Goal: Task Accomplishment & Management: Manage account settings

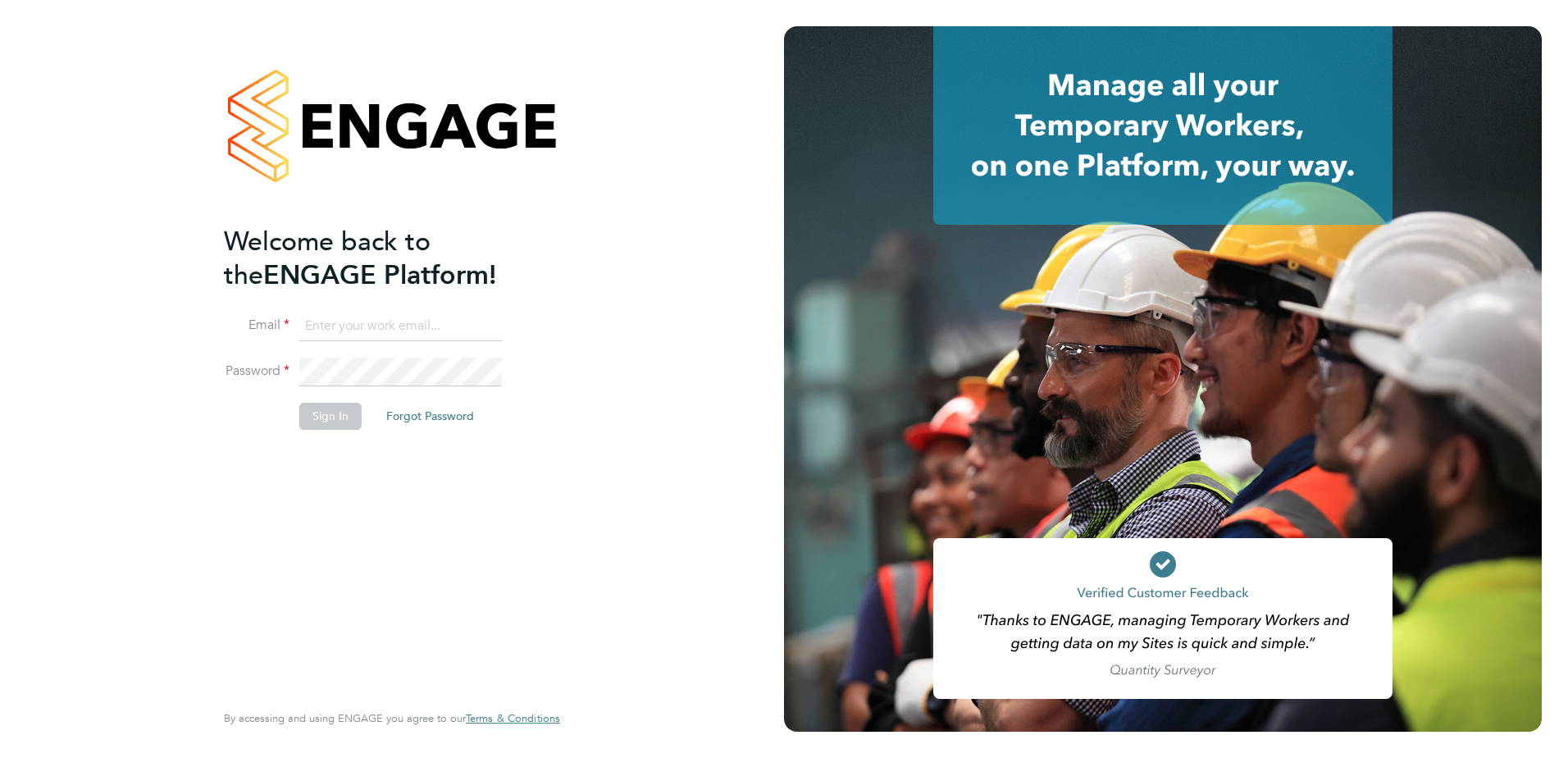
type input "tyler.kelly@vistry.co.uk"
click at [317, 415] on button "Sign In" at bounding box center [330, 415] width 63 height 26
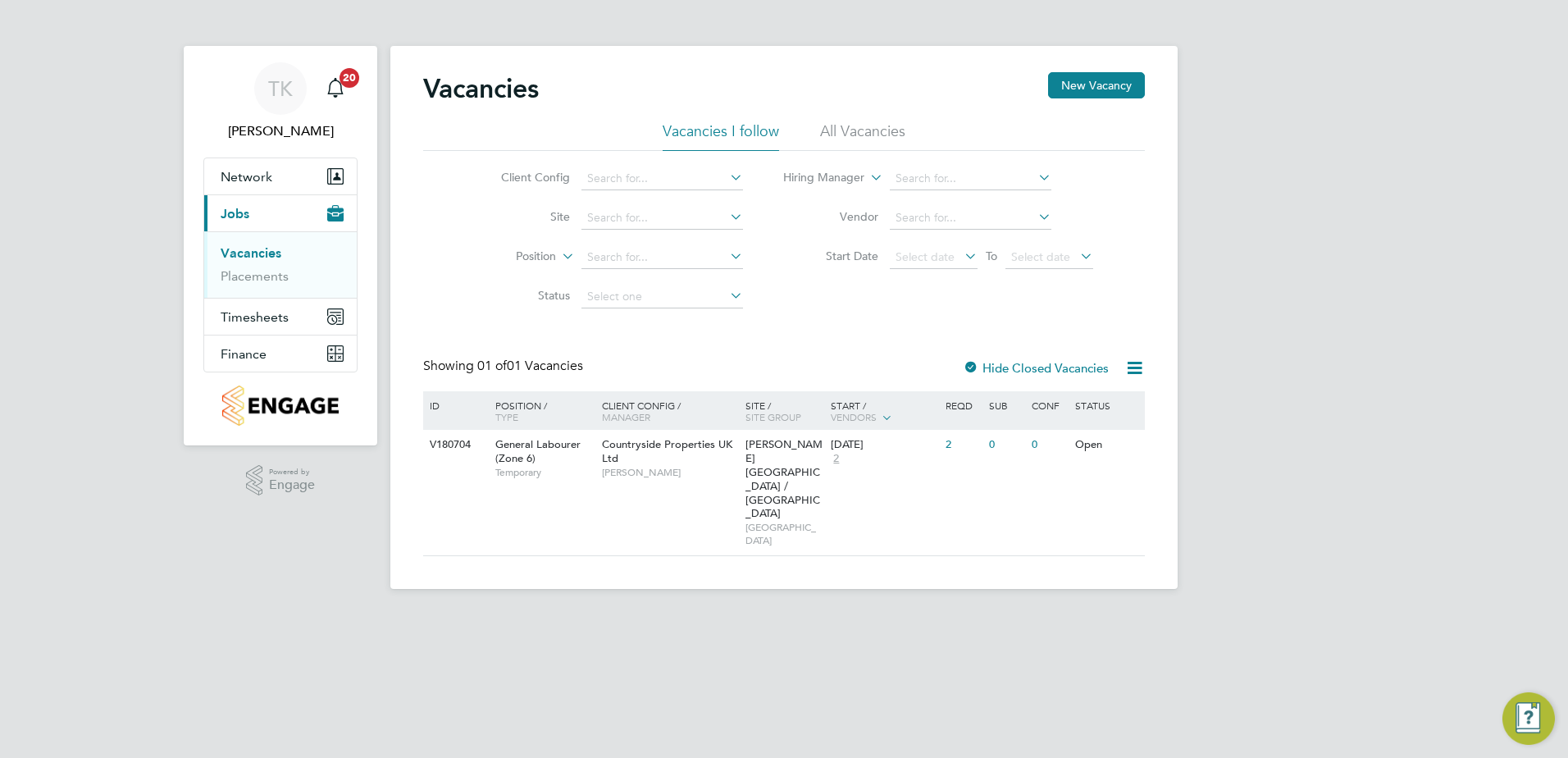
click at [267, 252] on link "Vacancies" at bounding box center [250, 253] width 61 height 15
click at [838, 472] on div "23 Sep 2025 2" at bounding box center [869, 453] width 86 height 44
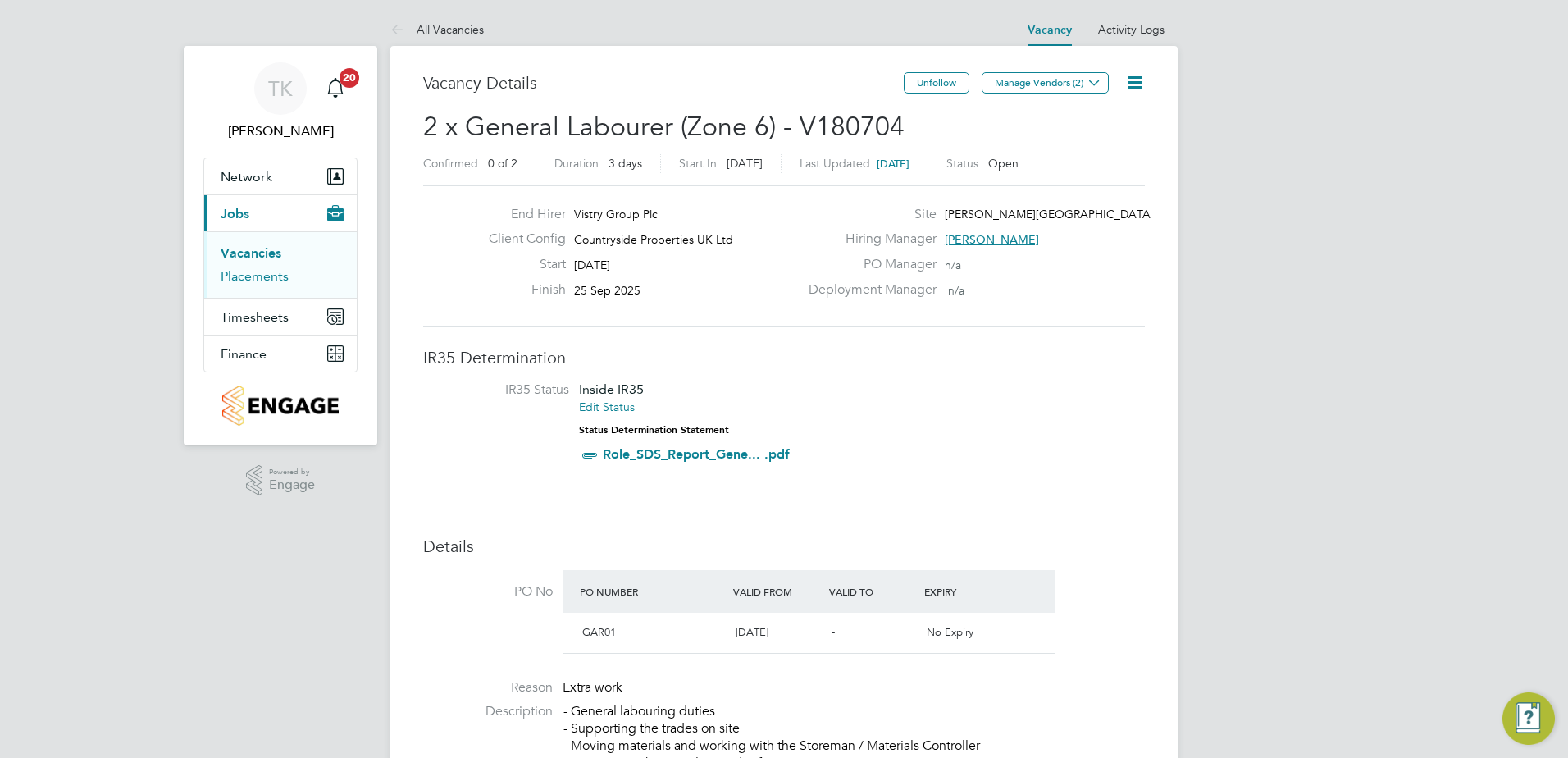
click at [230, 276] on link "Placements" at bounding box center [254, 276] width 68 height 15
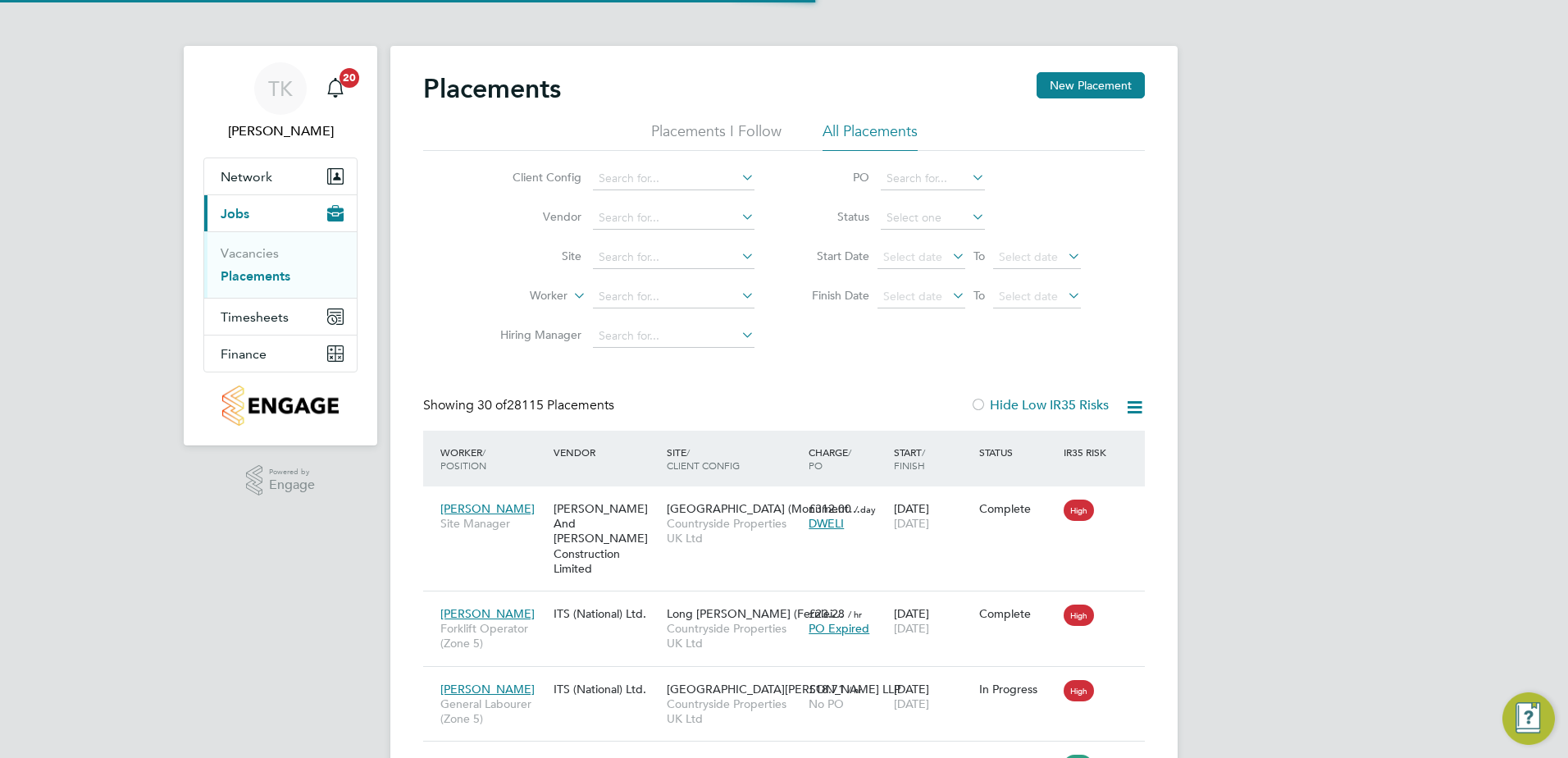
scroll to position [62, 142]
click at [633, 251] on input at bounding box center [674, 258] width 162 height 23
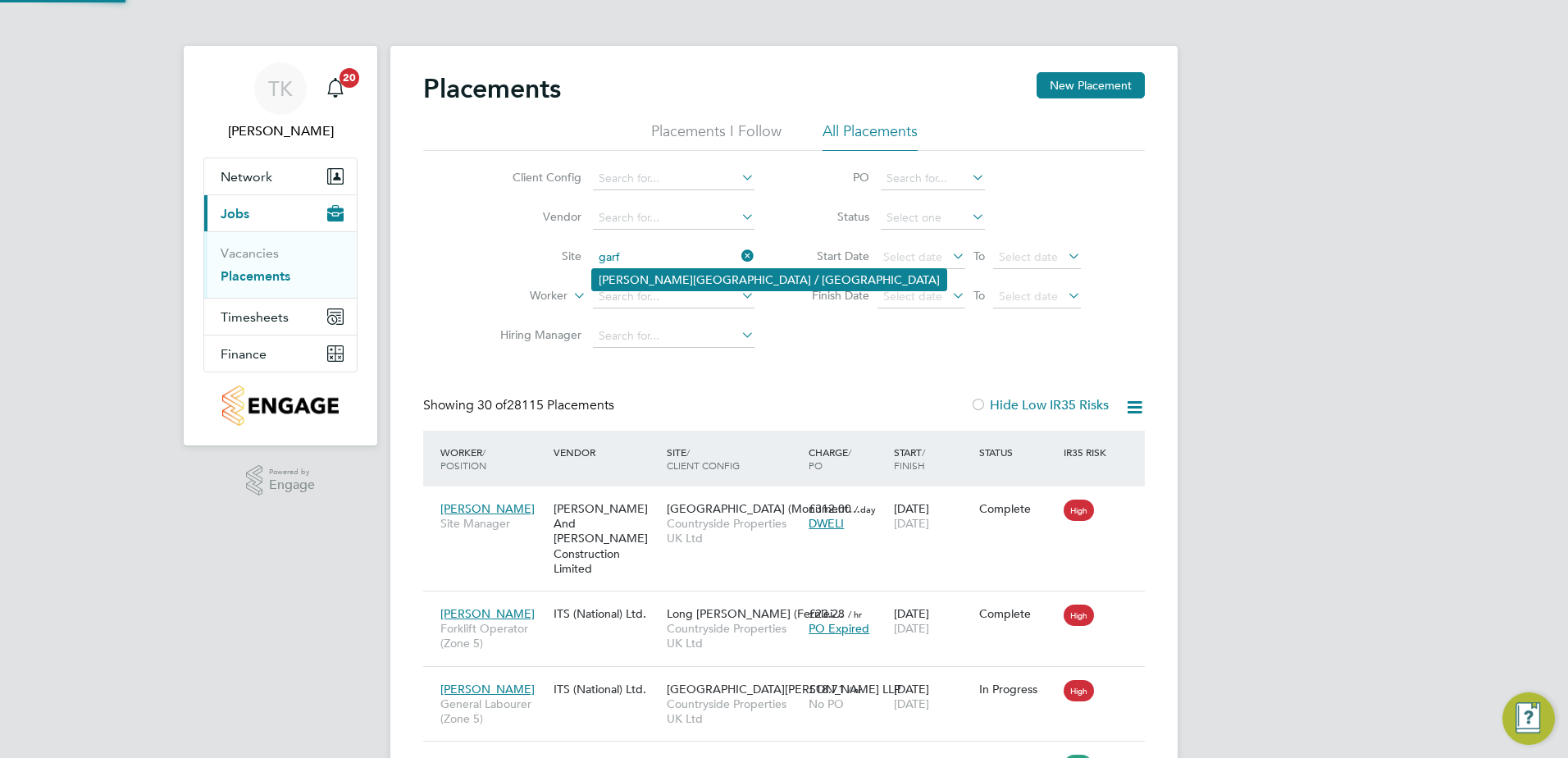
click at [657, 282] on li "Greenwell Park / Selby" at bounding box center [769, 280] width 354 height 21
type input "Greenwell Park / Selby"
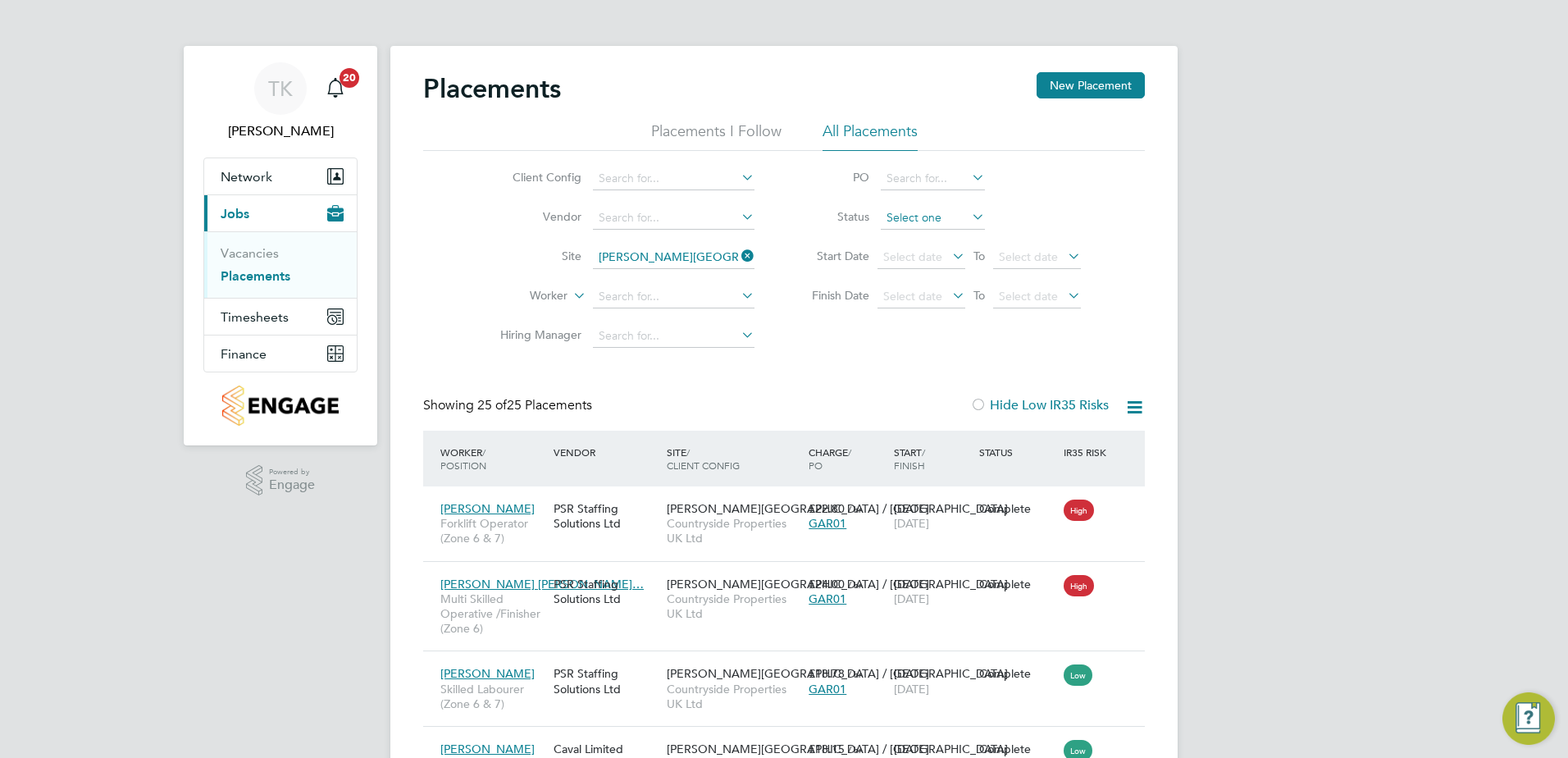
click at [914, 217] on input at bounding box center [933, 219] width 104 height 23
click at [992, 296] on div "Select date To Select date" at bounding box center [979, 298] width 203 height 23
click at [1007, 297] on span "Select date" at bounding box center [1028, 296] width 59 height 14
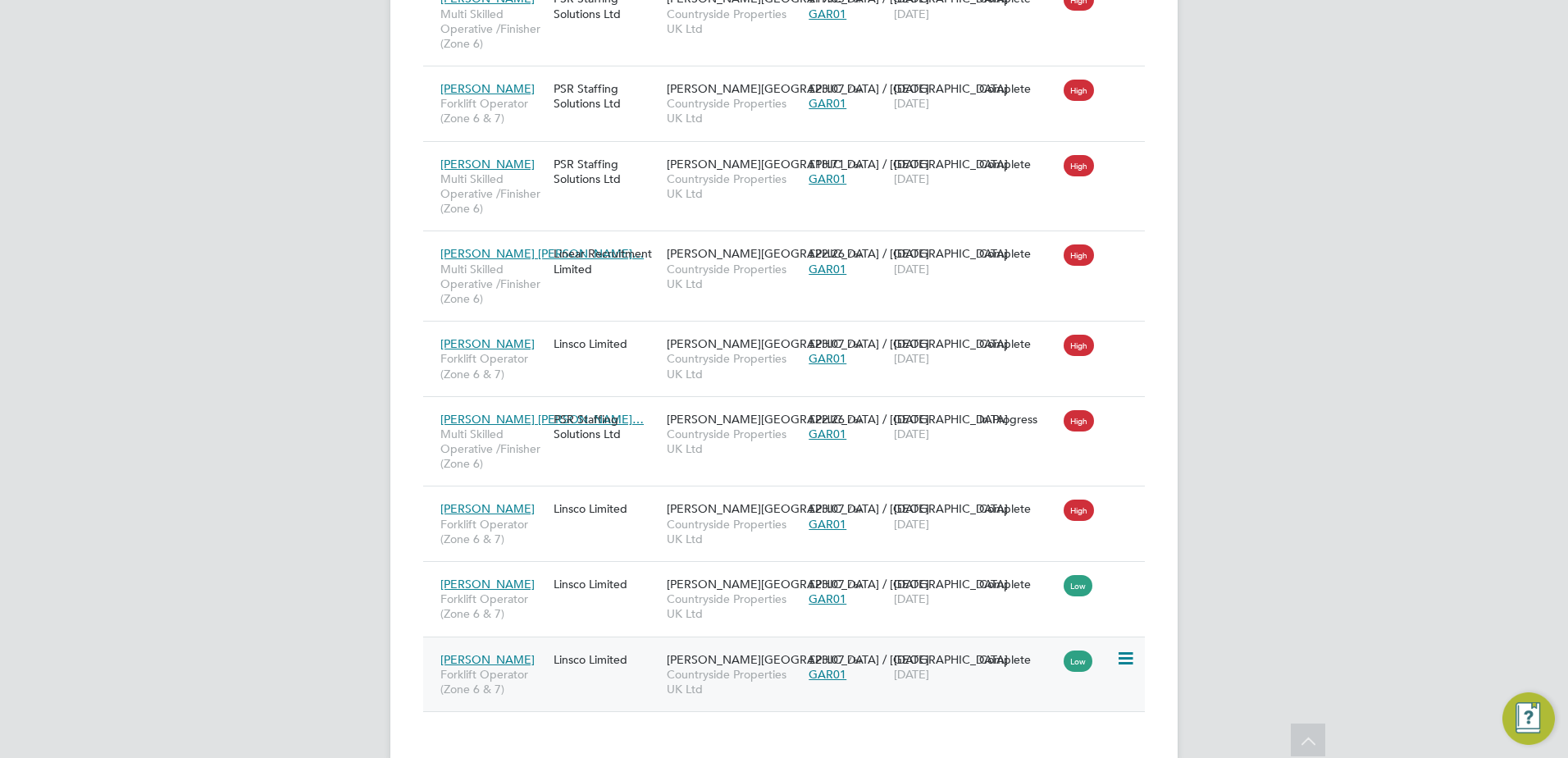
click at [812, 653] on div "£23.07 / hr GAR01" at bounding box center [847, 667] width 86 height 46
click at [636, 574] on div "Earl Savage Forklift Operator (Zone 6 & 7) Linsco Limited Greenwell Park / Selb…" at bounding box center [784, 599] width 722 height 75
click at [872, 588] on div "Earl Savage Forklift Operator (Zone 6 & 7) Linsco Limited Greenwell Park / Selb…" at bounding box center [784, 599] width 722 height 75
click at [843, 587] on div "Earl Savage Forklift Operator (Zone 6 & 7) Linsco Limited Greenwell Park / Selb…" at bounding box center [784, 599] width 722 height 75
click at [606, 582] on div "Earl Savage Forklift Operator (Zone 6 & 7) Linsco Limited Greenwell Park / Selb…" at bounding box center [784, 599] width 722 height 75
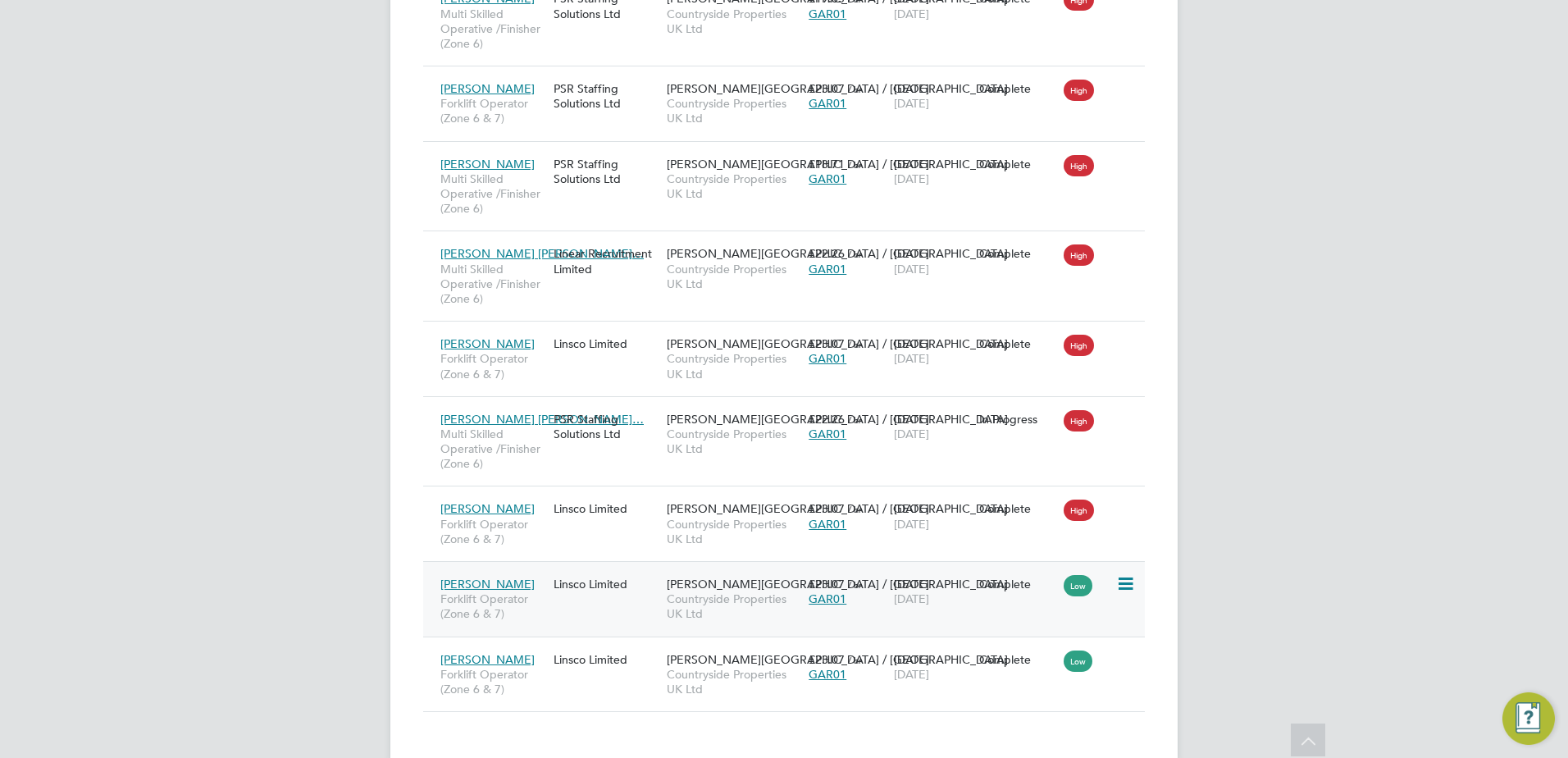
click at [1024, 580] on div "Earl Savage Forklift Operator (Zone 6 & 7) Linsco Limited Greenwell Park / Selb…" at bounding box center [784, 599] width 722 height 75
click at [1006, 569] on div "Complete" at bounding box center [1017, 585] width 86 height 31
click at [589, 588] on div "Earl Savage Forklift Operator (Zone 6 & 7) Linsco Limited Greenwell Park / Selb…" at bounding box center [784, 599] width 722 height 75
click at [930, 591] on span "19 Sep 2025" at bounding box center [912, 598] width 36 height 14
click at [582, 574] on div "Earl Savage Forklift Operator (Zone 6 & 7) Linsco Limited Greenwell Park / Selb…" at bounding box center [784, 599] width 722 height 75
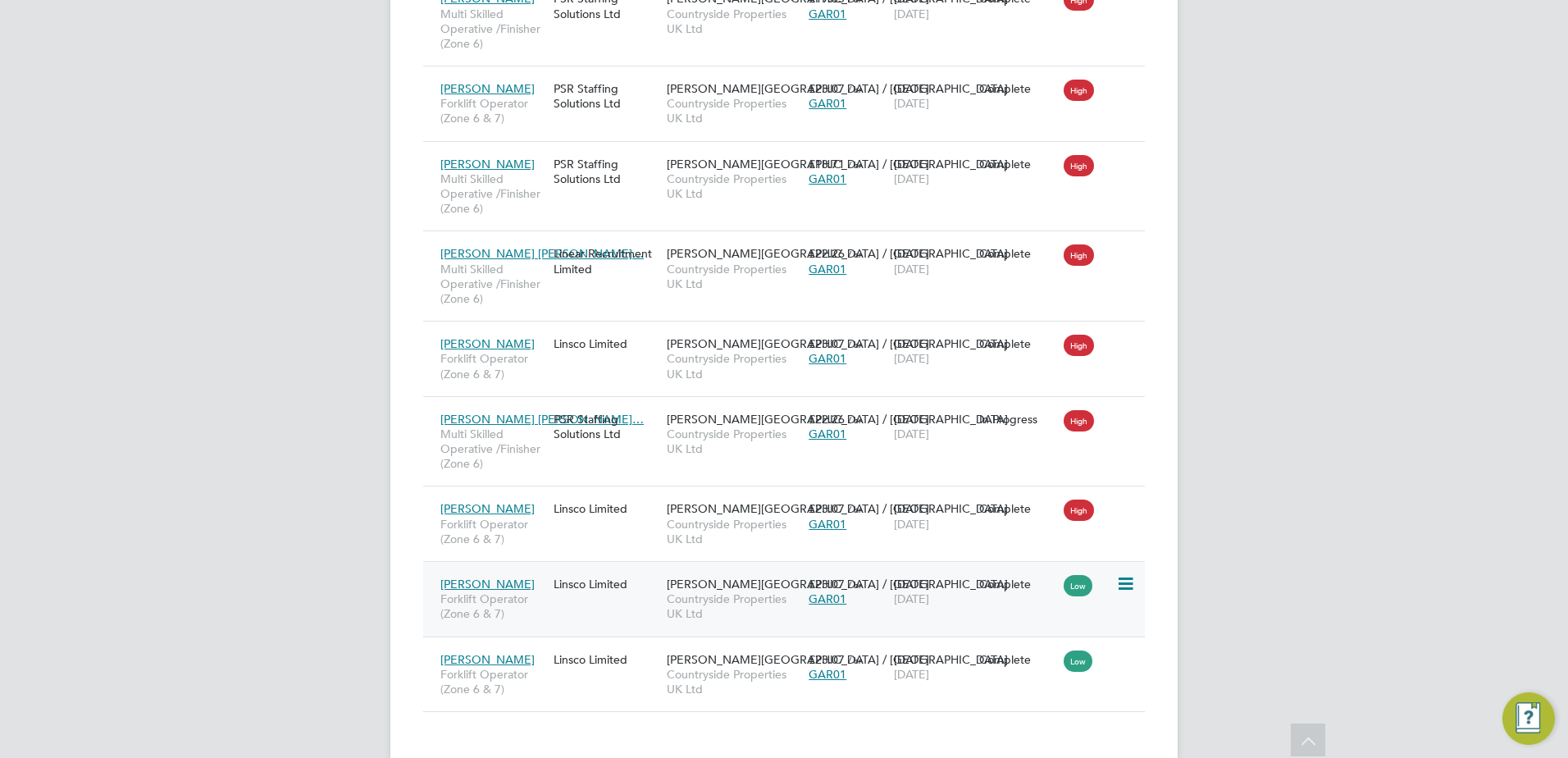
click at [950, 586] on div "Earl Savage Forklift Operator (Zone 6 & 7) Linsco Limited Greenwell Park / Selb…" at bounding box center [784, 599] width 722 height 75
click at [869, 587] on div "Earl Savage Forklift Operator (Zone 6 & 7) Linsco Limited Greenwell Park / Selb…" at bounding box center [784, 599] width 722 height 75
click at [995, 570] on div "Earl Savage Forklift Operator (Zone 6 & 7) Linsco Limited Greenwell Park / Selb…" at bounding box center [784, 599] width 722 height 75
click at [1031, 667] on div "Josh Craven Forklift Operator (Zone 6 & 7) Linsco Limited Greenwell Park / Selb…" at bounding box center [784, 674] width 722 height 75
click at [846, 658] on div "£23.07 / hr GAR01" at bounding box center [847, 667] width 86 height 46
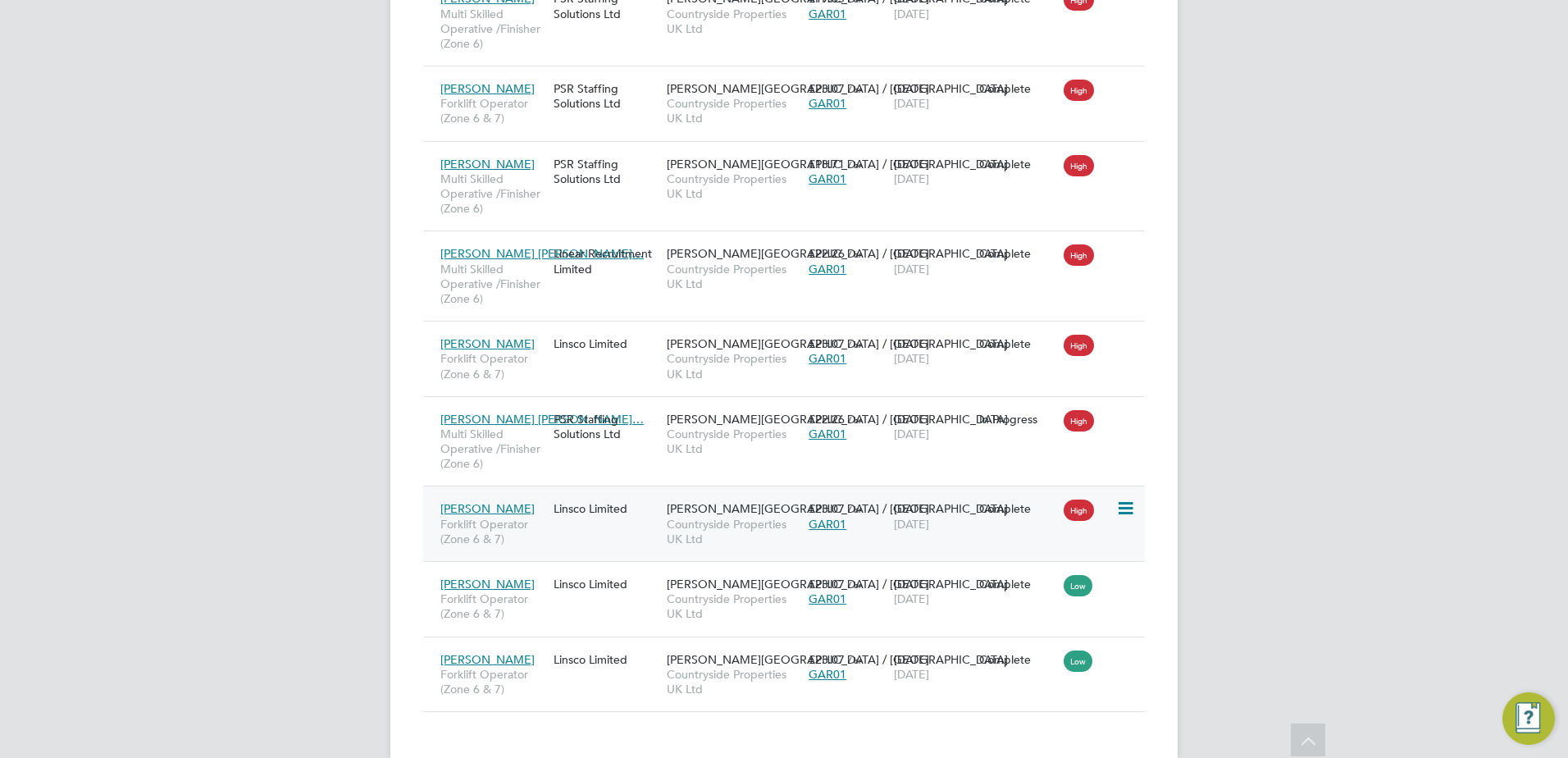
click at [863, 509] on div "£23.07 / hr GAR01" at bounding box center [847, 516] width 86 height 46
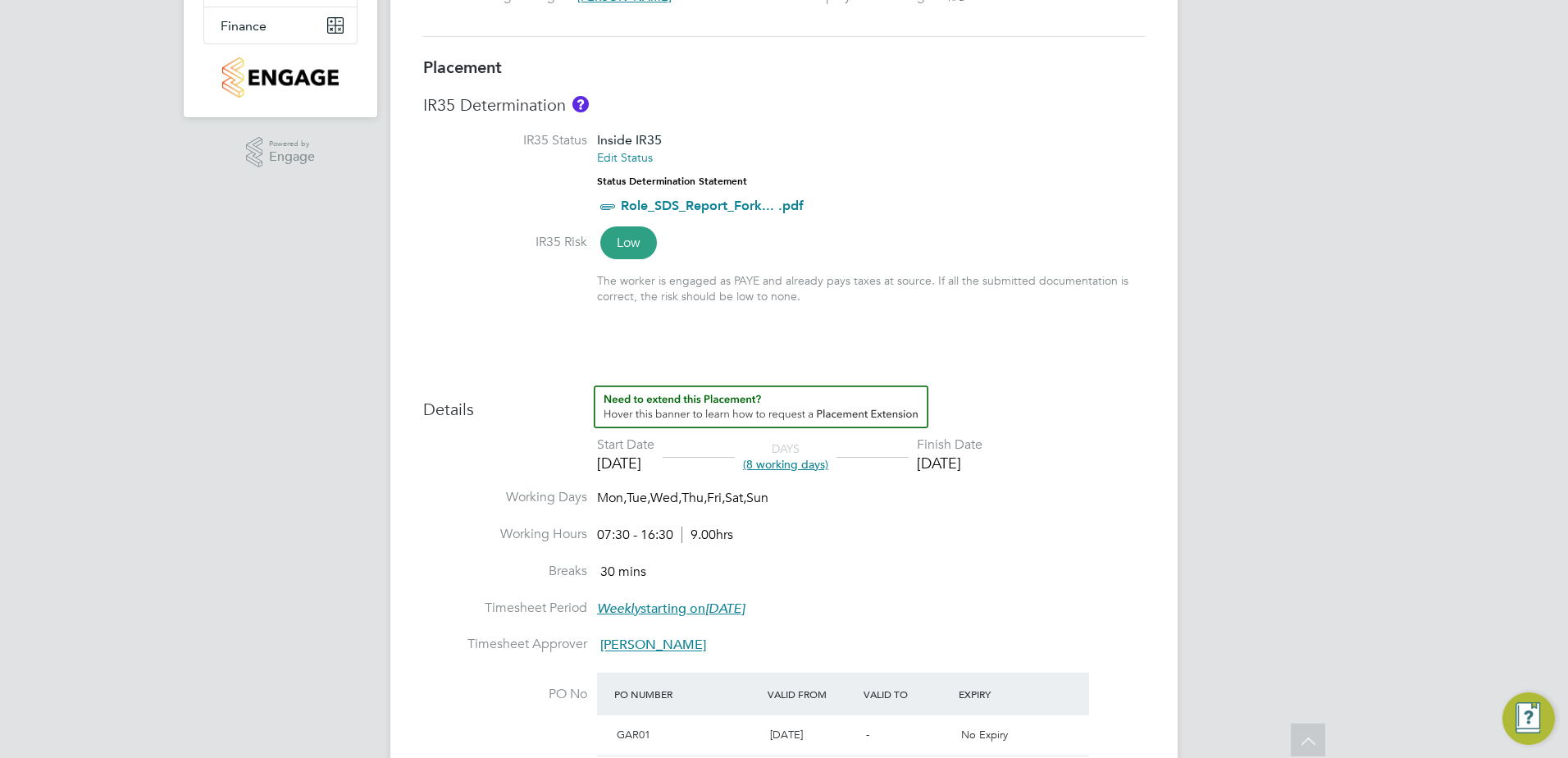
scroll to position [657, 0]
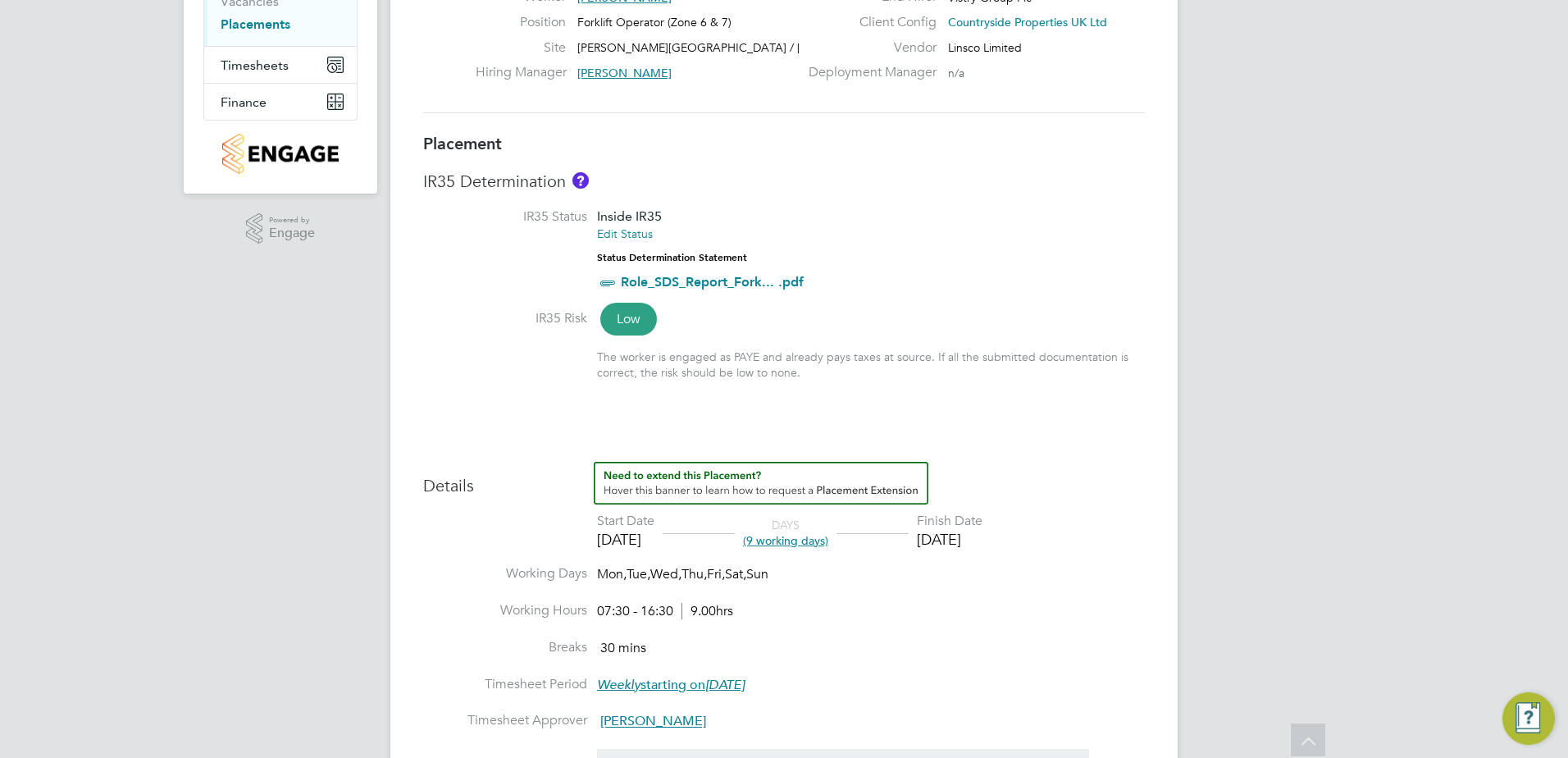
scroll to position [410, 0]
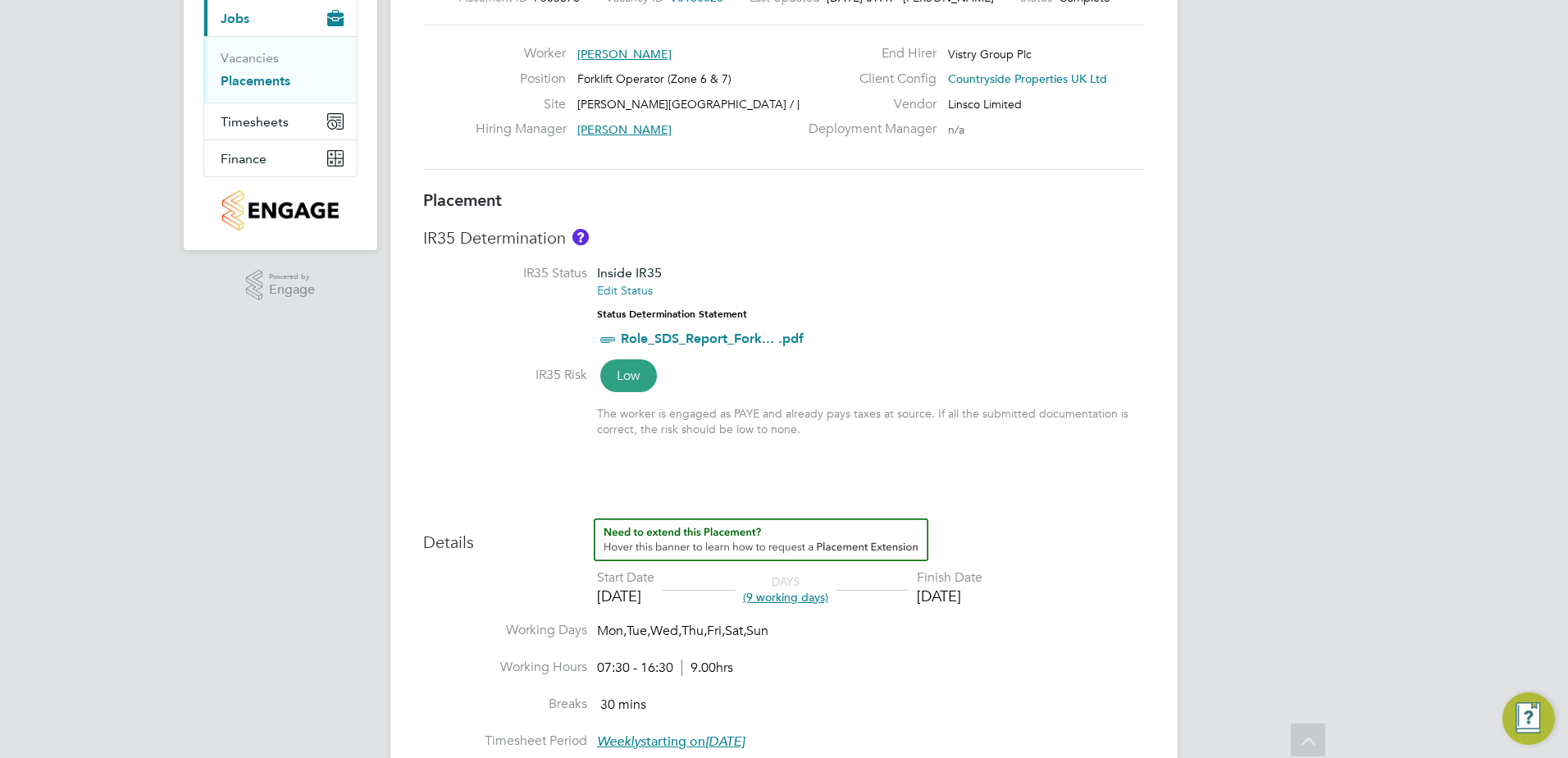
scroll to position [410, 0]
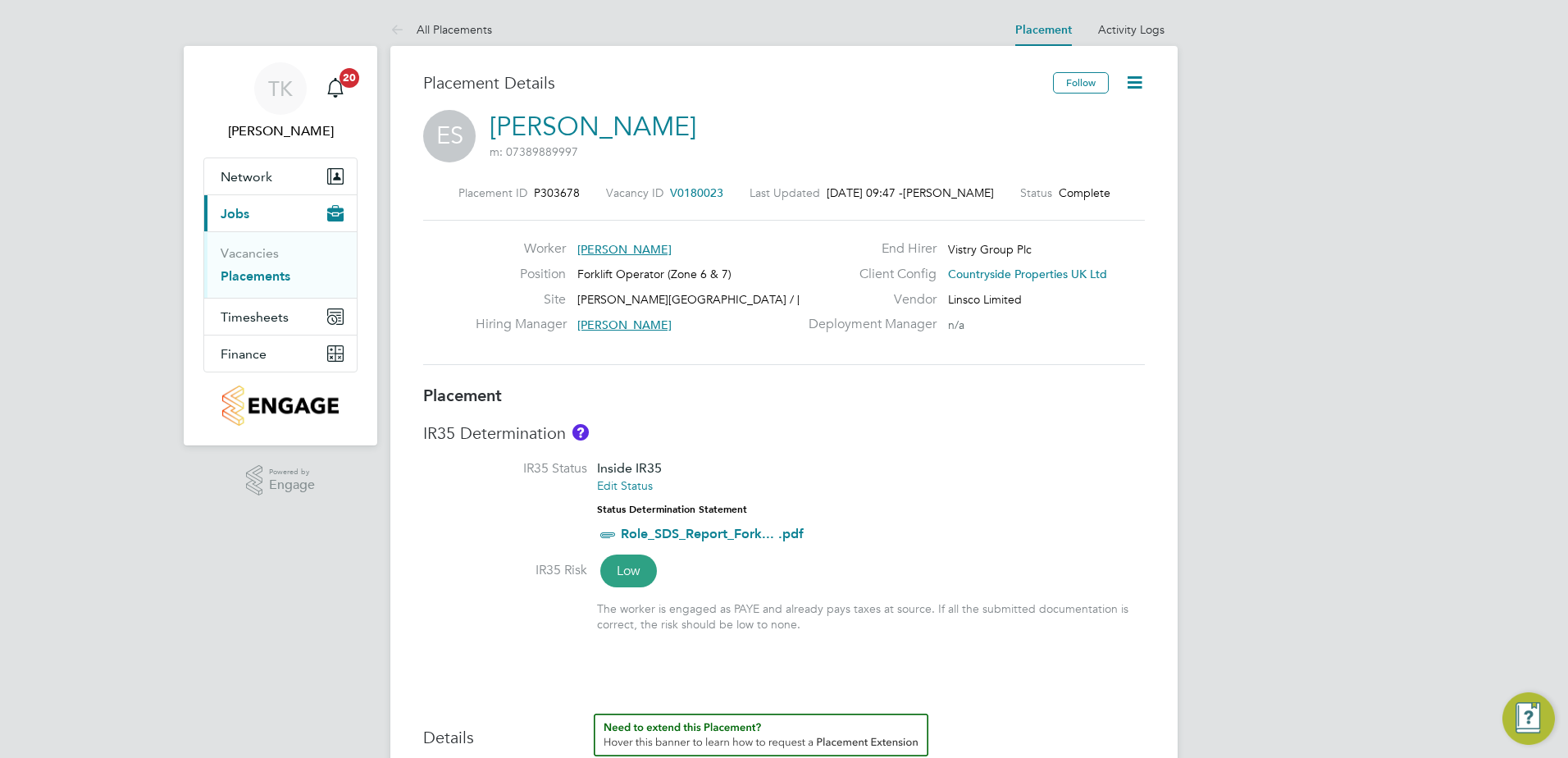
click at [239, 212] on span "Jobs" at bounding box center [235, 214] width 29 height 15
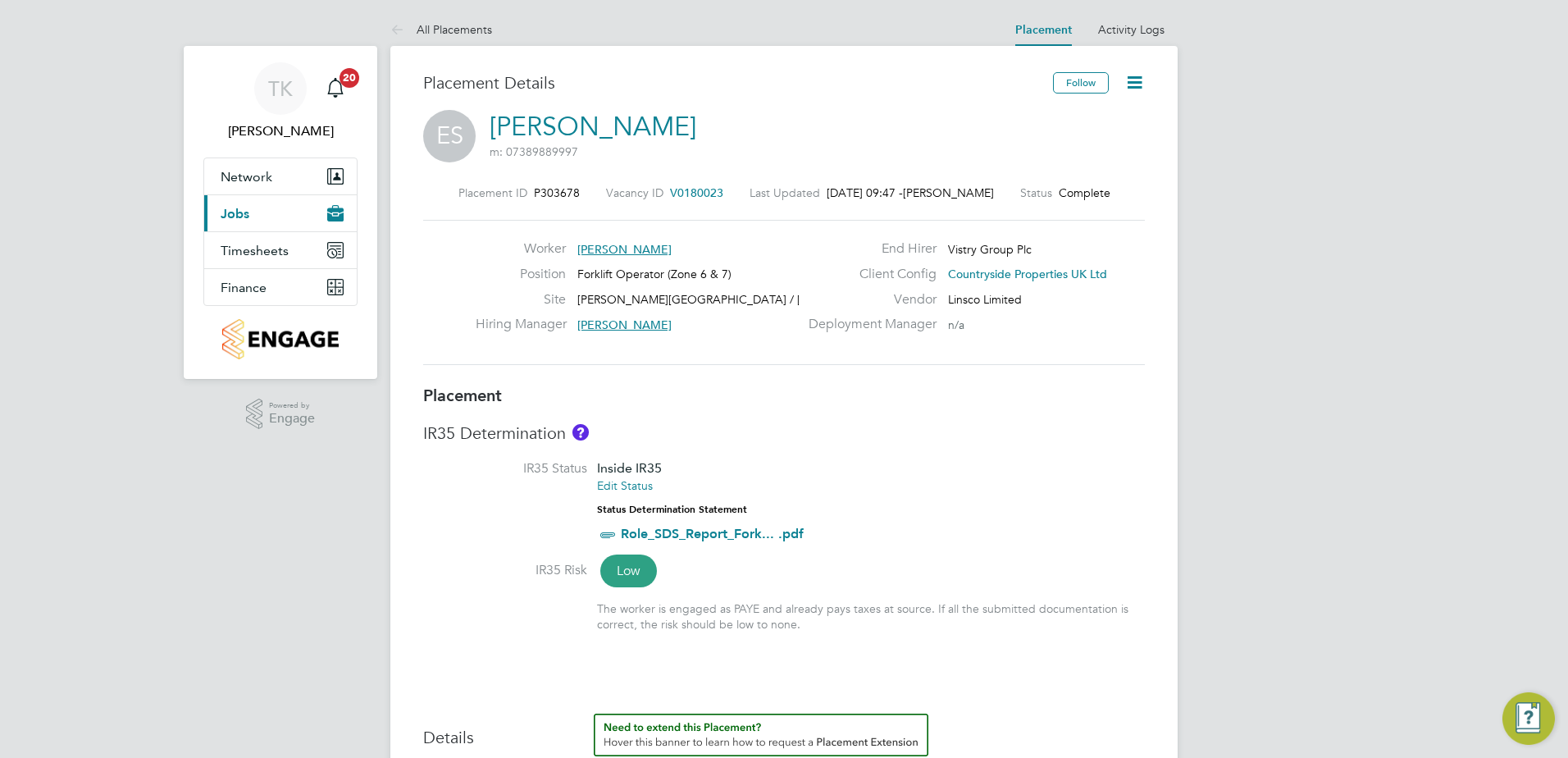
click at [239, 212] on span "Jobs" at bounding box center [235, 214] width 29 height 15
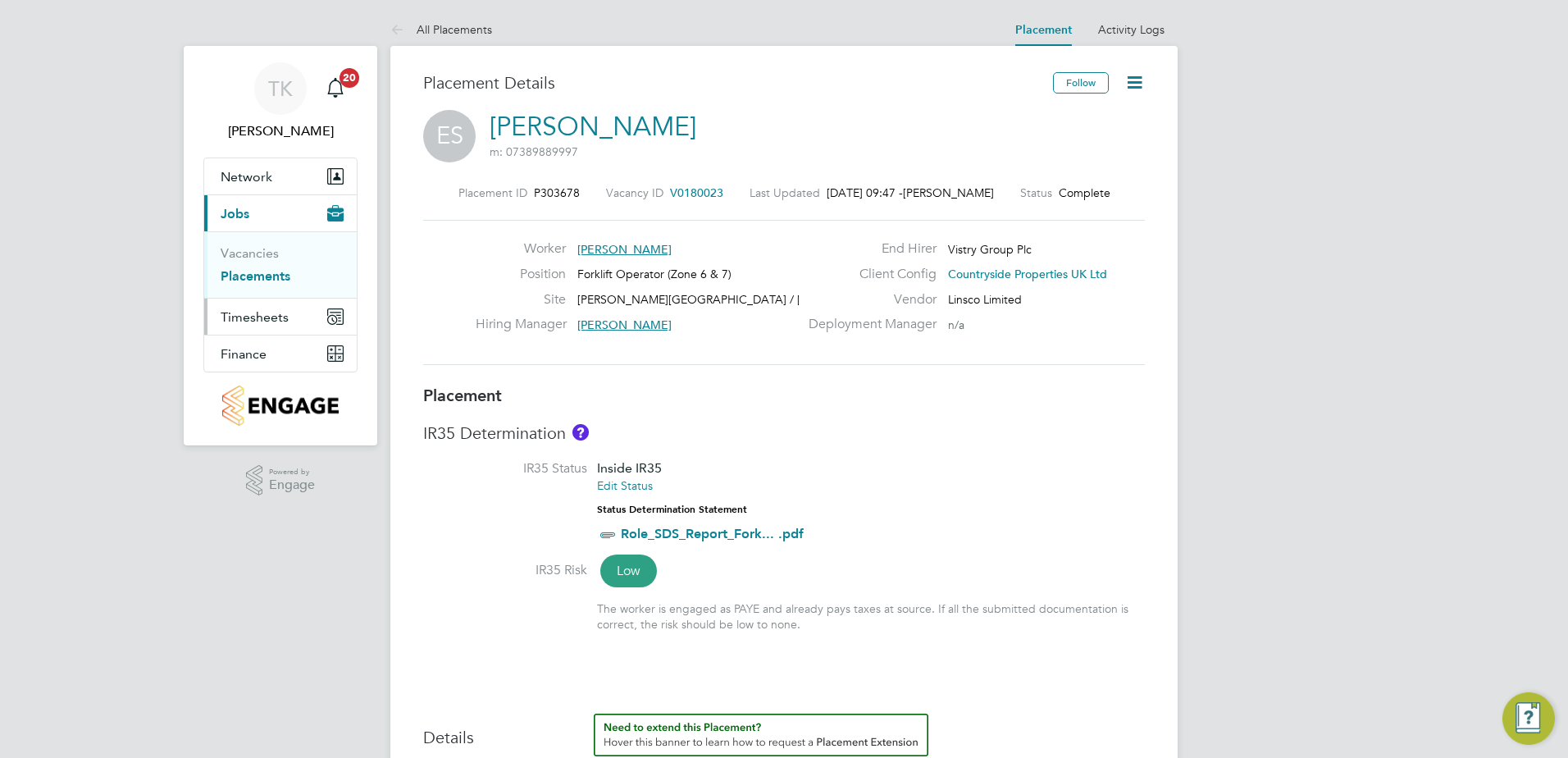
click at [246, 309] on span "Timesheets" at bounding box center [254, 317] width 68 height 15
click at [256, 289] on link "Timesheets" at bounding box center [254, 290] width 68 height 15
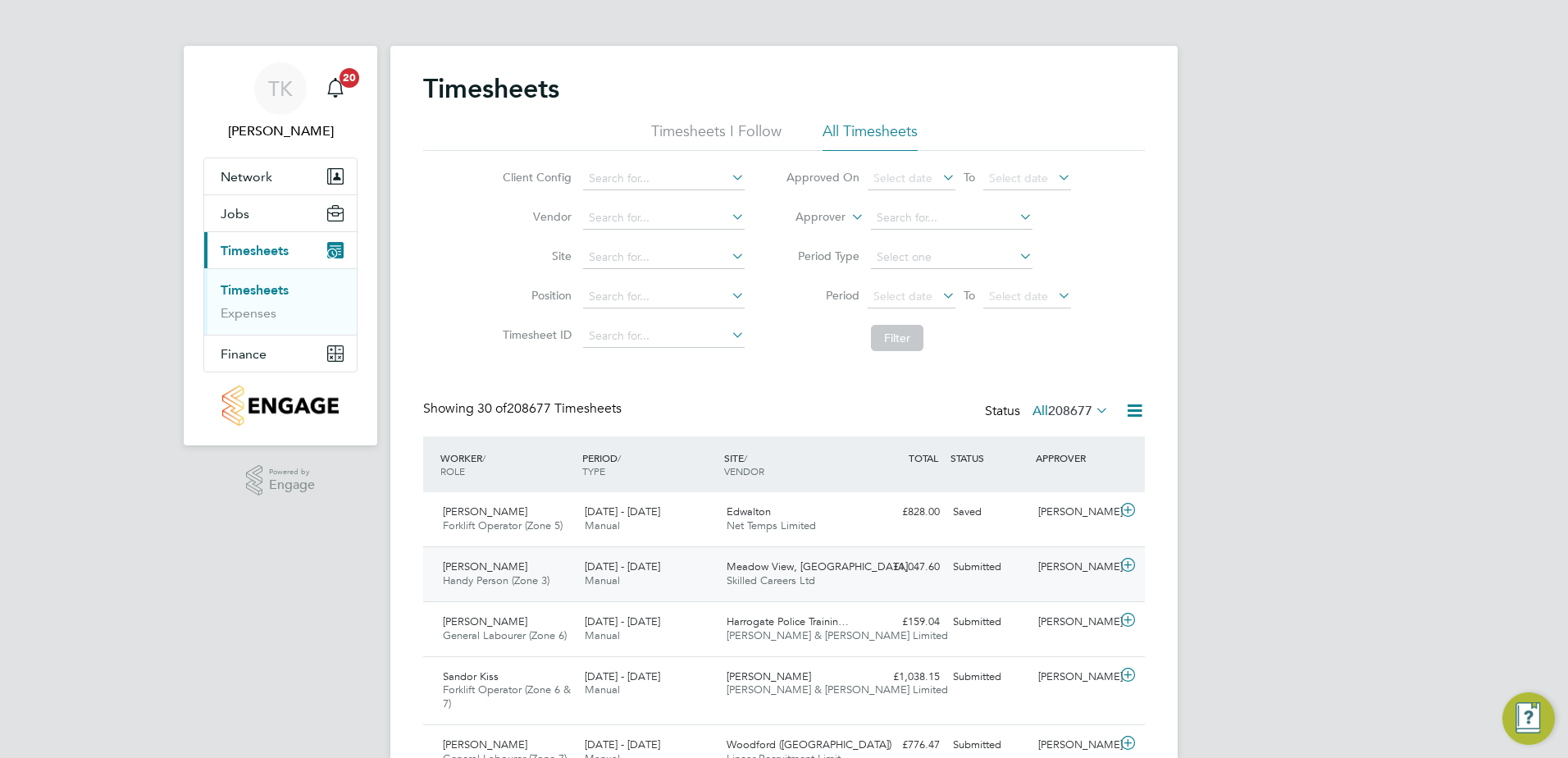
scroll to position [41, 142]
click at [672, 248] on input at bounding box center [664, 258] width 162 height 23
click at [653, 277] on li "Greenwell Park / Selby" at bounding box center [758, 279] width 354 height 21
type input "Greenwell Park / Selby"
click at [902, 326] on button "Filter" at bounding box center [897, 337] width 53 height 26
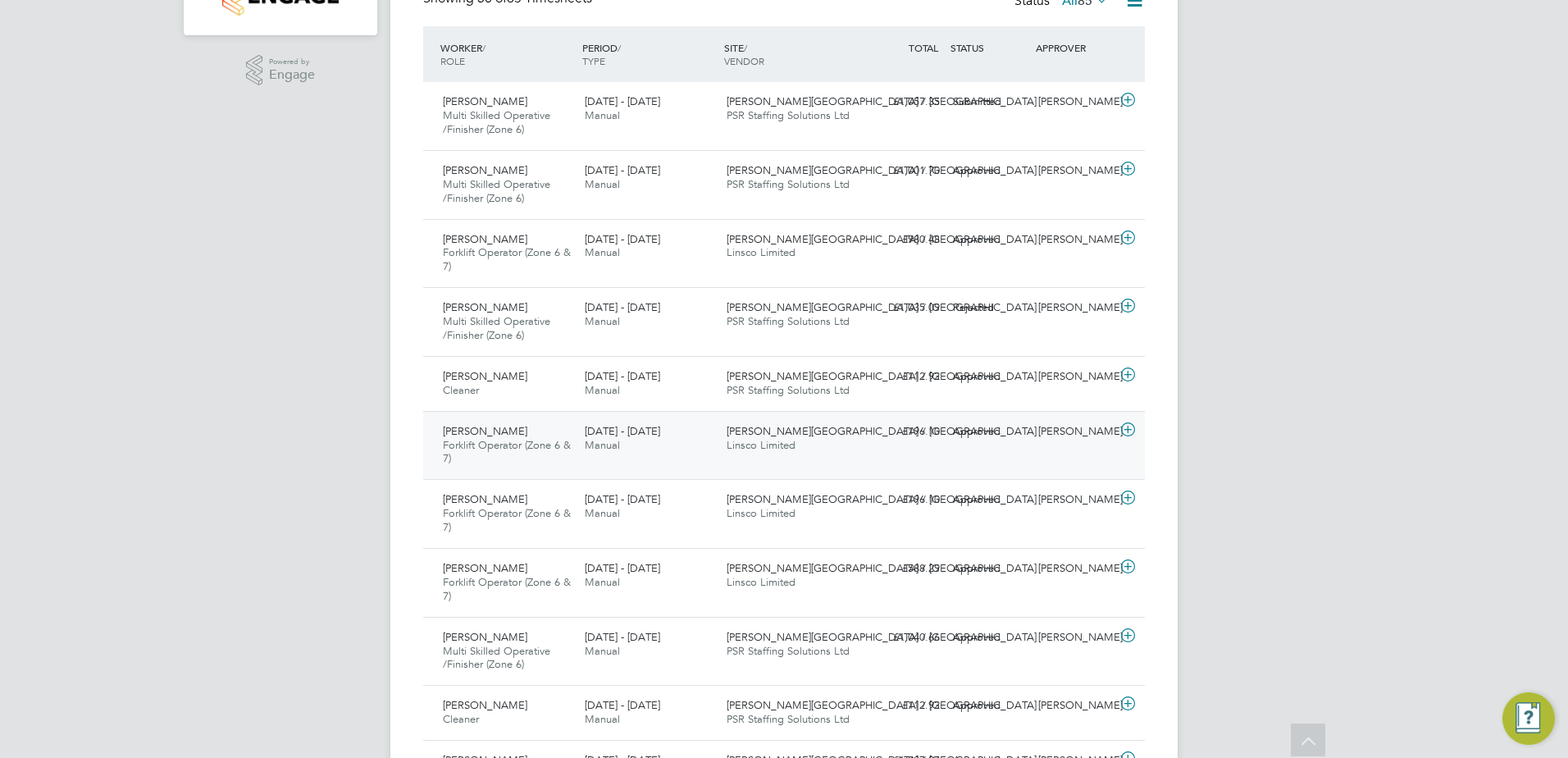
click at [758, 468] on div "Josh Craven Forklift Operator (Zone 6 & 7) 8 - 14 Sep 2025 8 - 14 Sep 2025 Manu…" at bounding box center [784, 446] width 722 height 69
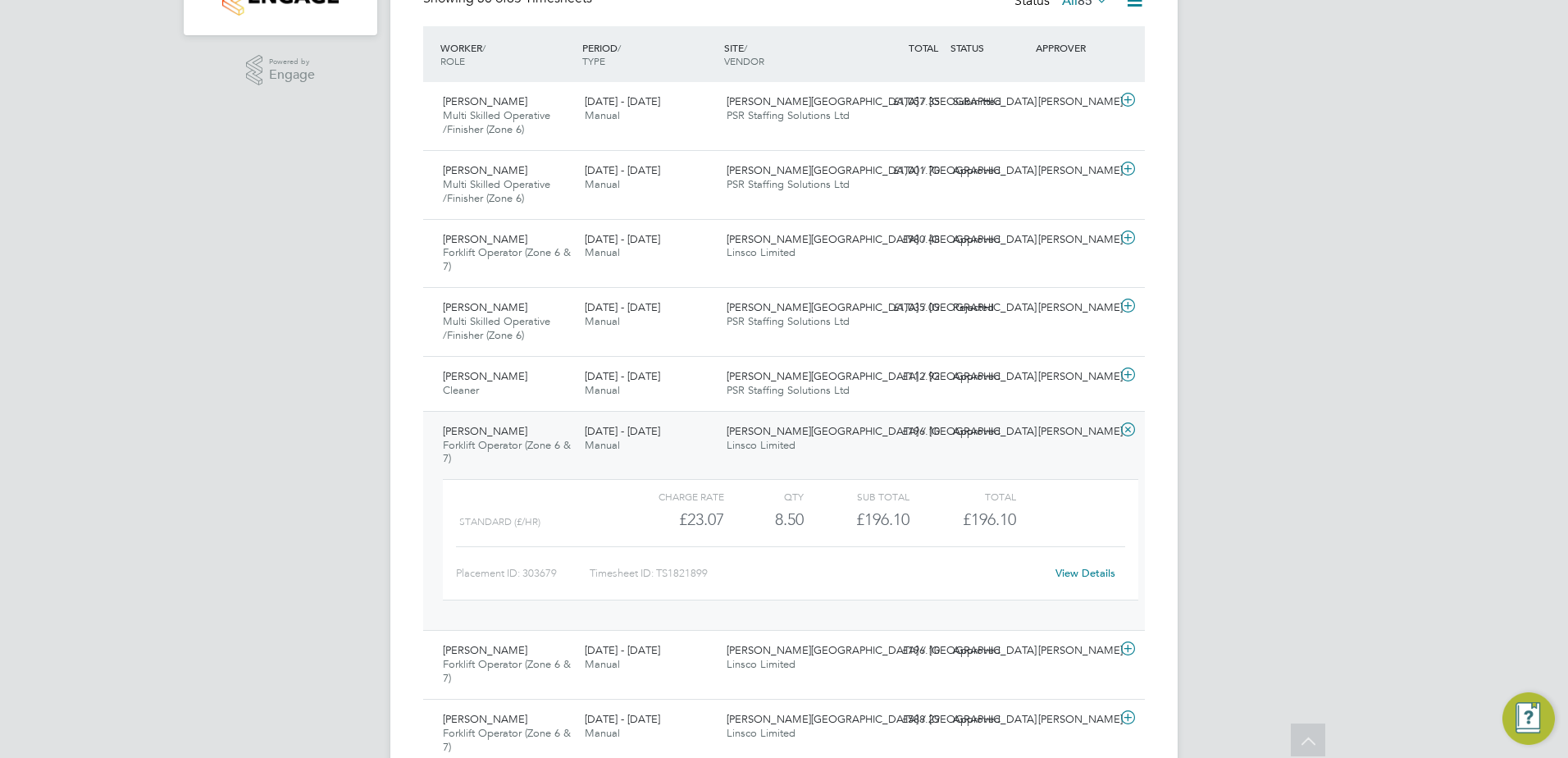
click at [1074, 577] on link "View Details" at bounding box center [1086, 573] width 60 height 13
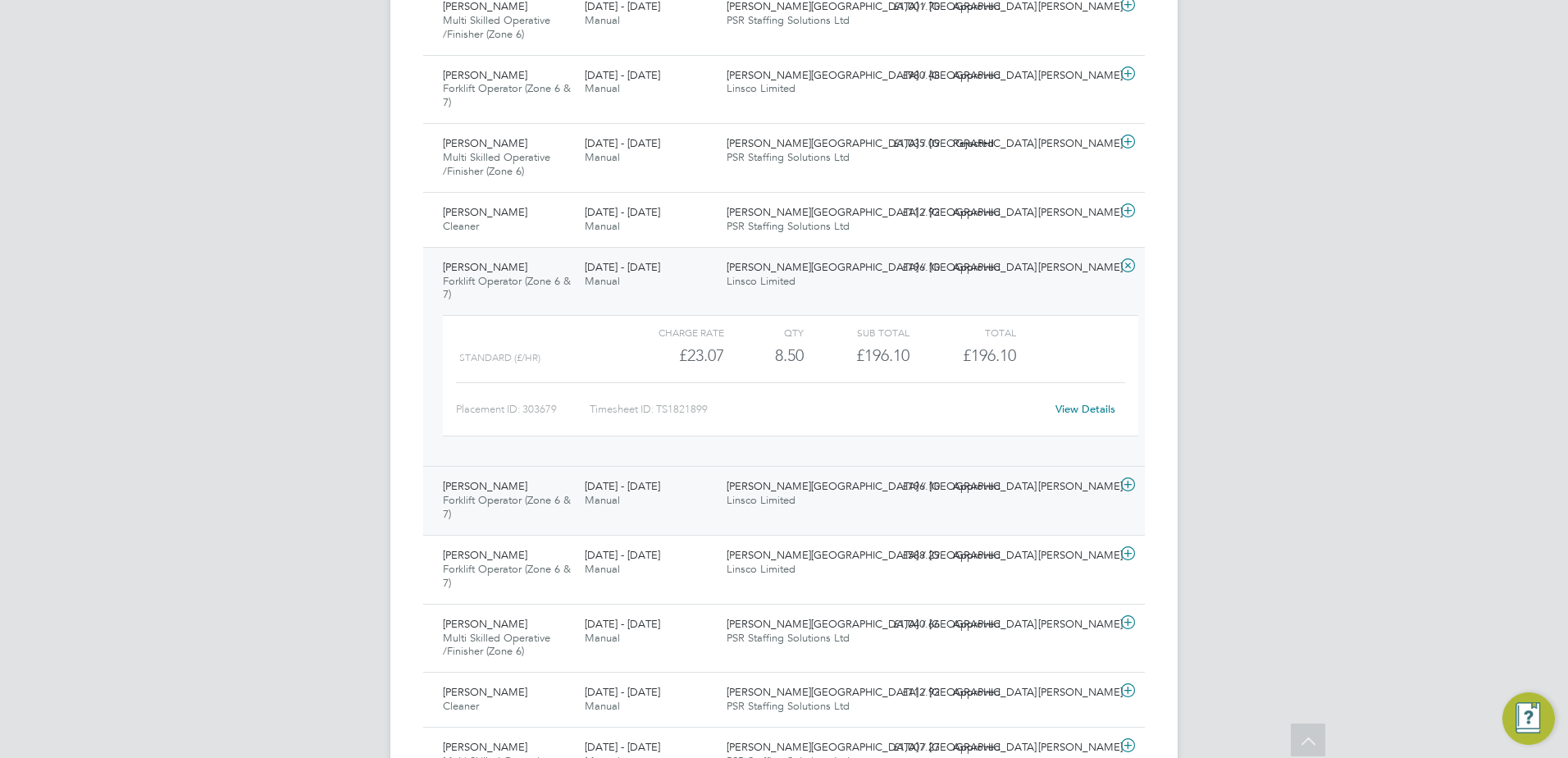
click at [788, 515] on div "Earl Savage Forklift Operator (Zone 6 & 7) 8 - 14 Sep 2025 8 - 14 Sep 2025 Manu…" at bounding box center [784, 501] width 722 height 69
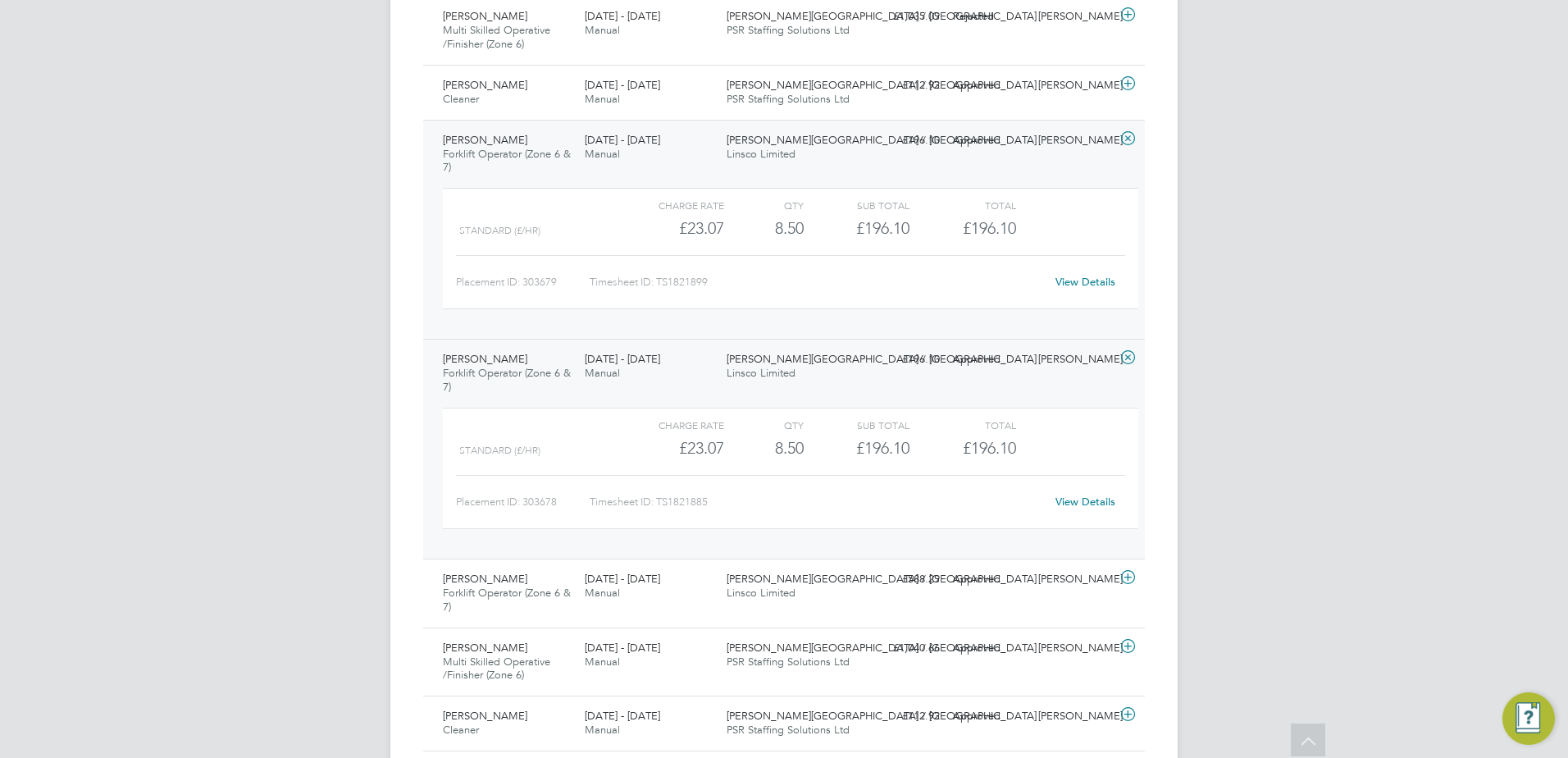
scroll to position [739, 0]
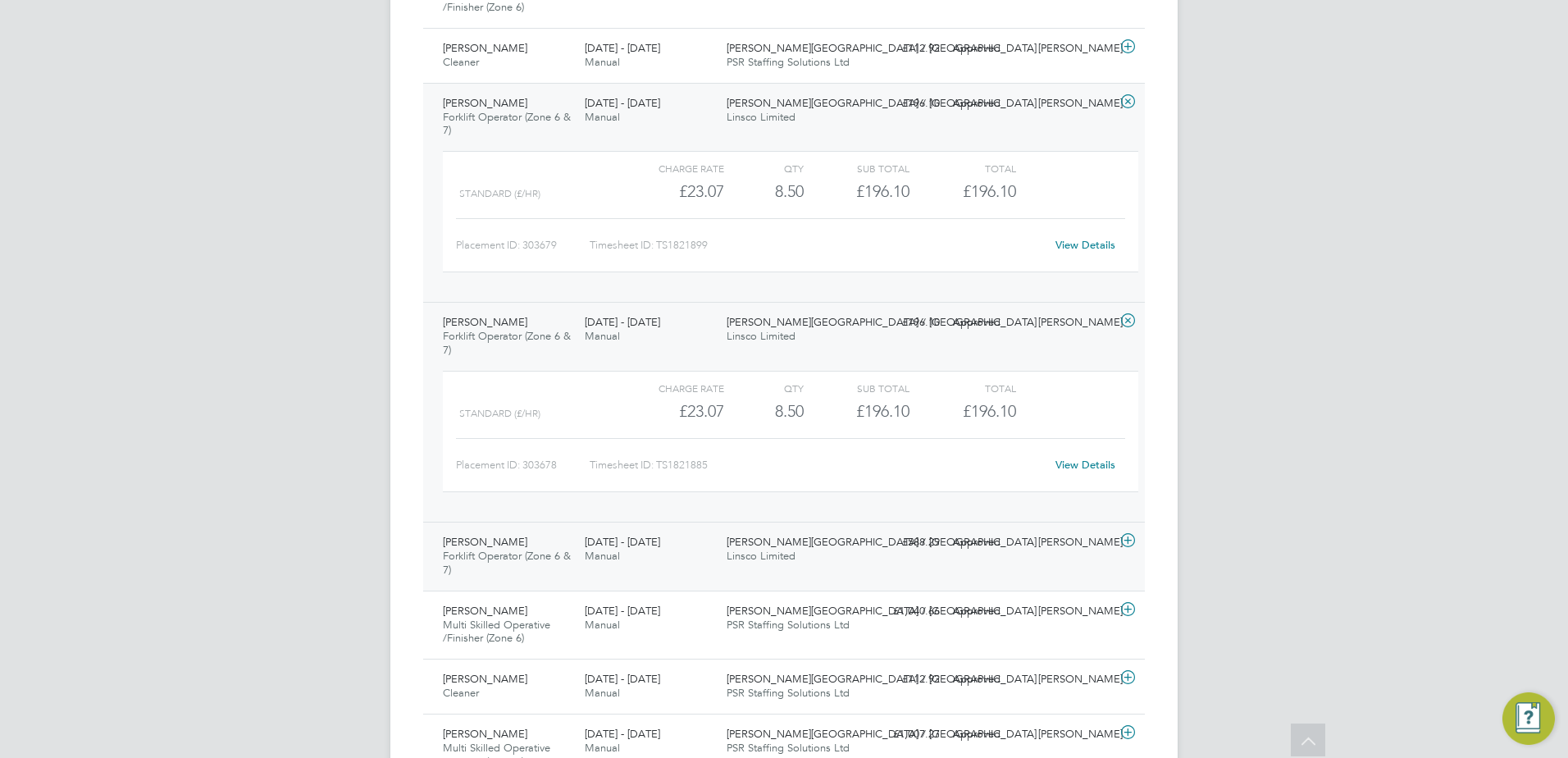
click at [840, 566] on div "Greenwell Park / Selby Linsco Limited" at bounding box center [790, 550] width 141 height 41
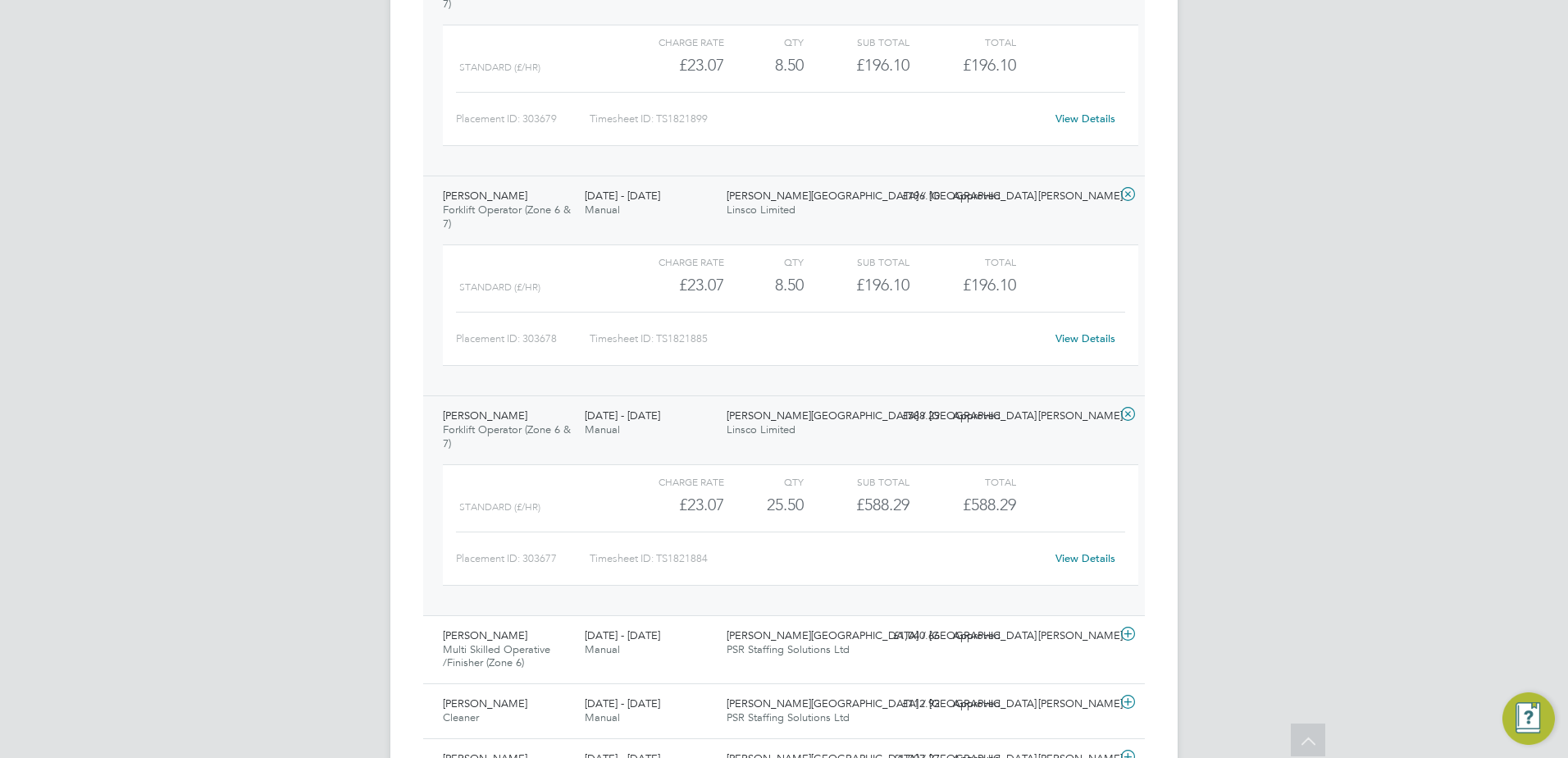
scroll to position [902, 0]
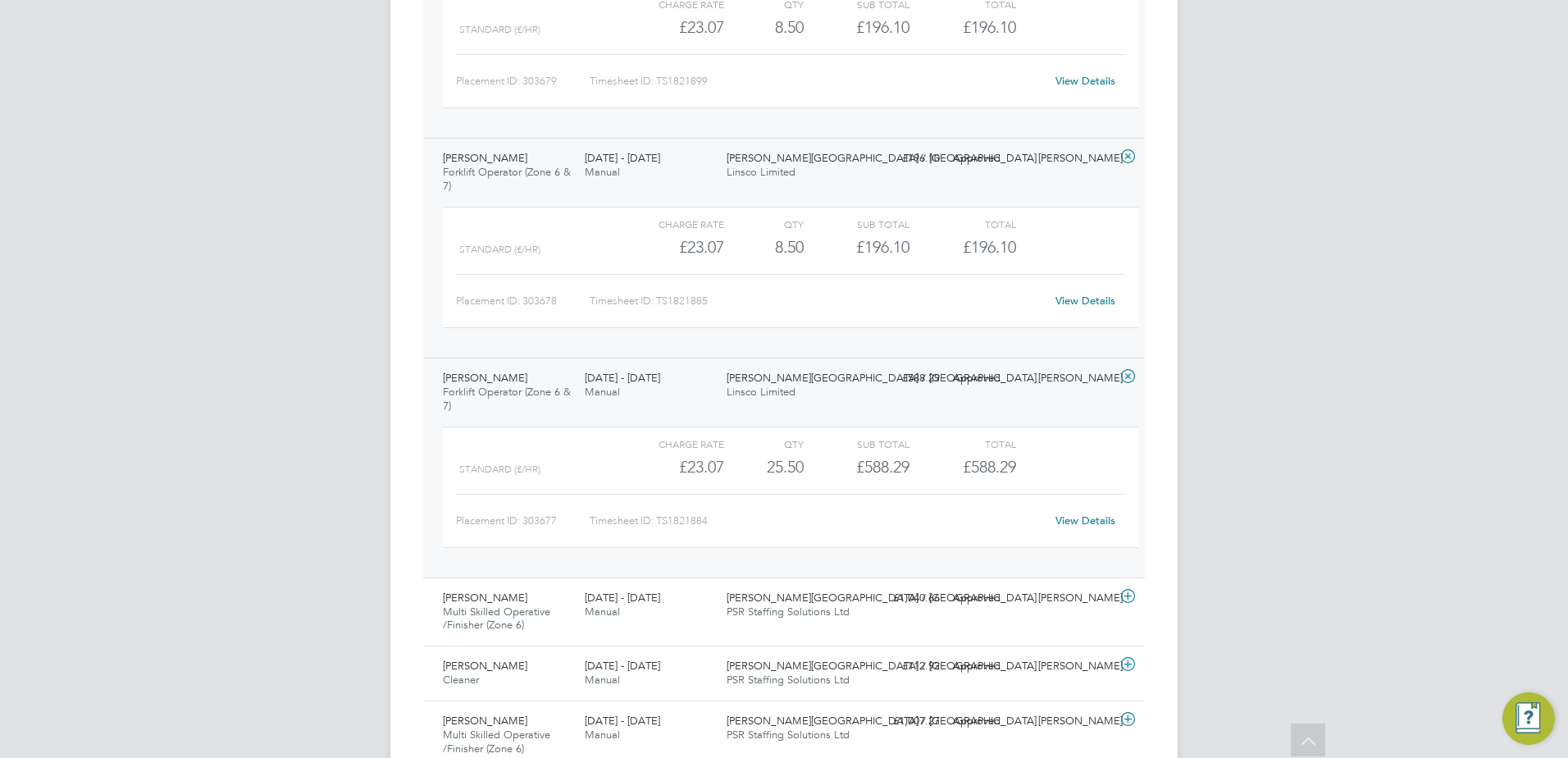
click at [799, 65] on div "Placement ID: 303679 Timesheet ID: TS1821899 View Details" at bounding box center [790, 74] width 669 height 40
click at [1079, 78] on link "View Details" at bounding box center [1086, 81] width 60 height 13
click at [1074, 521] on link "View Details" at bounding box center [1086, 520] width 60 height 13
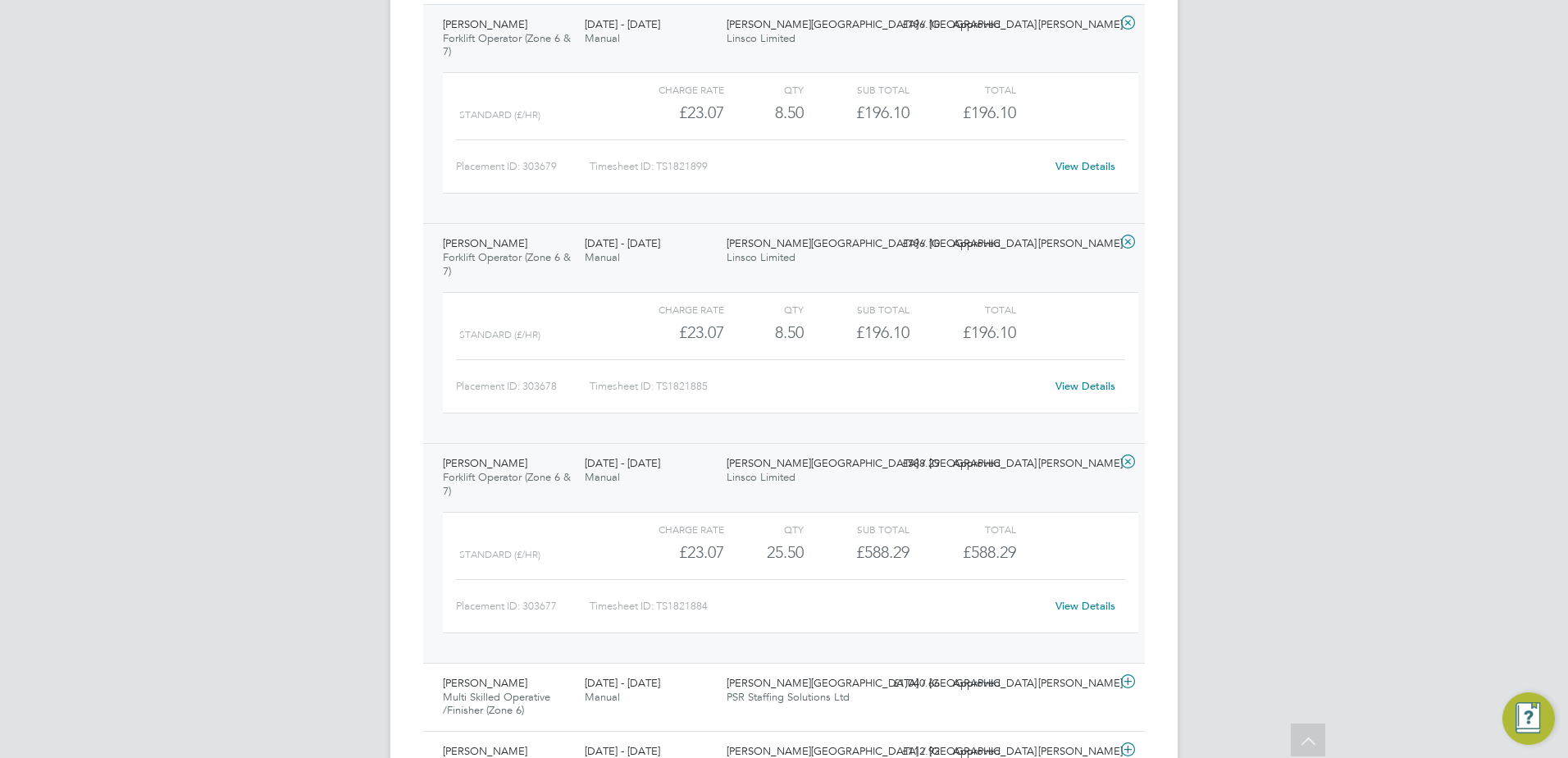
scroll to position [739, 0]
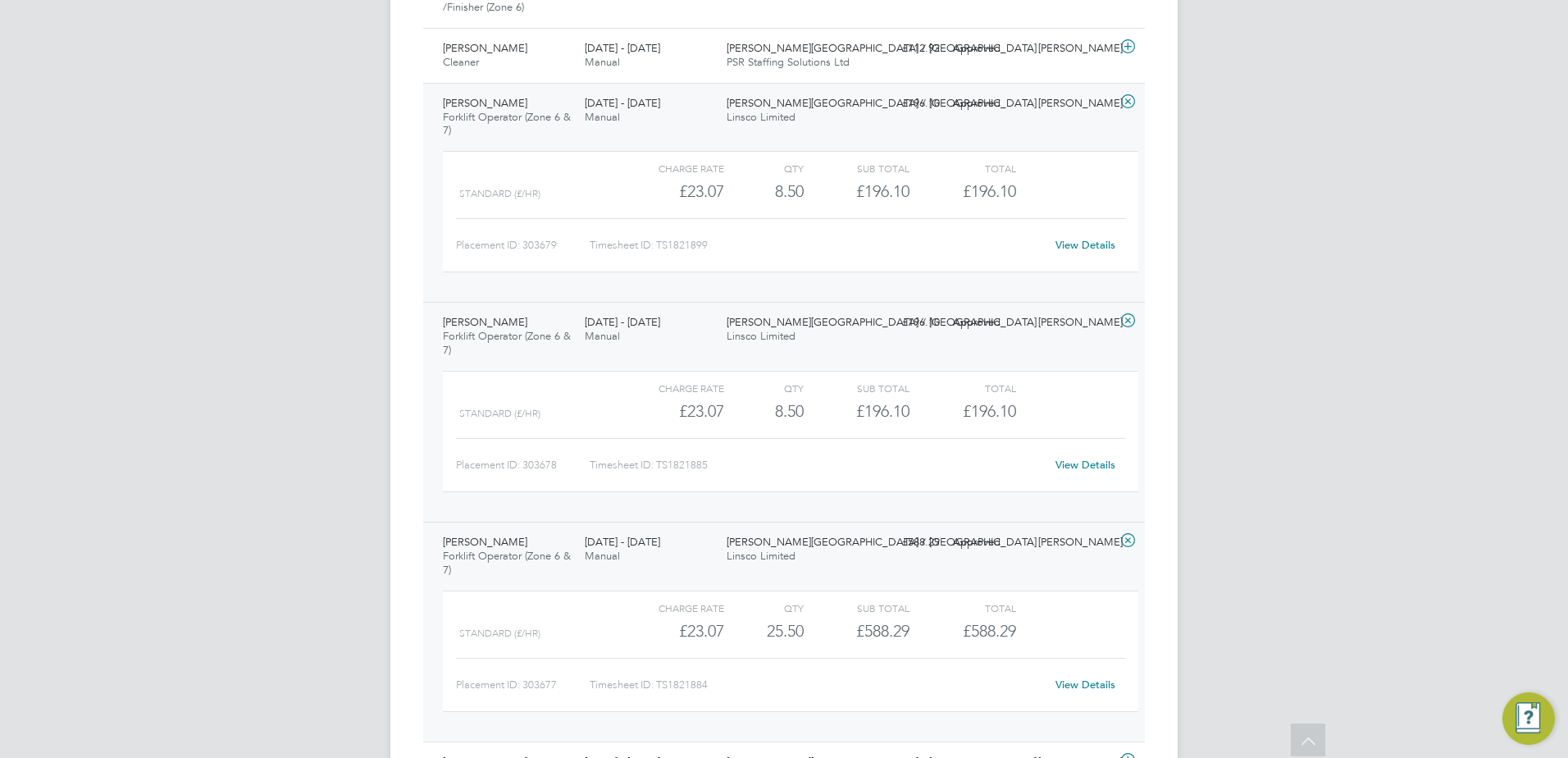
click at [884, 242] on div "Timesheet ID: TS1821899" at bounding box center [817, 245] width 455 height 26
click at [1057, 246] on link "View Details" at bounding box center [1086, 245] width 60 height 13
click at [1061, 458] on div "View Details" at bounding box center [1086, 465] width 81 height 26
click at [1065, 462] on link "View Details" at bounding box center [1086, 465] width 60 height 13
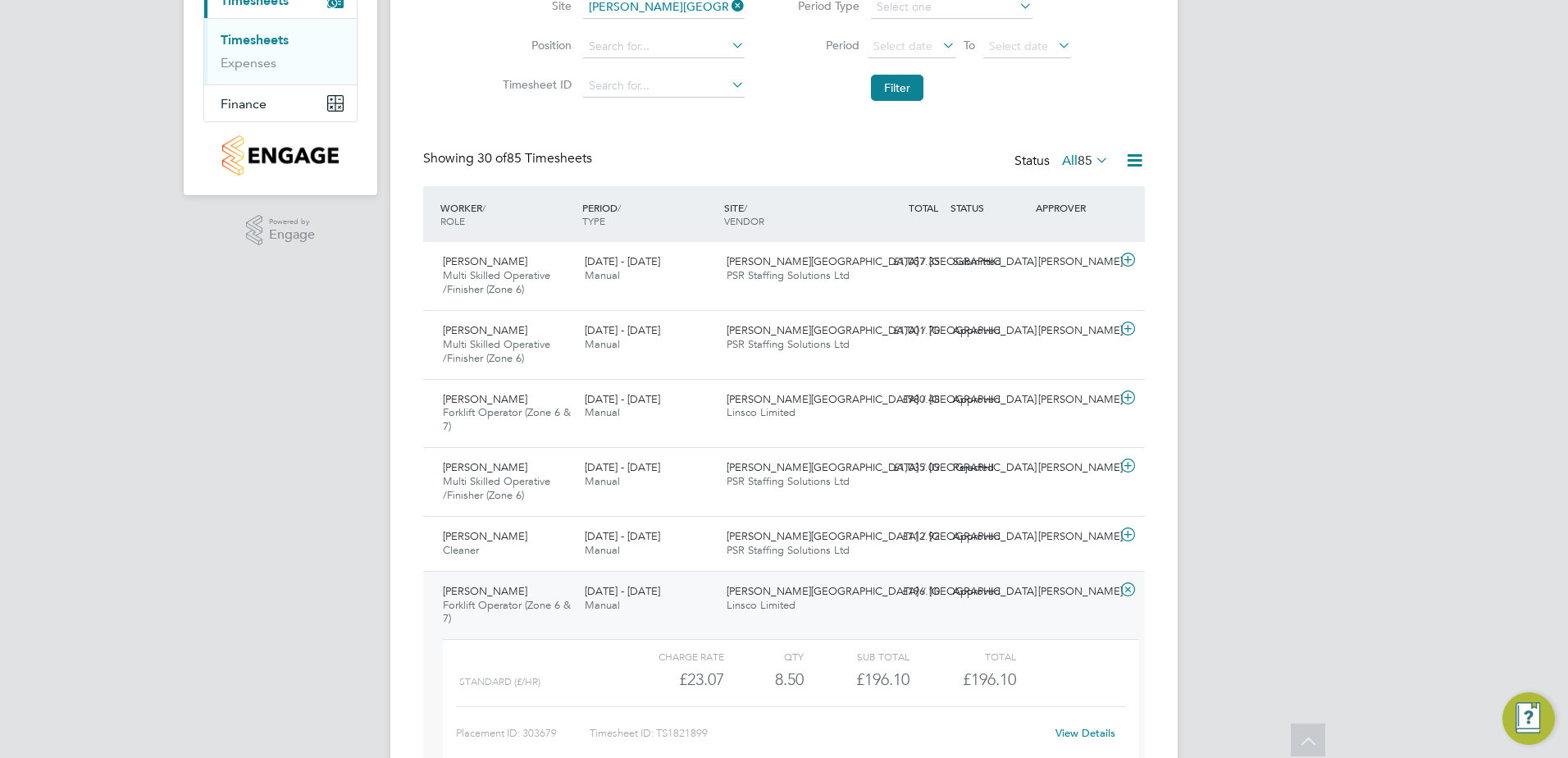
scroll to position [0, 0]
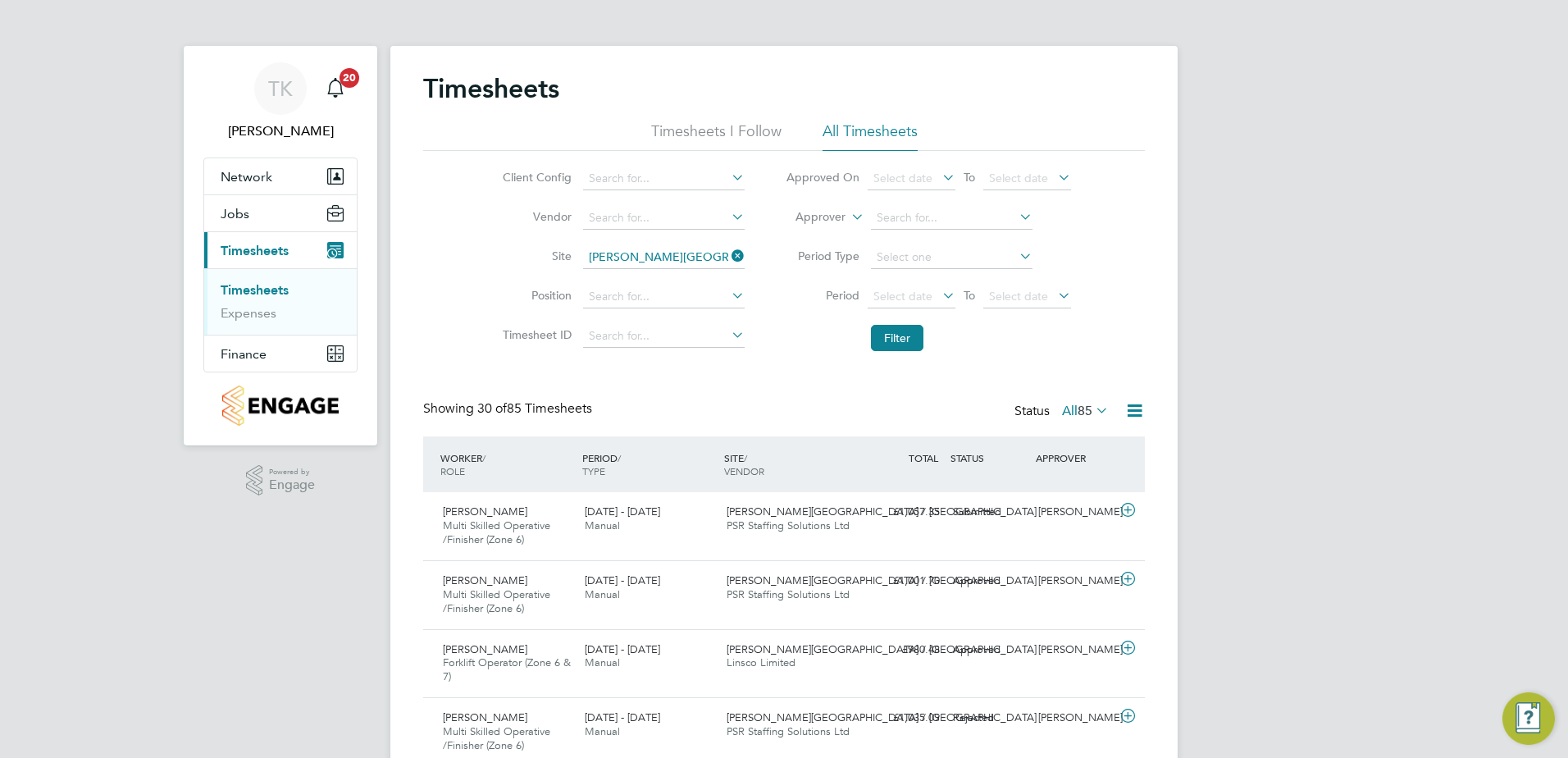
click at [729, 253] on icon at bounding box center [729, 256] width 0 height 23
click at [607, 336] on input at bounding box center [664, 336] width 162 height 23
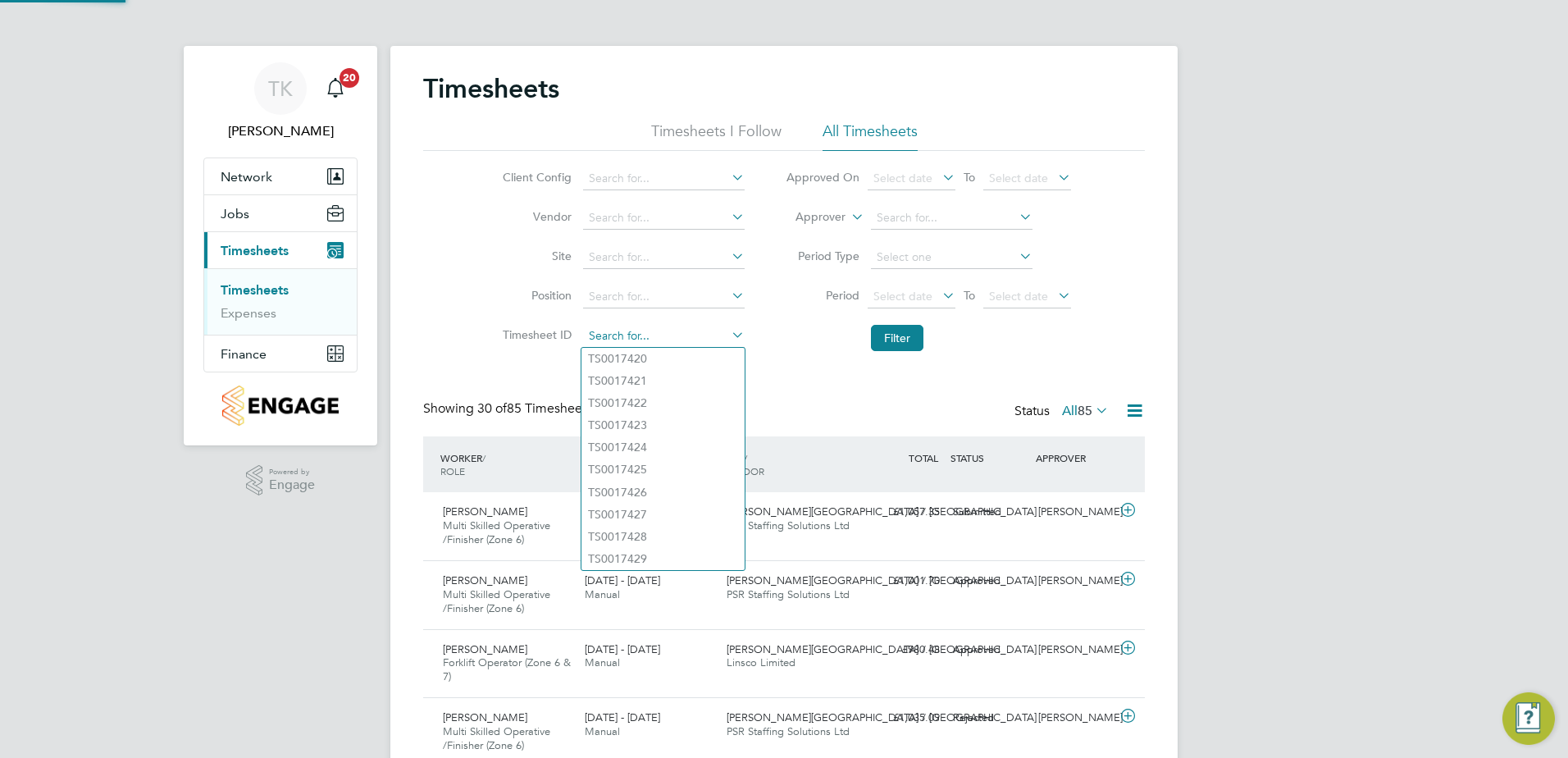
paste input "P304723"
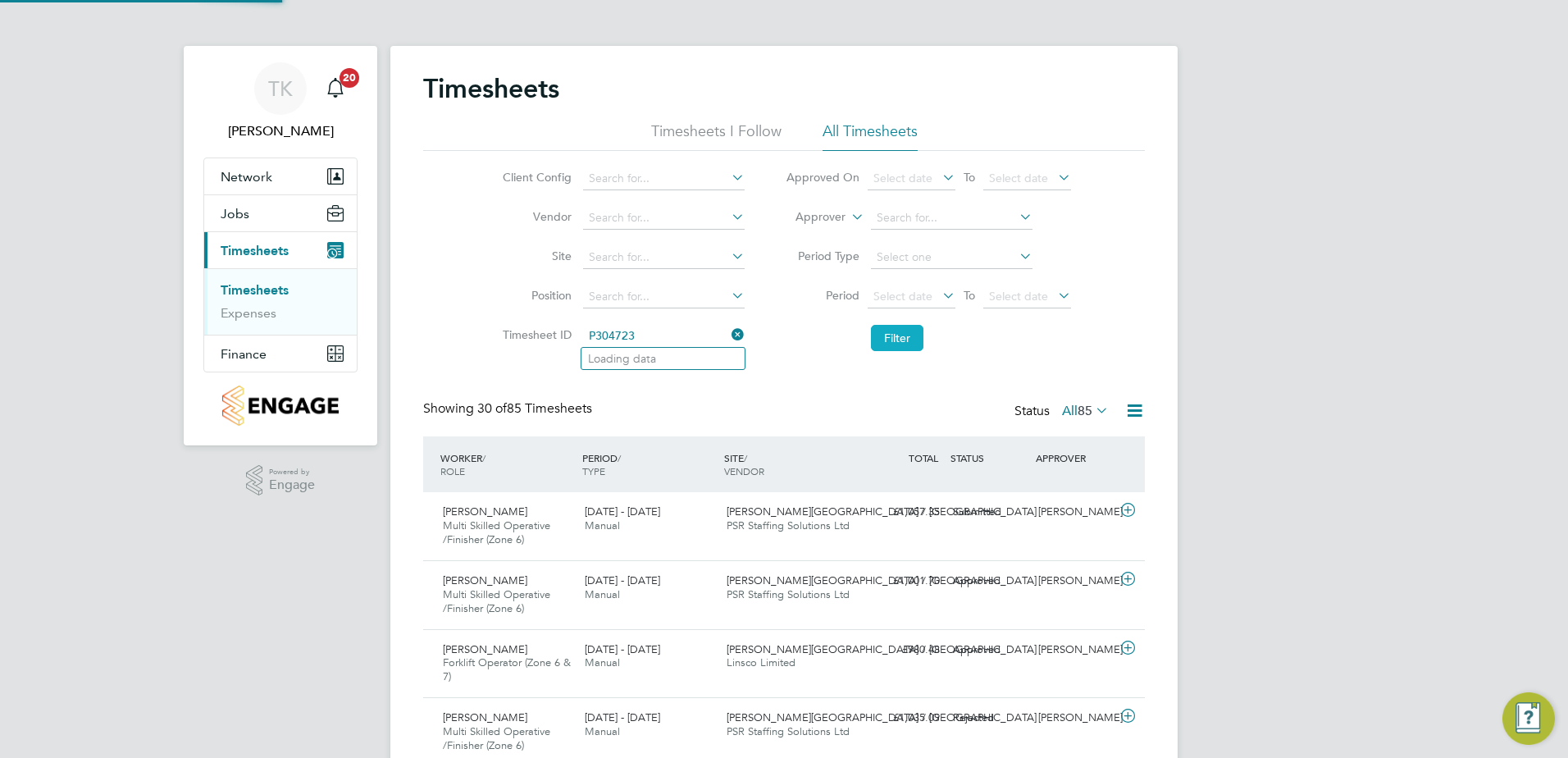
type input "P304723"
click at [887, 338] on button "Filter" at bounding box center [897, 337] width 53 height 26
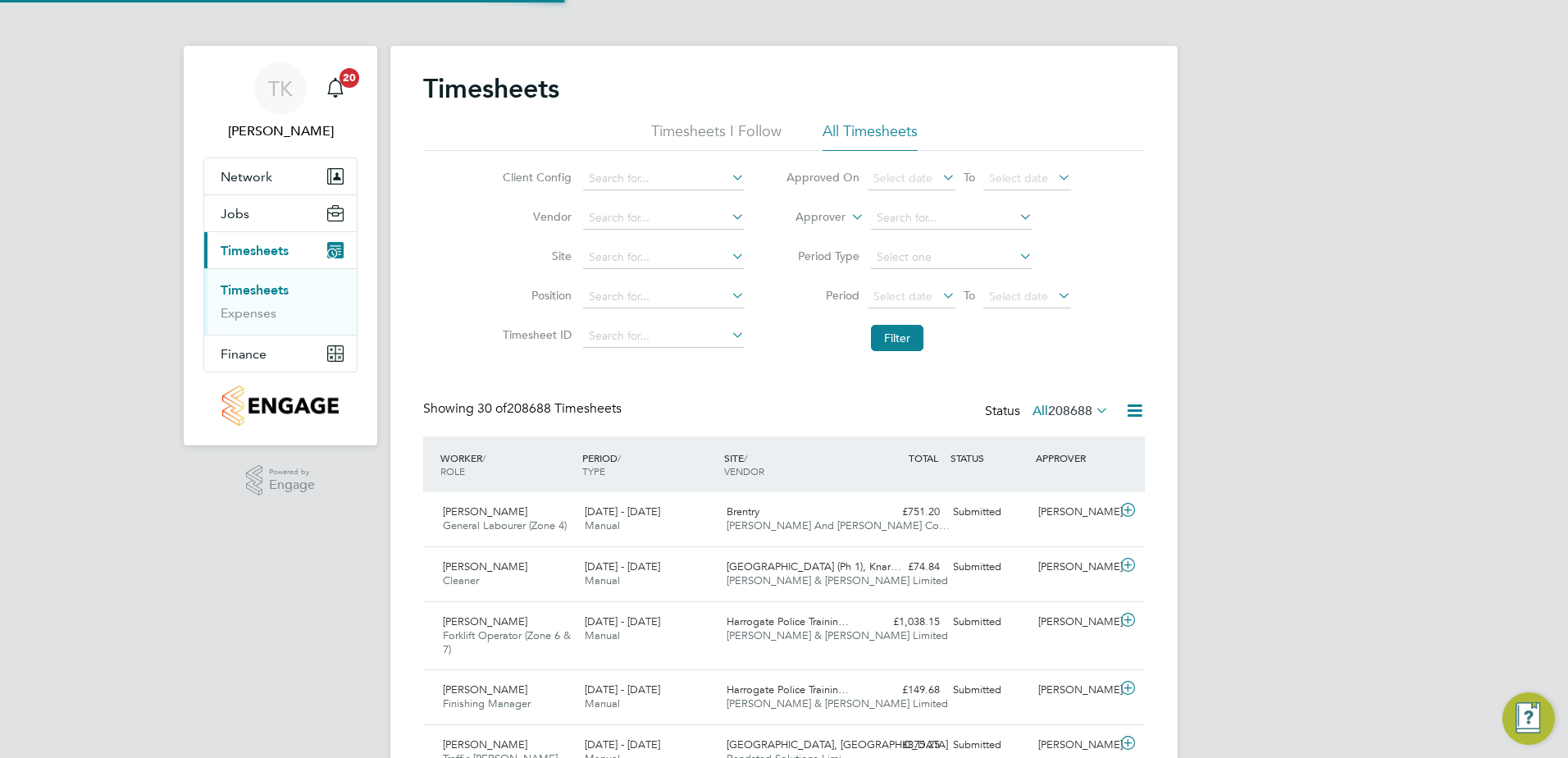
scroll to position [55, 142]
click at [233, 208] on span "Jobs" at bounding box center [235, 214] width 29 height 15
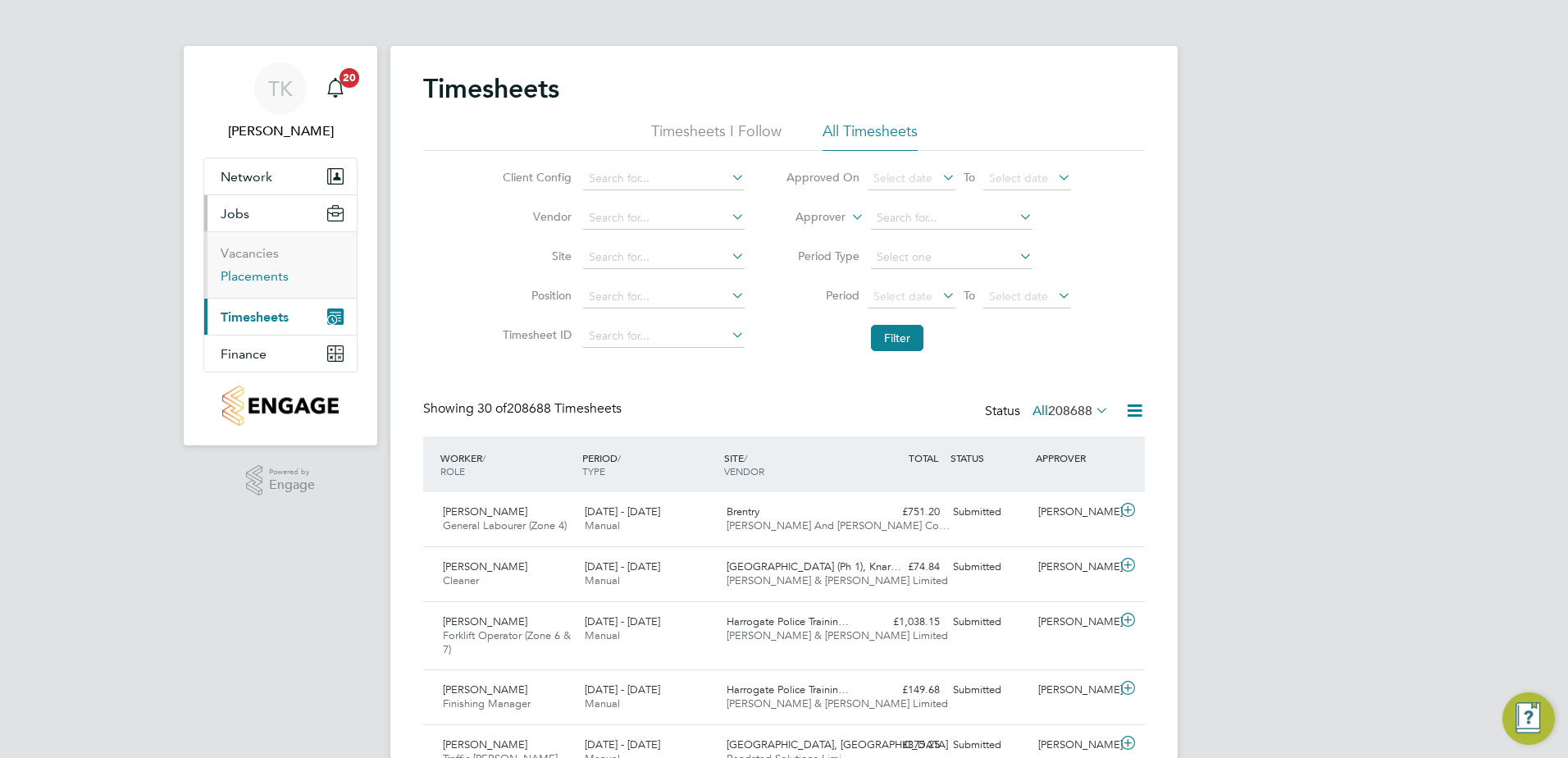
click at [245, 274] on link "Placements" at bounding box center [254, 276] width 68 height 15
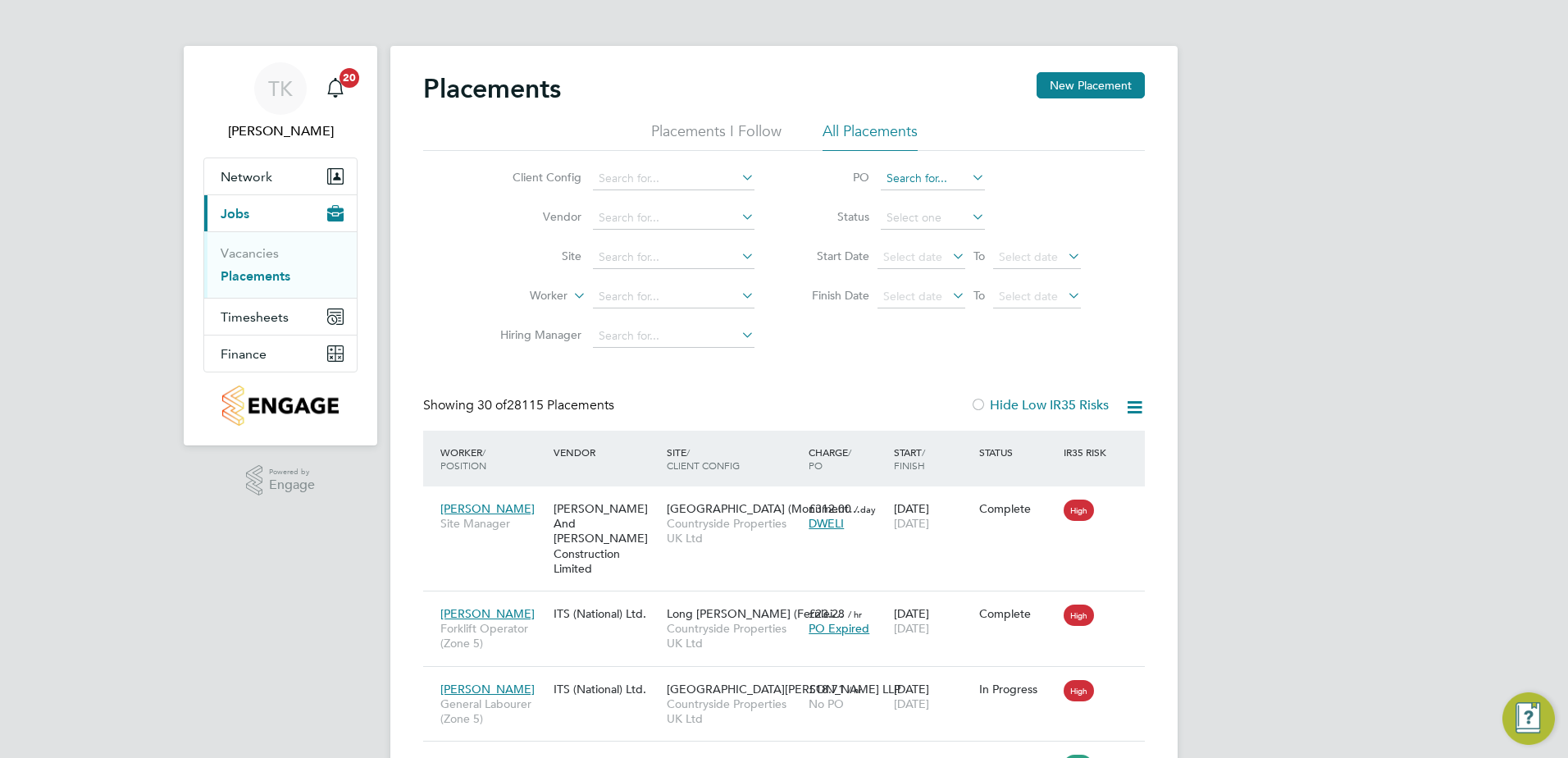
click at [903, 187] on input at bounding box center [933, 179] width 104 height 23
click at [937, 352] on div "Client Config Vendor Site Worker Hiring Manager PO Status Start Date Select dat…" at bounding box center [784, 253] width 722 height 205
click at [630, 257] on input at bounding box center [674, 258] width 162 height 23
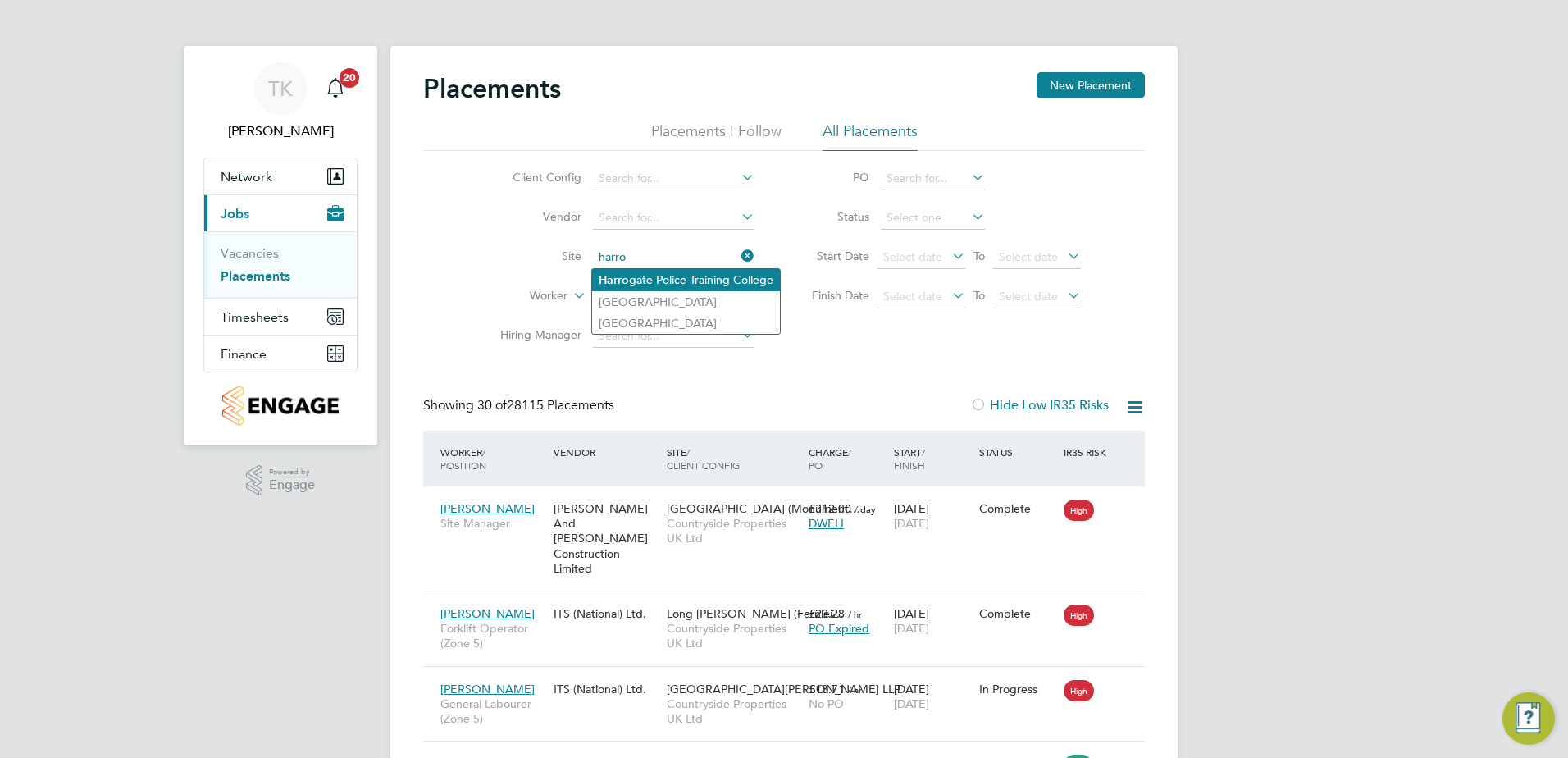
click at [638, 275] on li "Harro gate Police Training College" at bounding box center [685, 280] width 188 height 22
type input "Harrogate Police Training College"
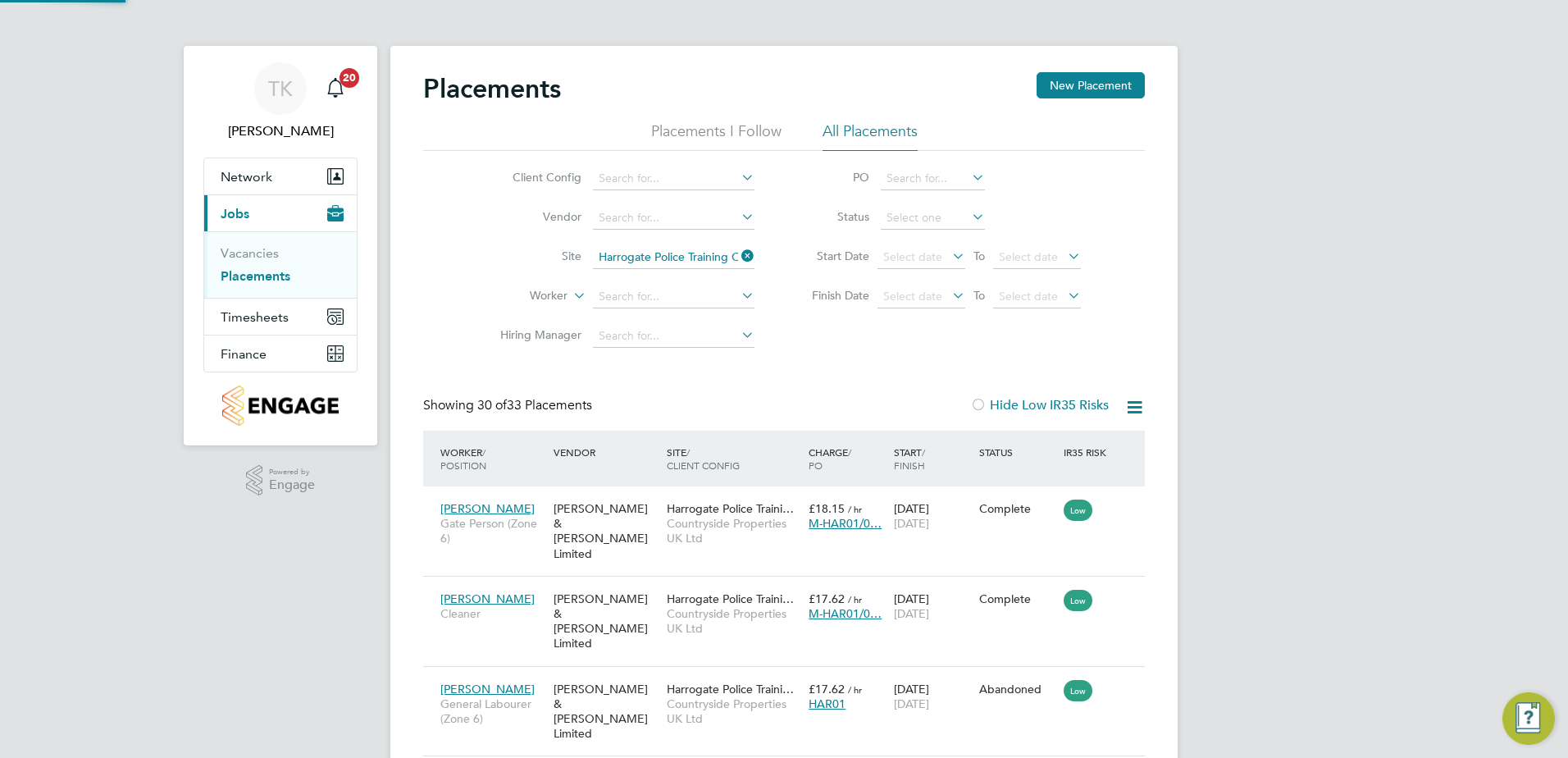
scroll to position [62, 142]
click at [907, 219] on input at bounding box center [933, 219] width 104 height 23
click at [927, 300] on li "In Progress" at bounding box center [933, 304] width 106 height 21
type input "In Progress"
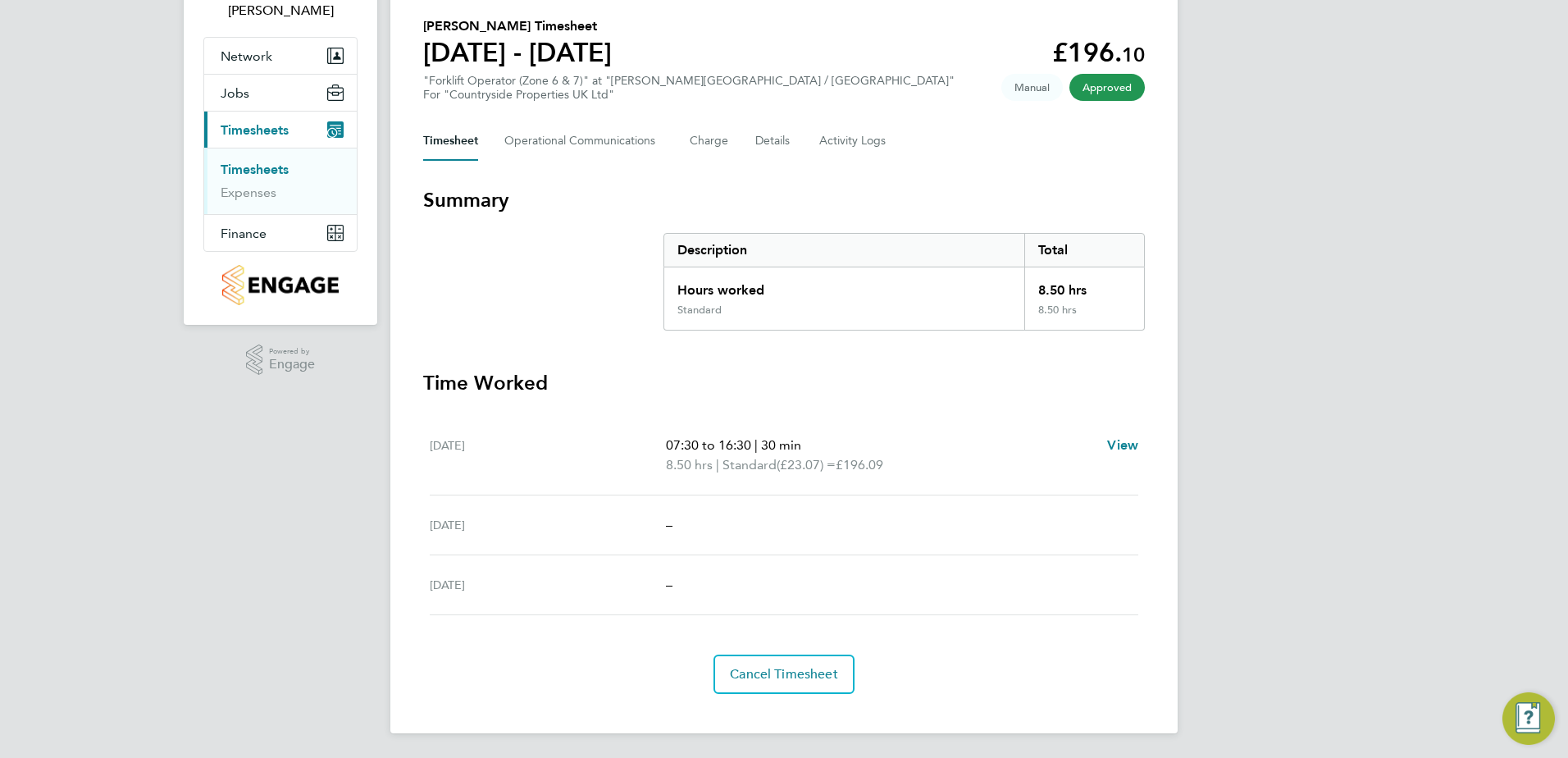
scroll to position [122, 0]
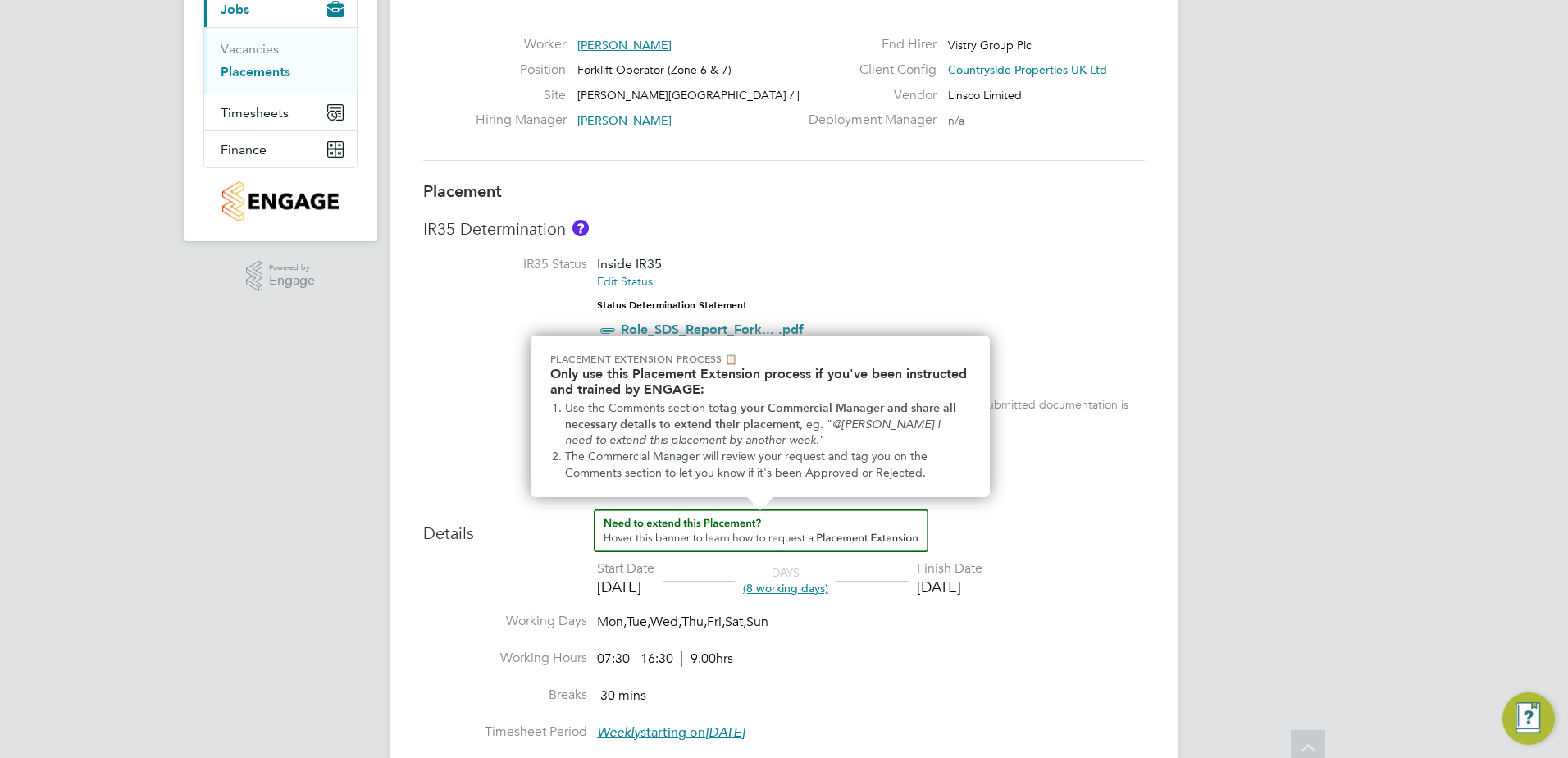
scroll to position [247, 0]
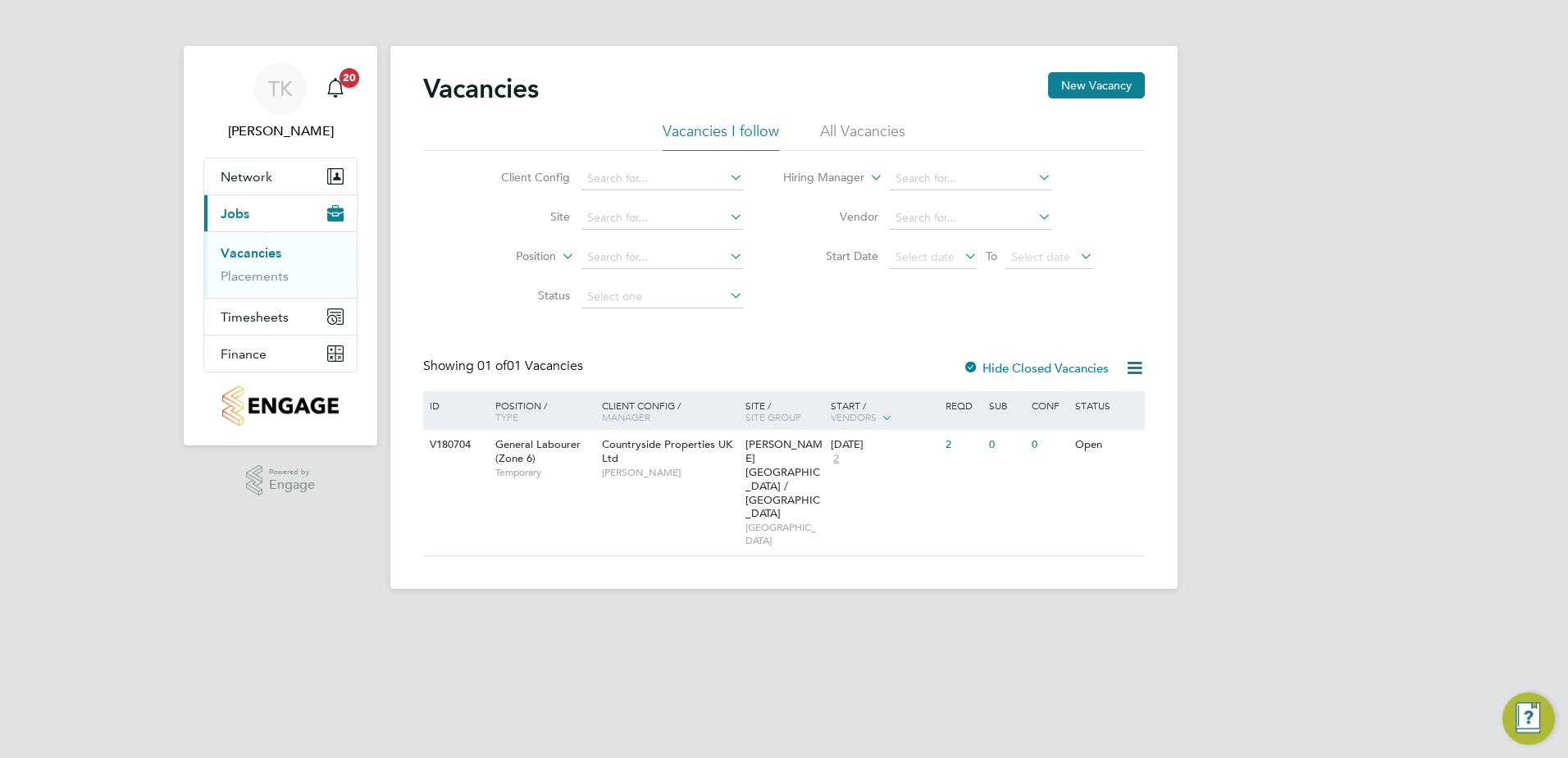
click at [968, 367] on div at bounding box center [970, 369] width 16 height 16
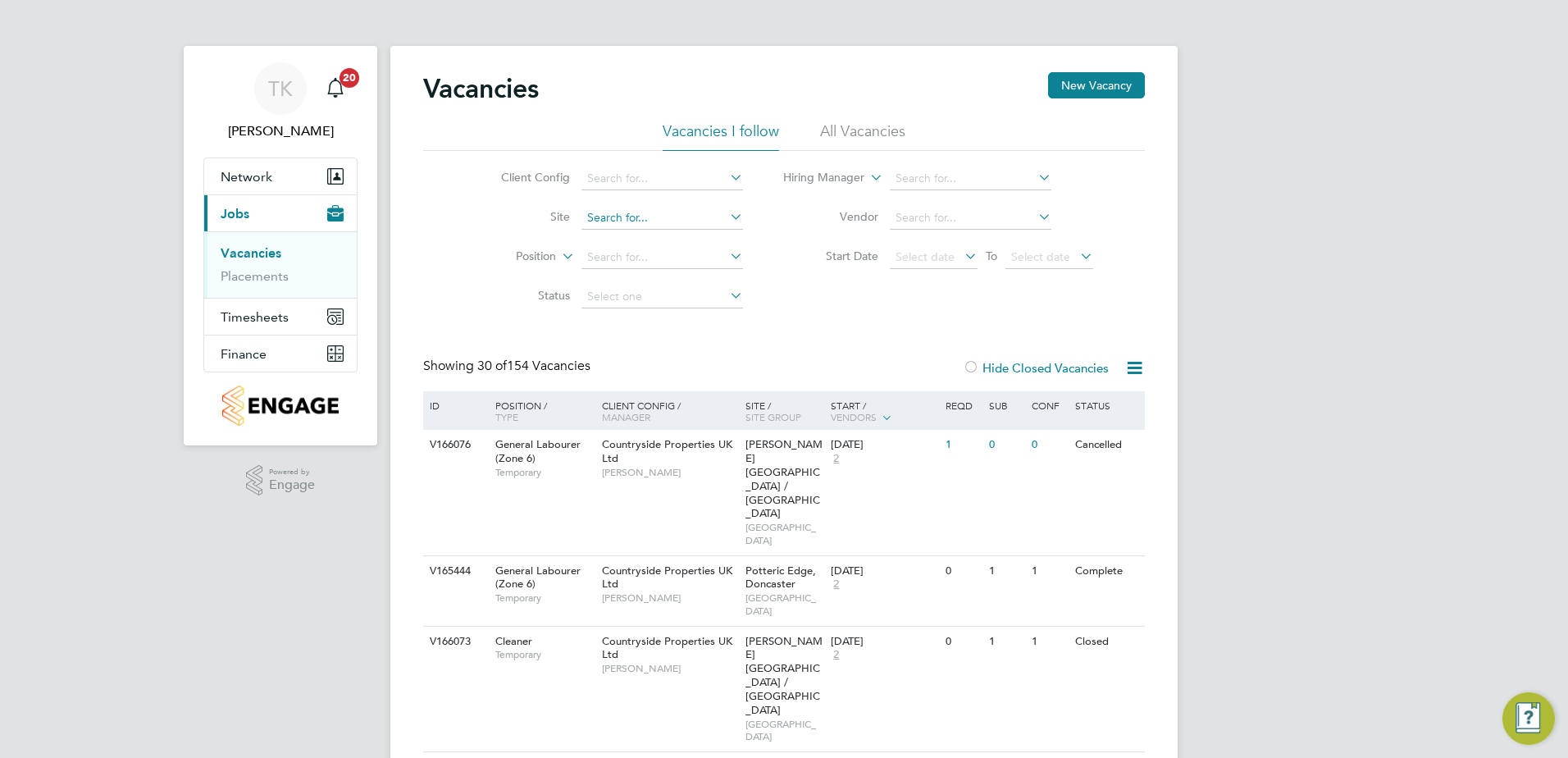
click at [630, 216] on input at bounding box center [662, 219] width 162 height 23
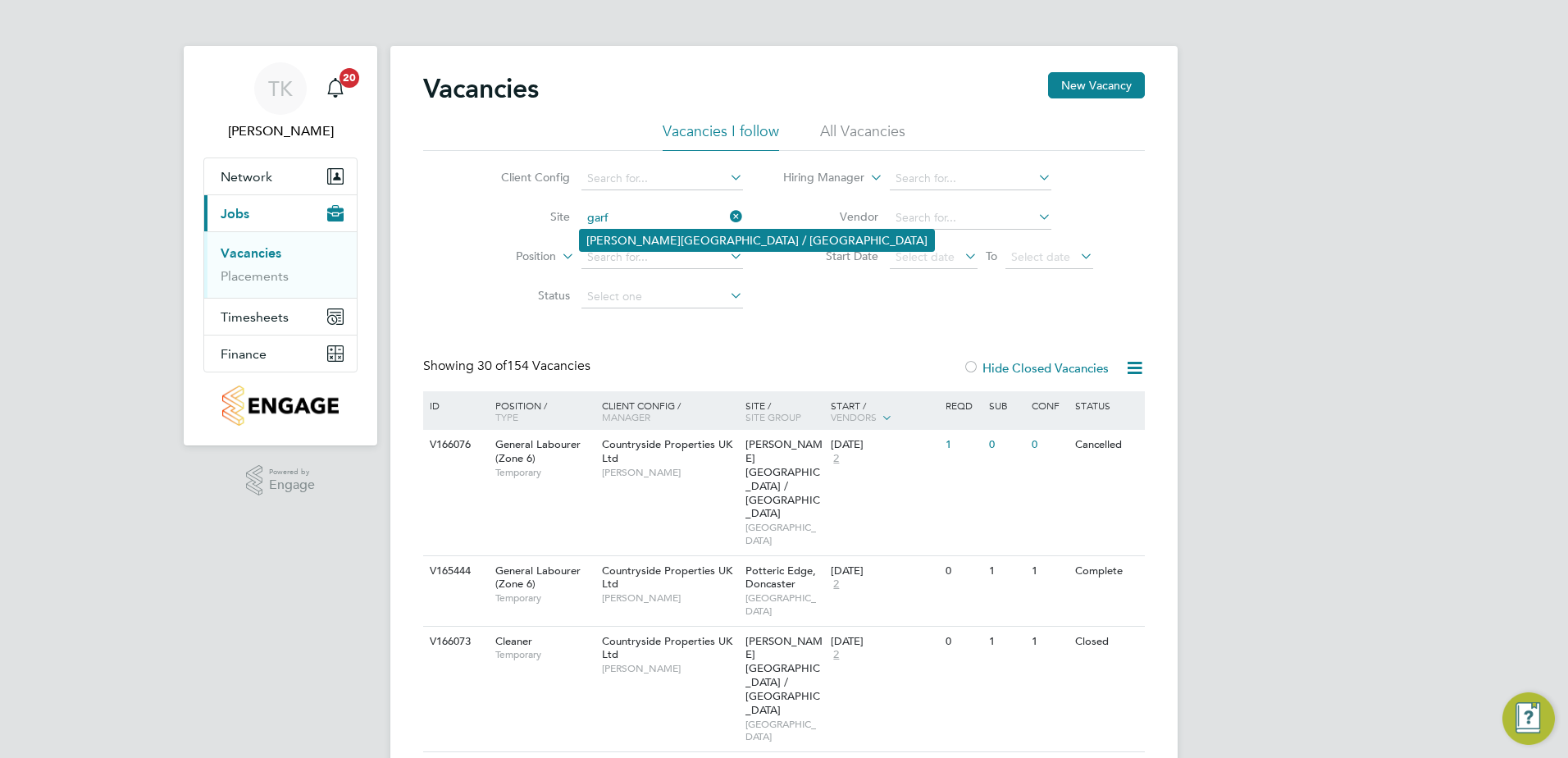
click at [634, 230] on li "[PERSON_NAME][GEOGRAPHIC_DATA] / [GEOGRAPHIC_DATA]" at bounding box center [757, 241] width 354 height 21
type input "[PERSON_NAME][GEOGRAPHIC_DATA] / [GEOGRAPHIC_DATA]"
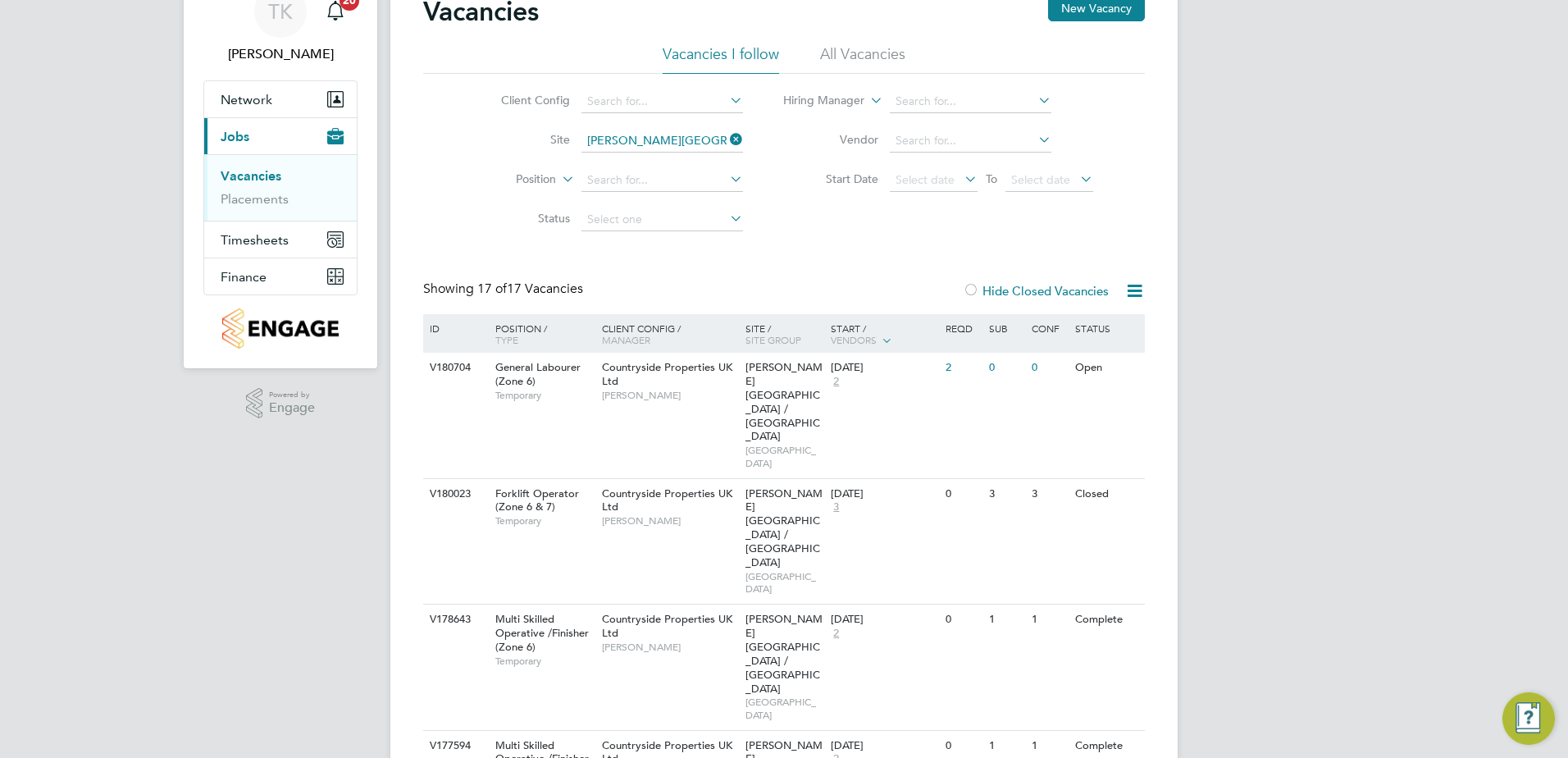
scroll to position [247, 0]
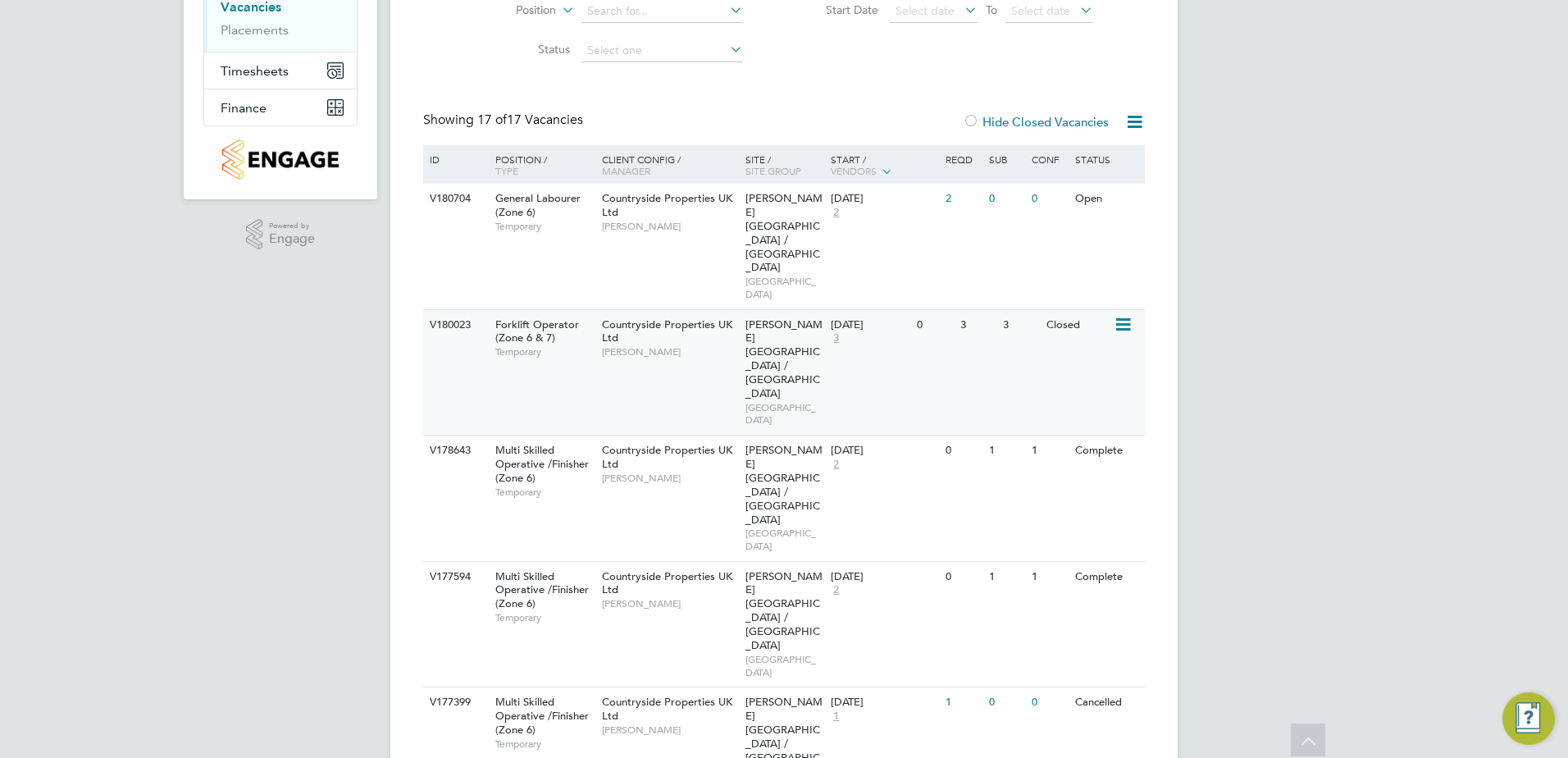
click at [918, 309] on div "V180023 Forklift Operator (Zone 6 & 7) Temporary Countryside Properties UK Ltd …" at bounding box center [784, 372] width 722 height 126
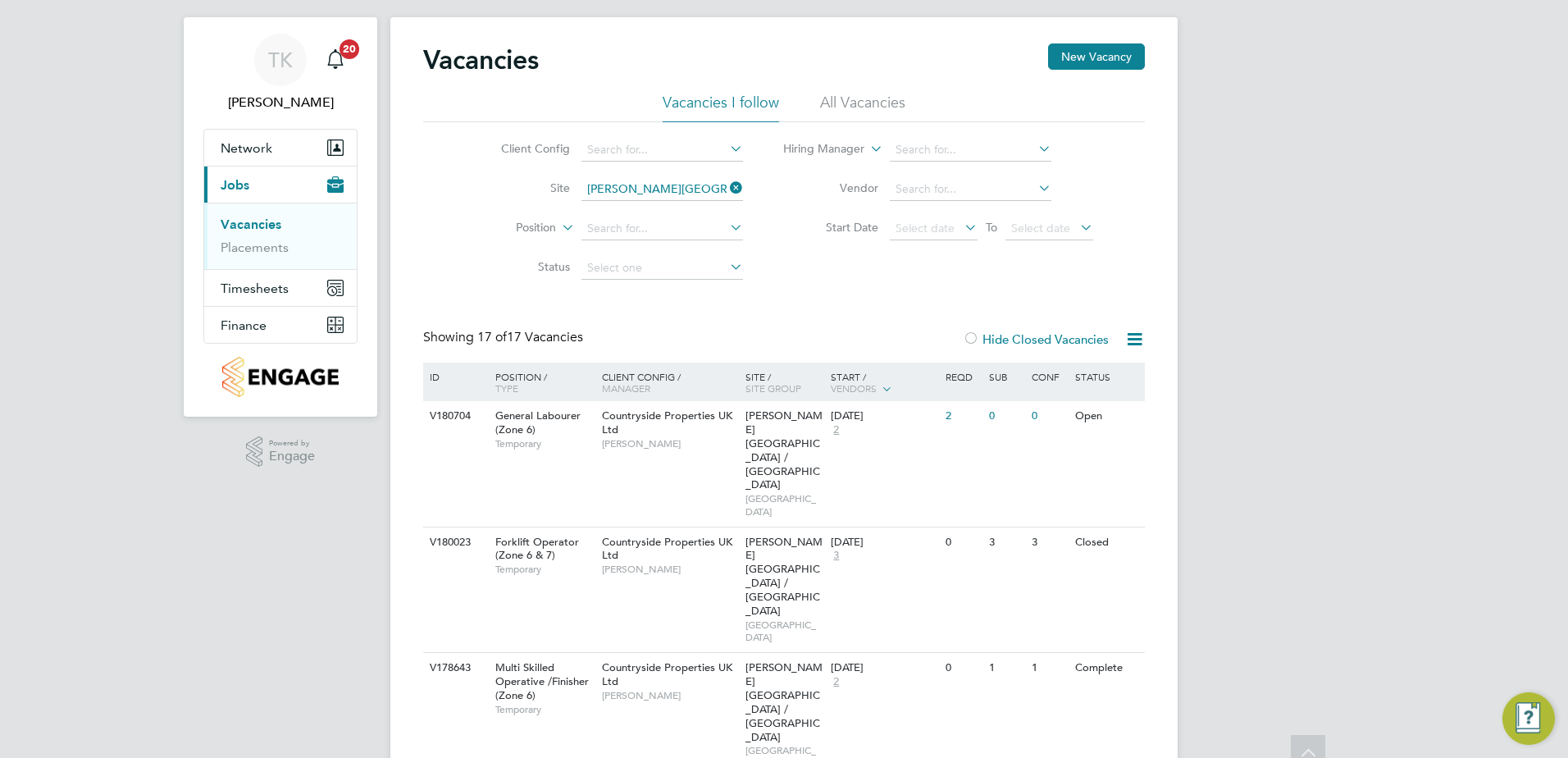
scroll to position [0, 0]
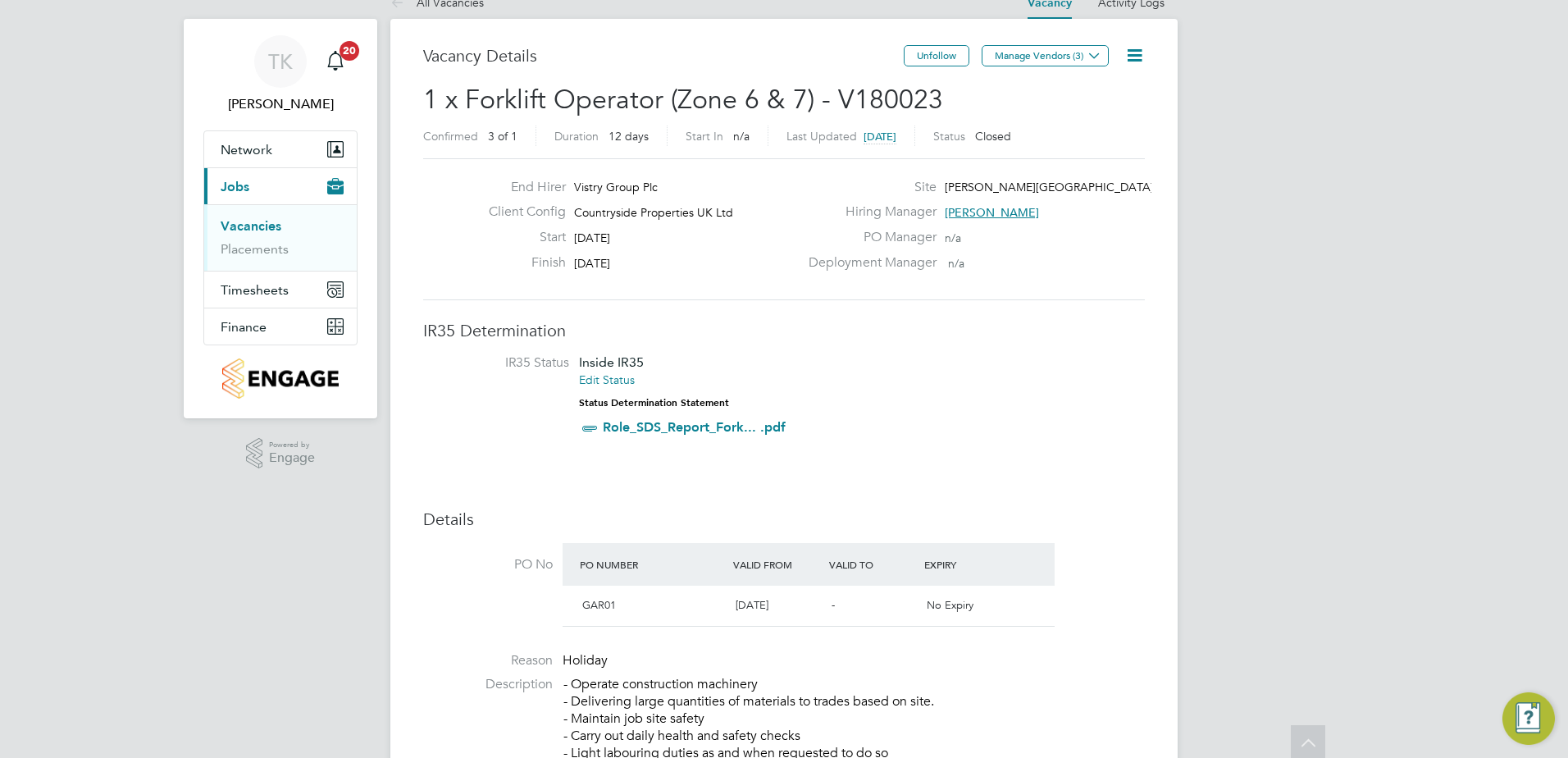
scroll to position [2, 0]
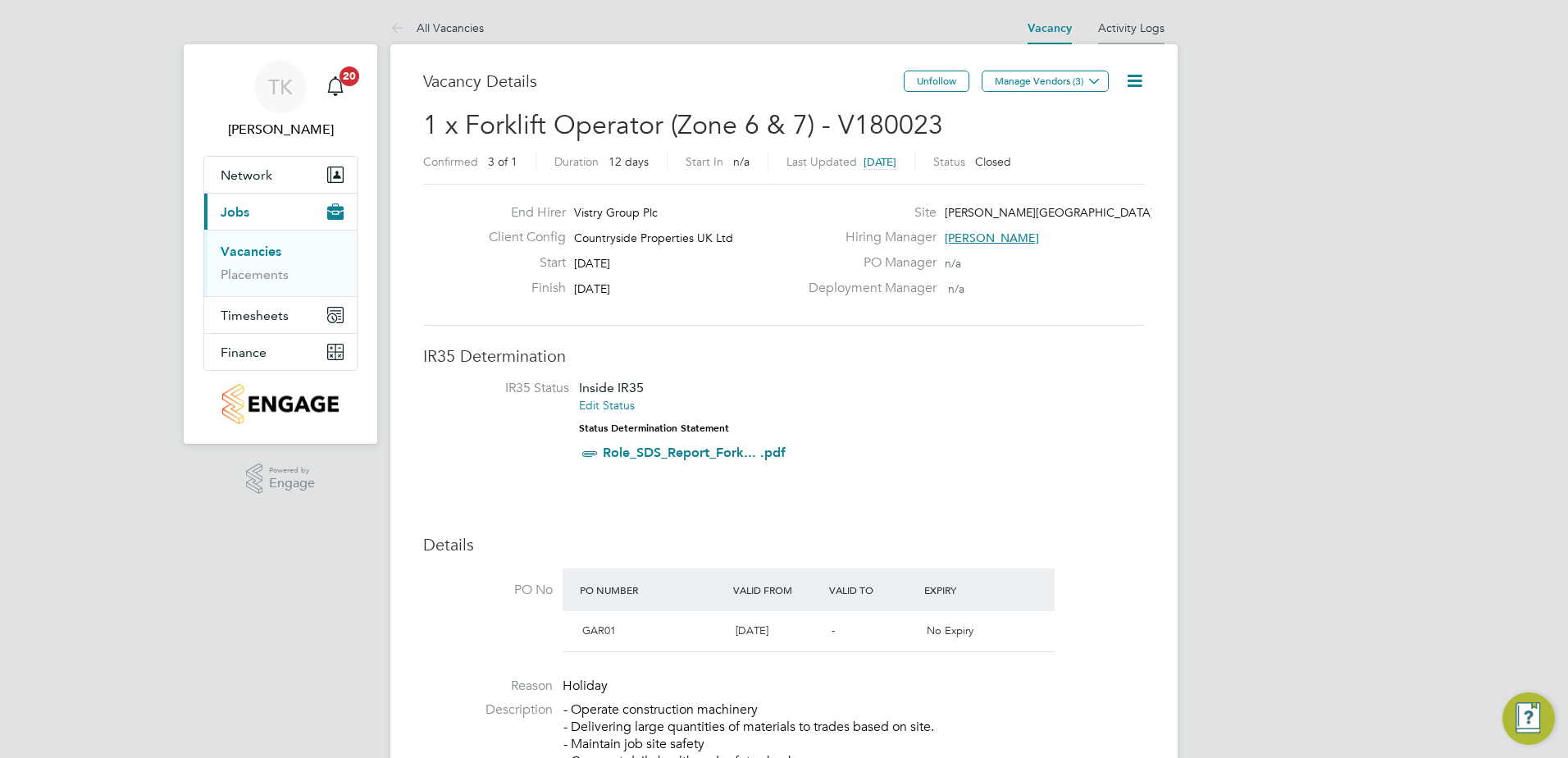
click at [1134, 20] on link "Activity Logs" at bounding box center [1131, 27] width 66 height 14
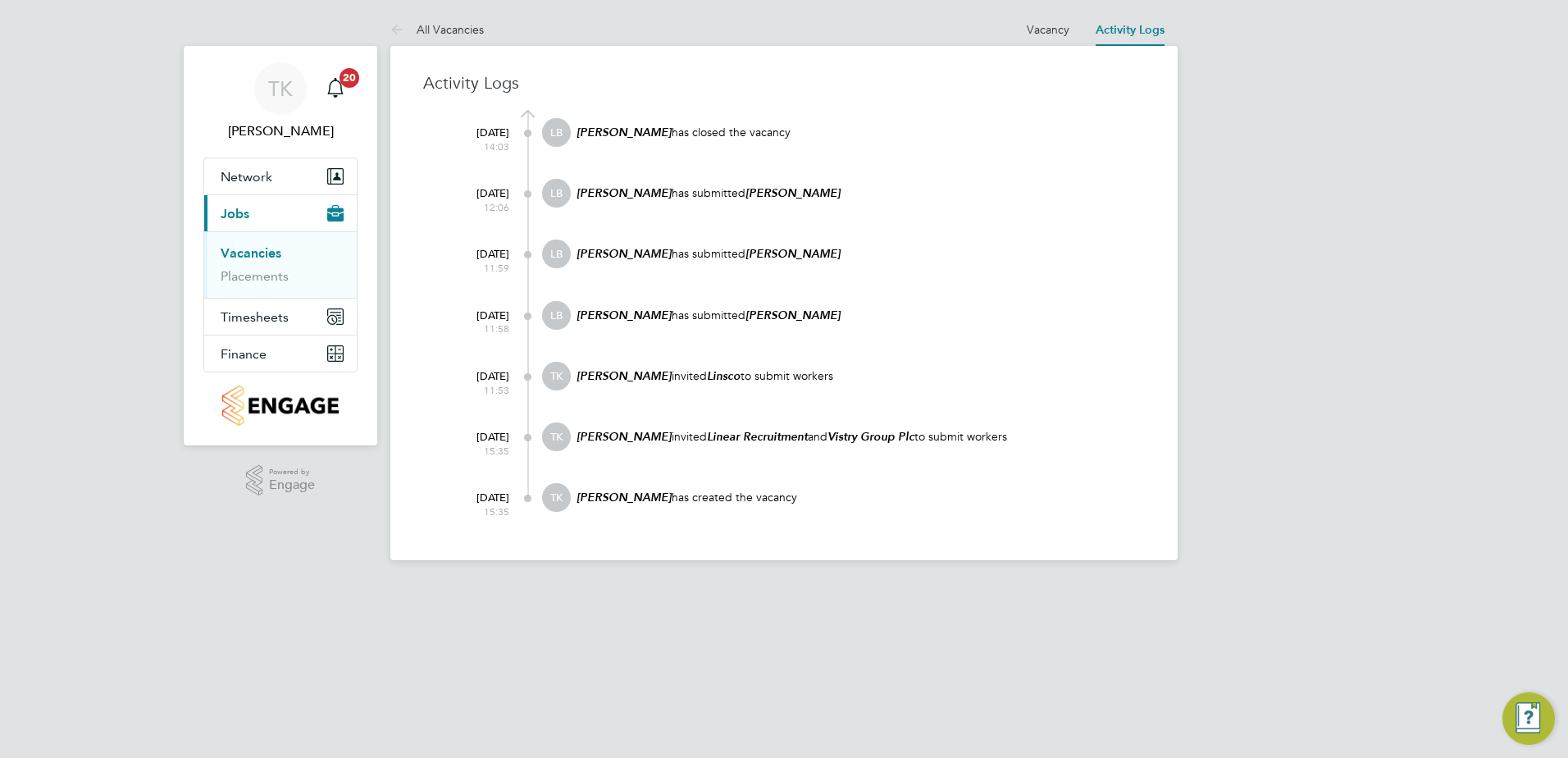
click at [1118, 26] on link "Activity Logs" at bounding box center [1130, 30] width 69 height 13
click at [1418, 179] on div "TK Tyler Kelly Notifications 20 Applications: Network Team Members Sites Worker…" at bounding box center [784, 293] width 1568 height 587
click at [251, 259] on link "Vacancies" at bounding box center [250, 253] width 61 height 15
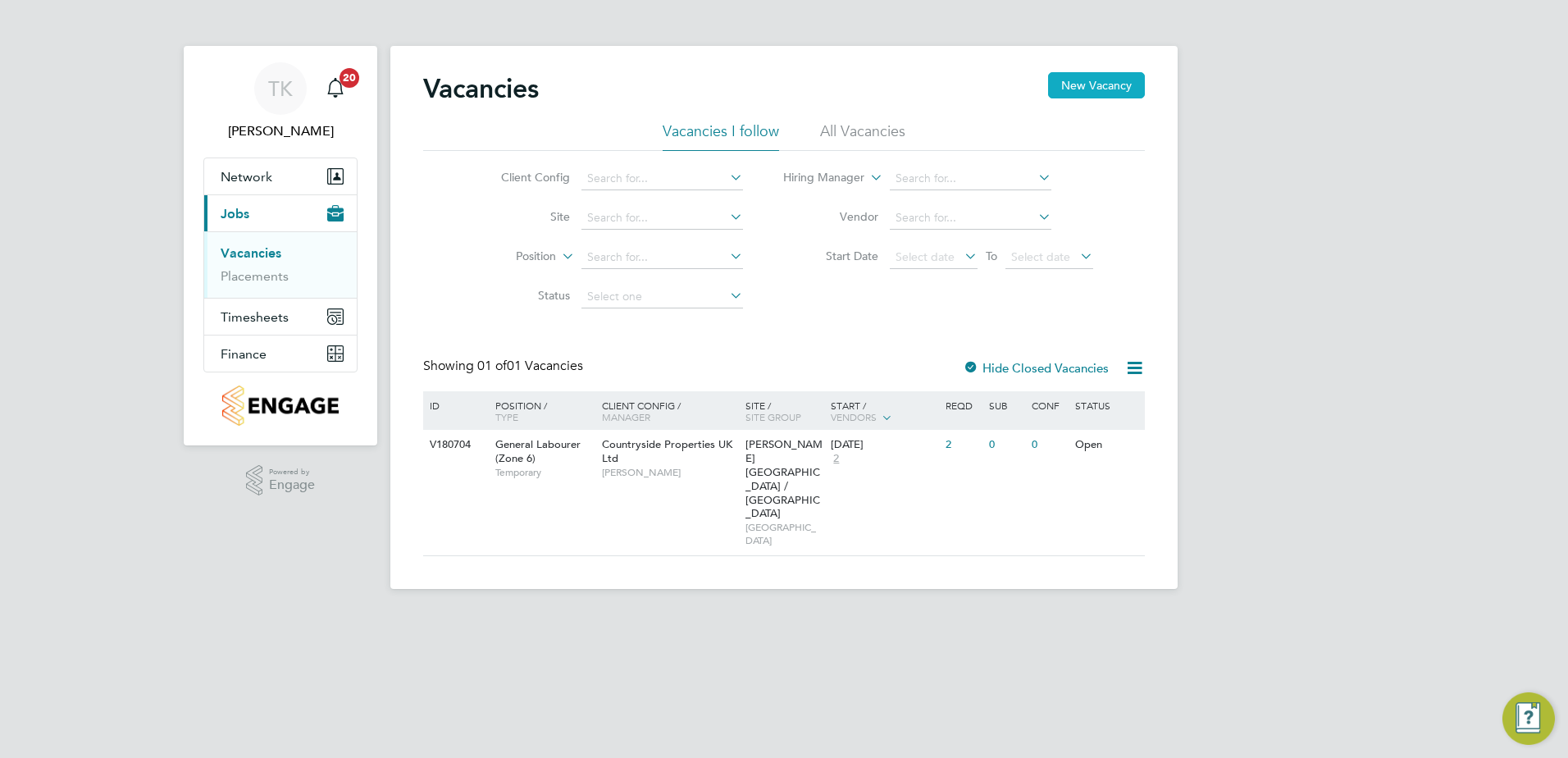
click at [1123, 87] on button "New Vacancy" at bounding box center [1096, 85] width 97 height 26
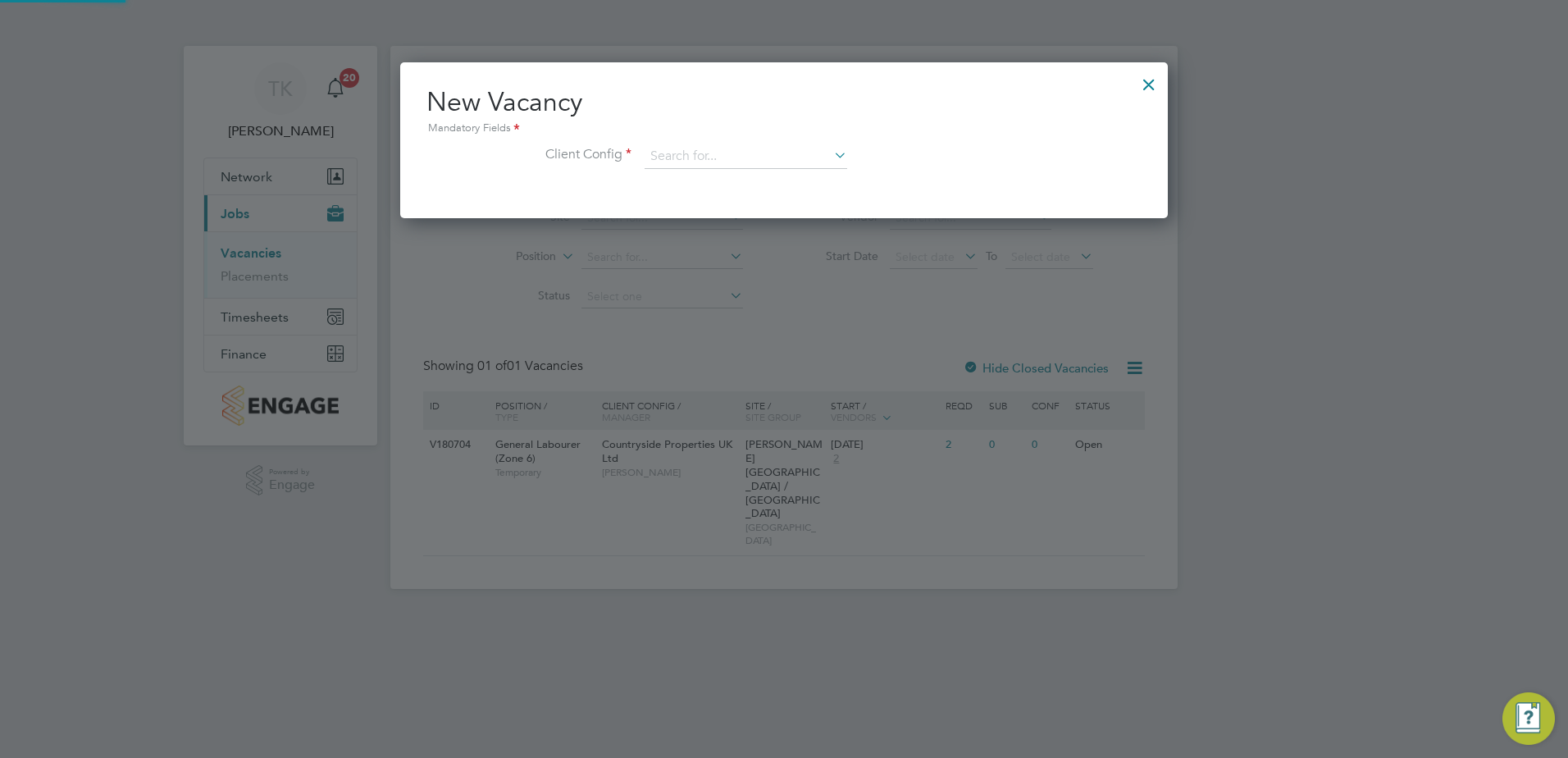
scroll to position [156, 768]
click at [758, 167] on input at bounding box center [746, 157] width 202 height 25
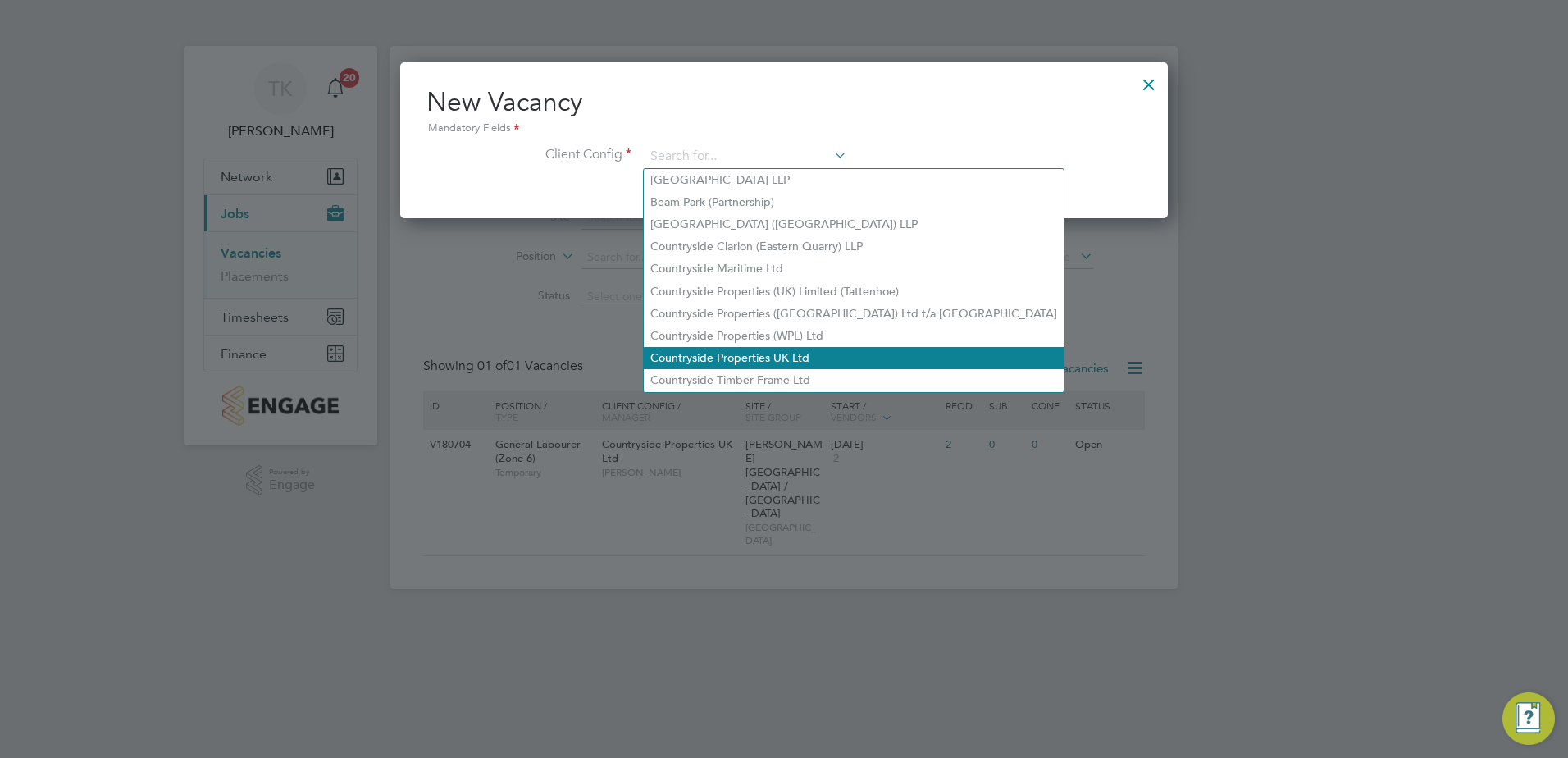
click at [761, 347] on li "Countryside Properties UK Ltd" at bounding box center [854, 357] width 420 height 22
type input "Countryside Properties UK Ltd"
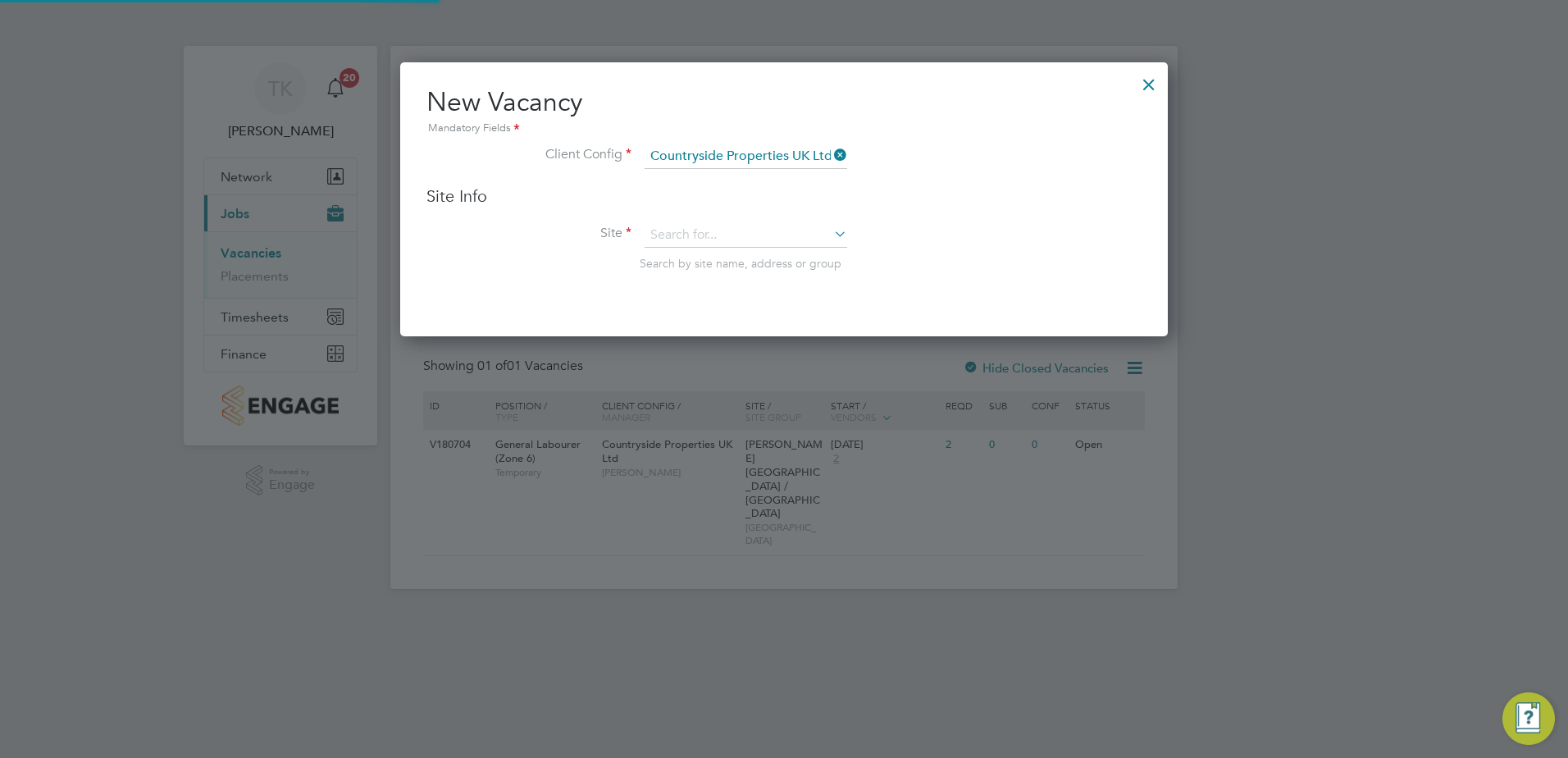
scroll to position [274, 768]
click at [668, 227] on input at bounding box center [746, 236] width 202 height 25
click at [717, 252] on li "Harr ogate Police Training College" at bounding box center [779, 258] width 270 height 22
type input "Harrogate Police Training College"
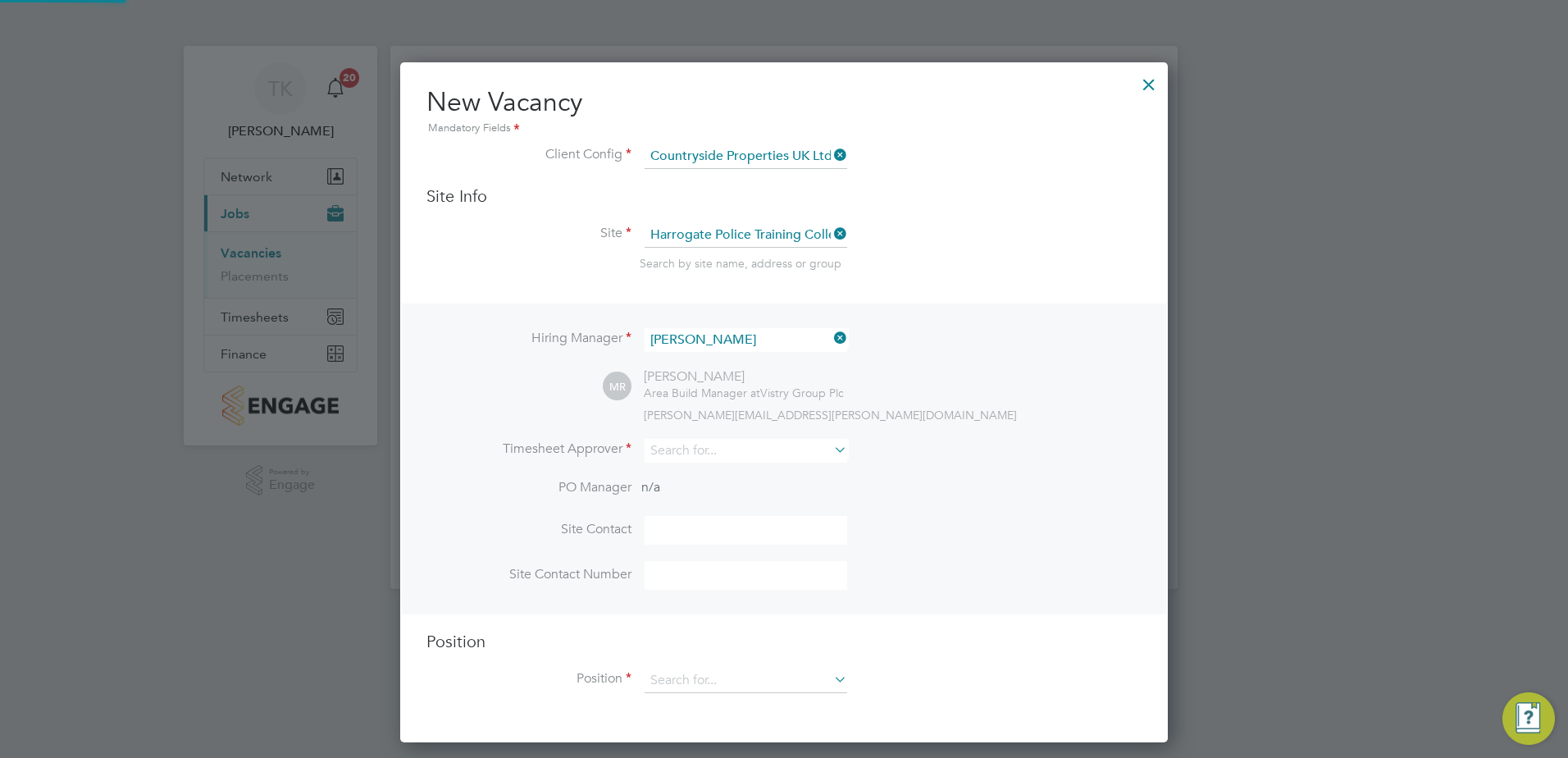
scroll to position [681, 768]
click at [666, 675] on input at bounding box center [746, 682] width 202 height 25
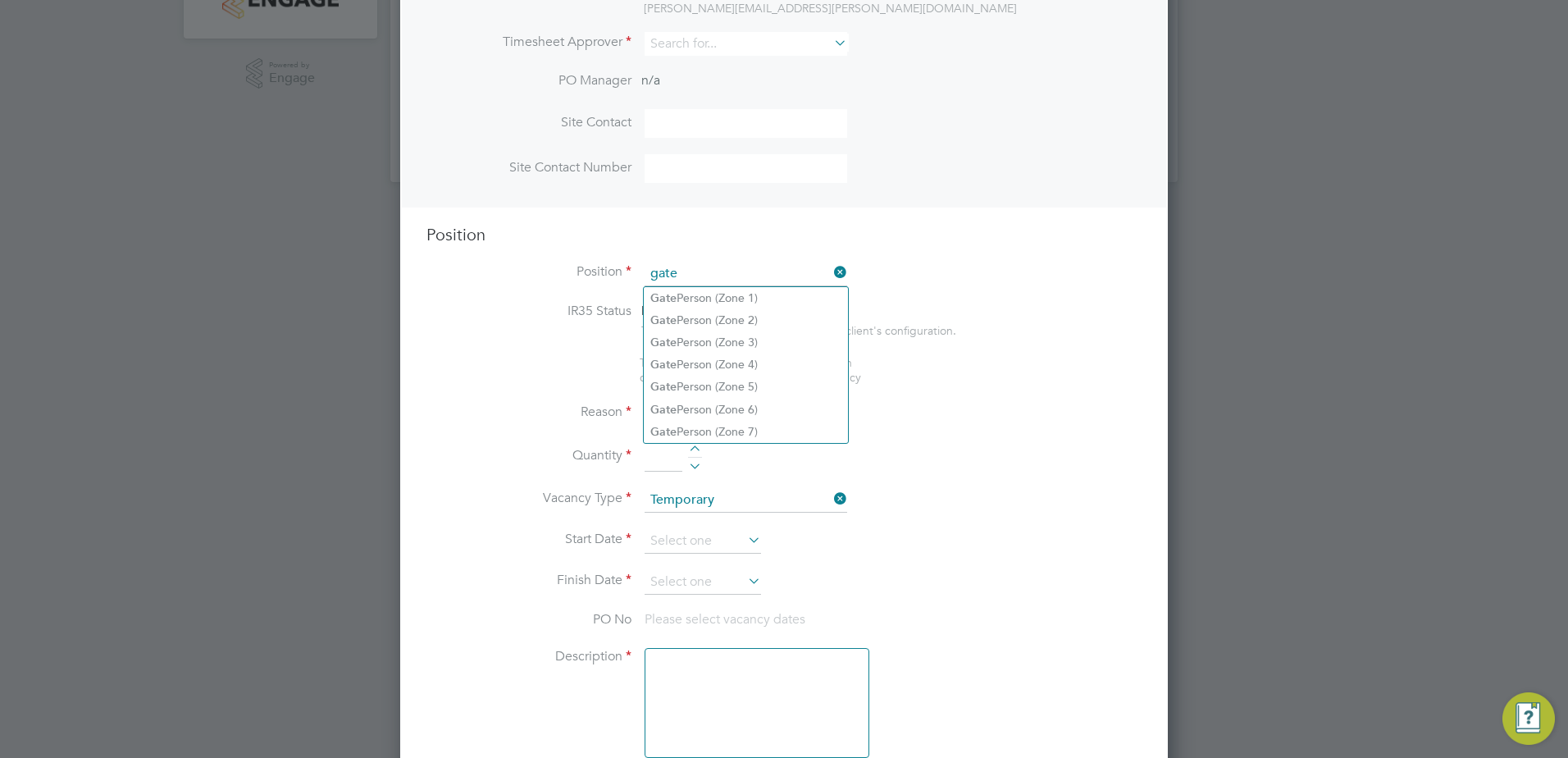
scroll to position [410, 0]
click at [732, 400] on li "Gate Person (Zone 6)" at bounding box center [746, 406] width 204 height 22
type input "Gate Person (Zone 6)"
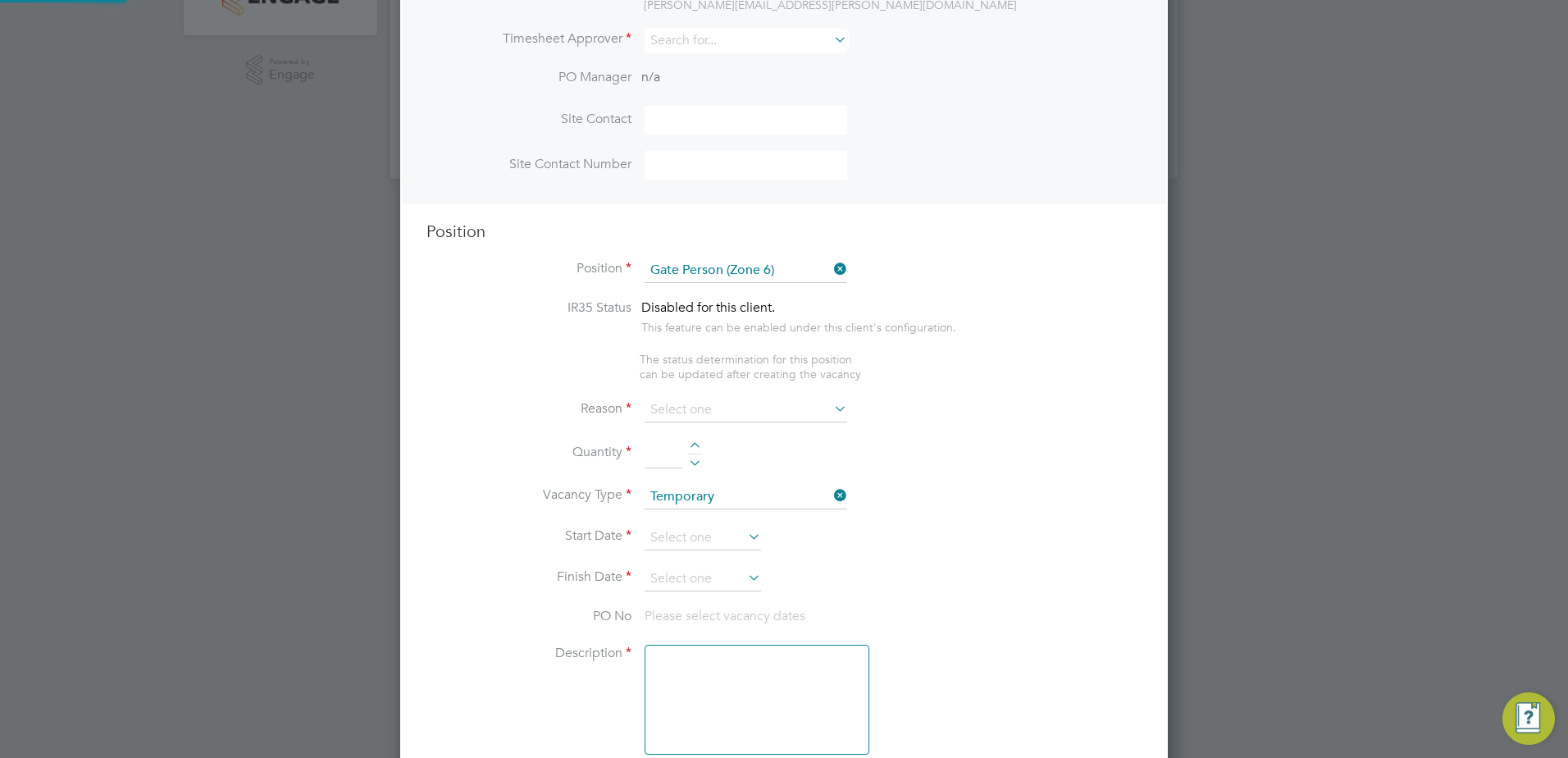
type textarea "- Welcoming visitors and signing visitors in and out of site - Checking CSCS ca…"
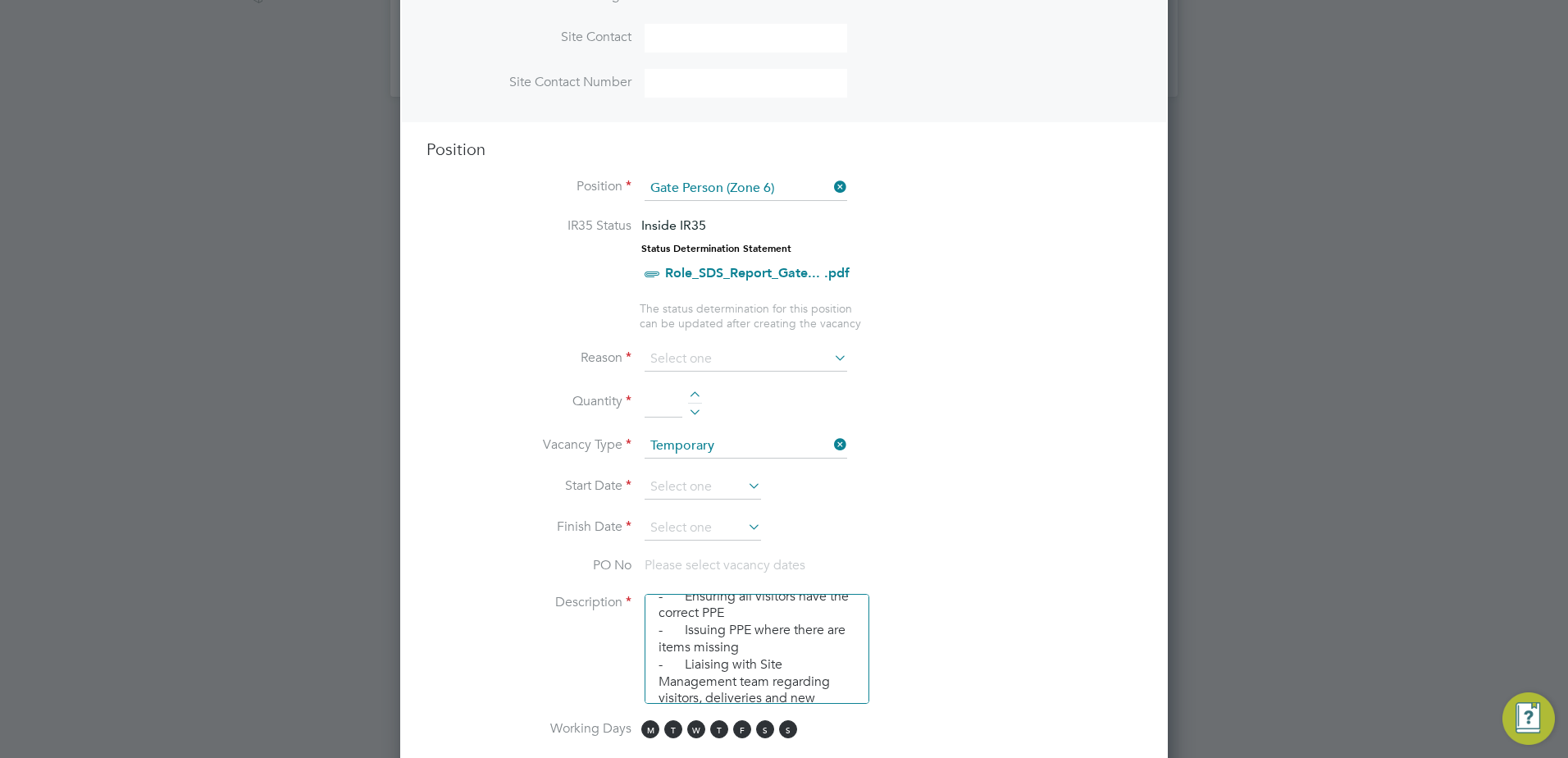
scroll to position [164, 0]
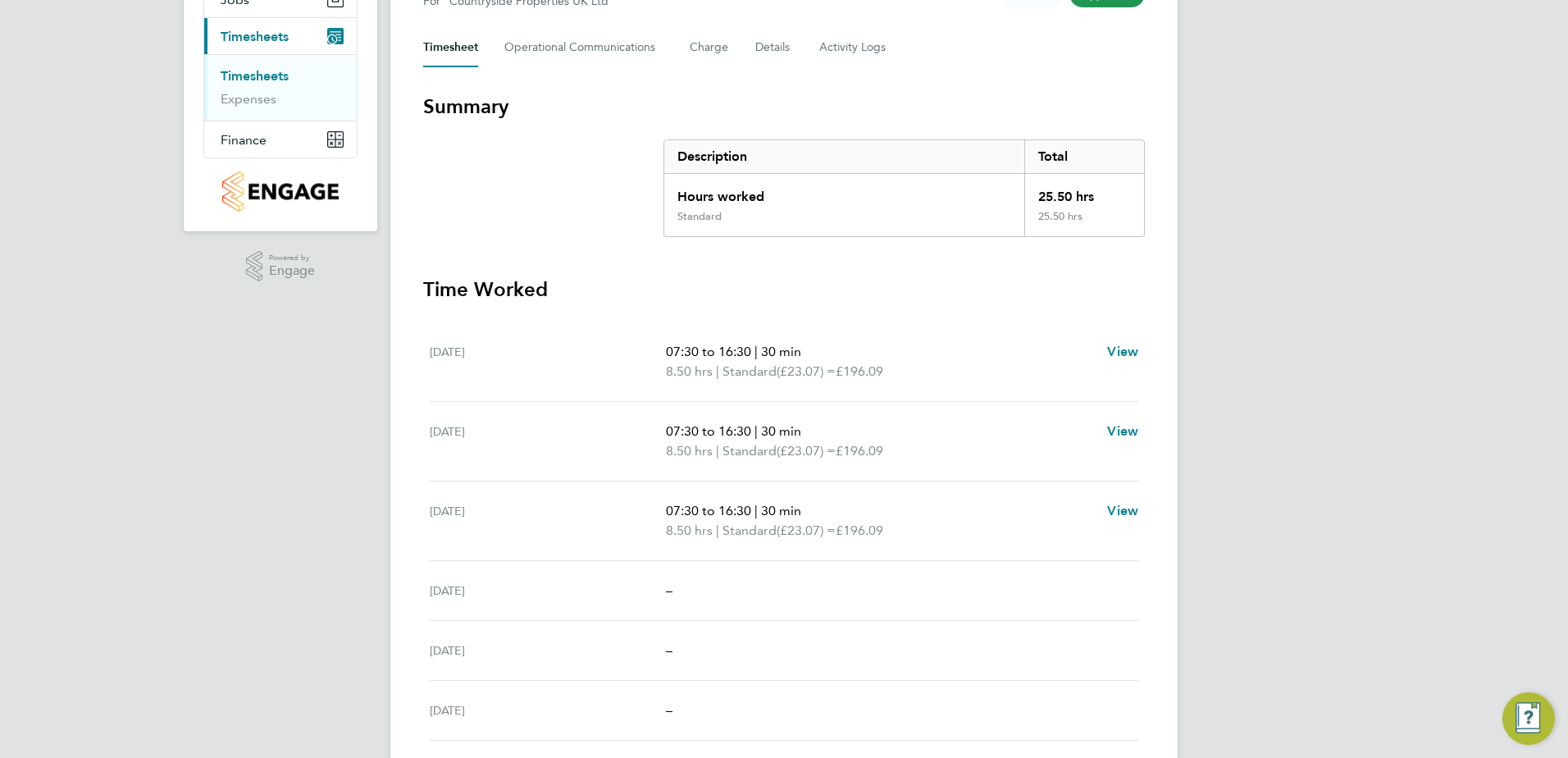
scroll to position [247, 0]
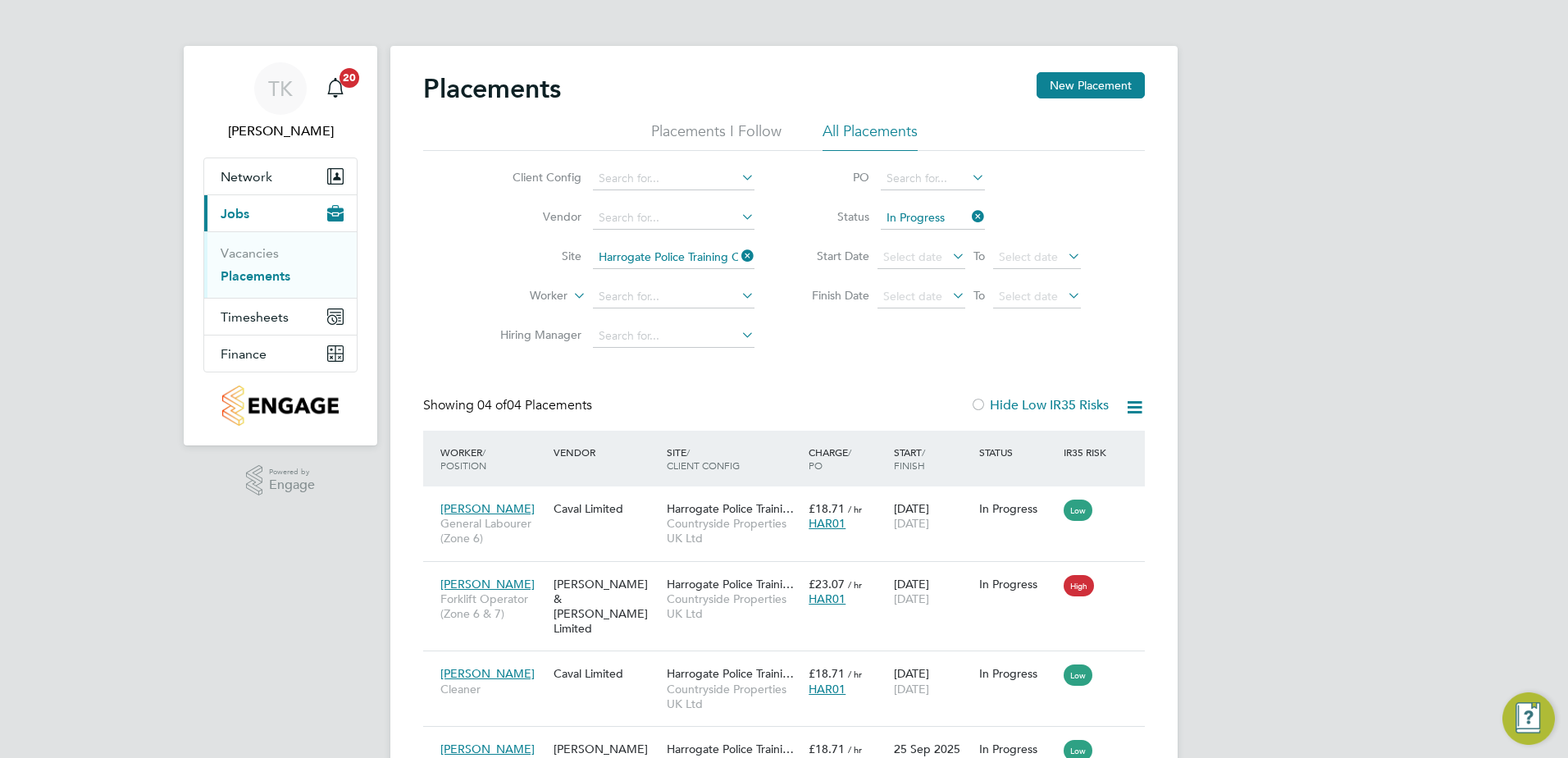
click at [968, 209] on icon at bounding box center [968, 217] width 0 height 23
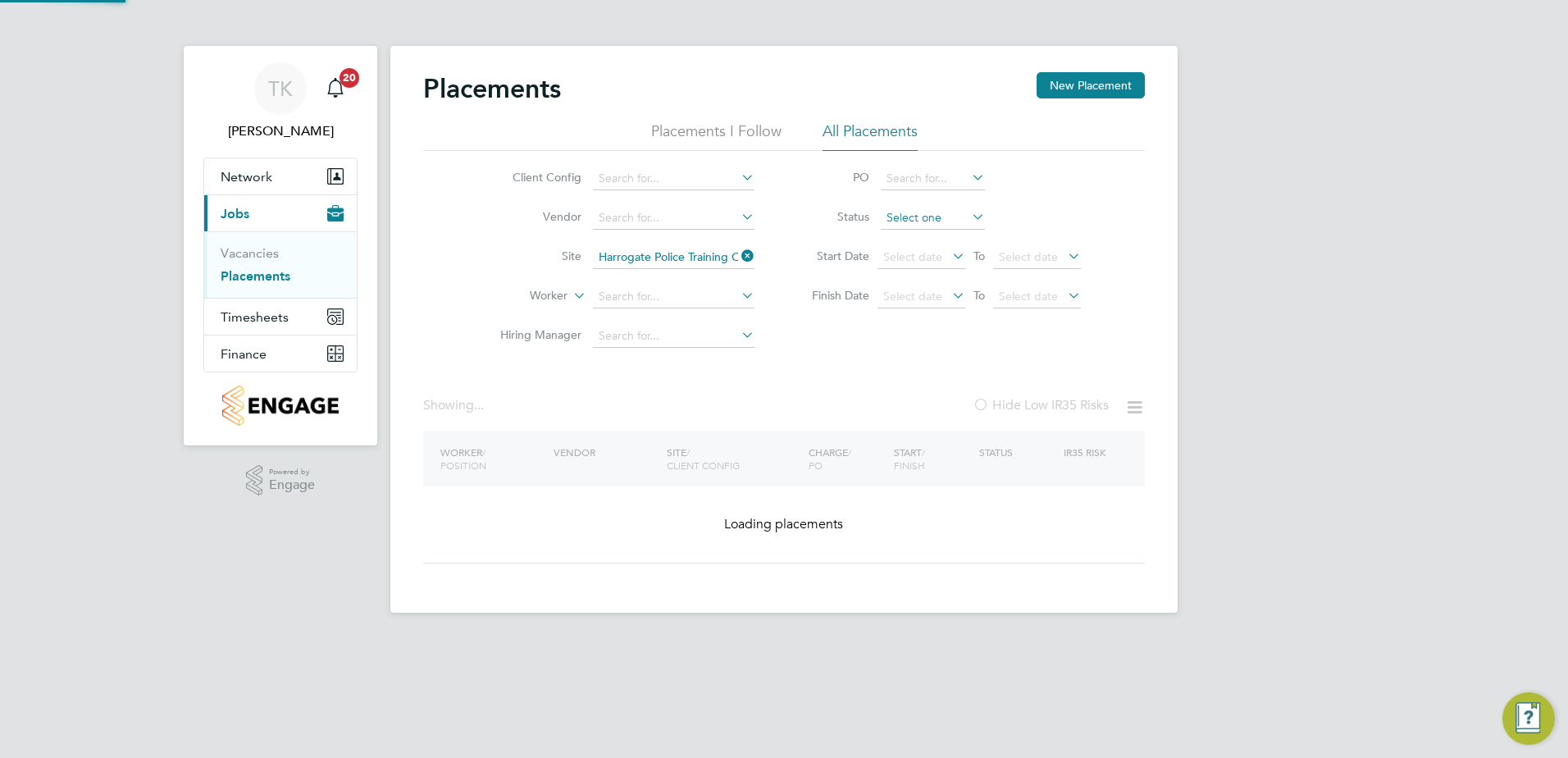
click at [965, 220] on input at bounding box center [933, 219] width 104 height 23
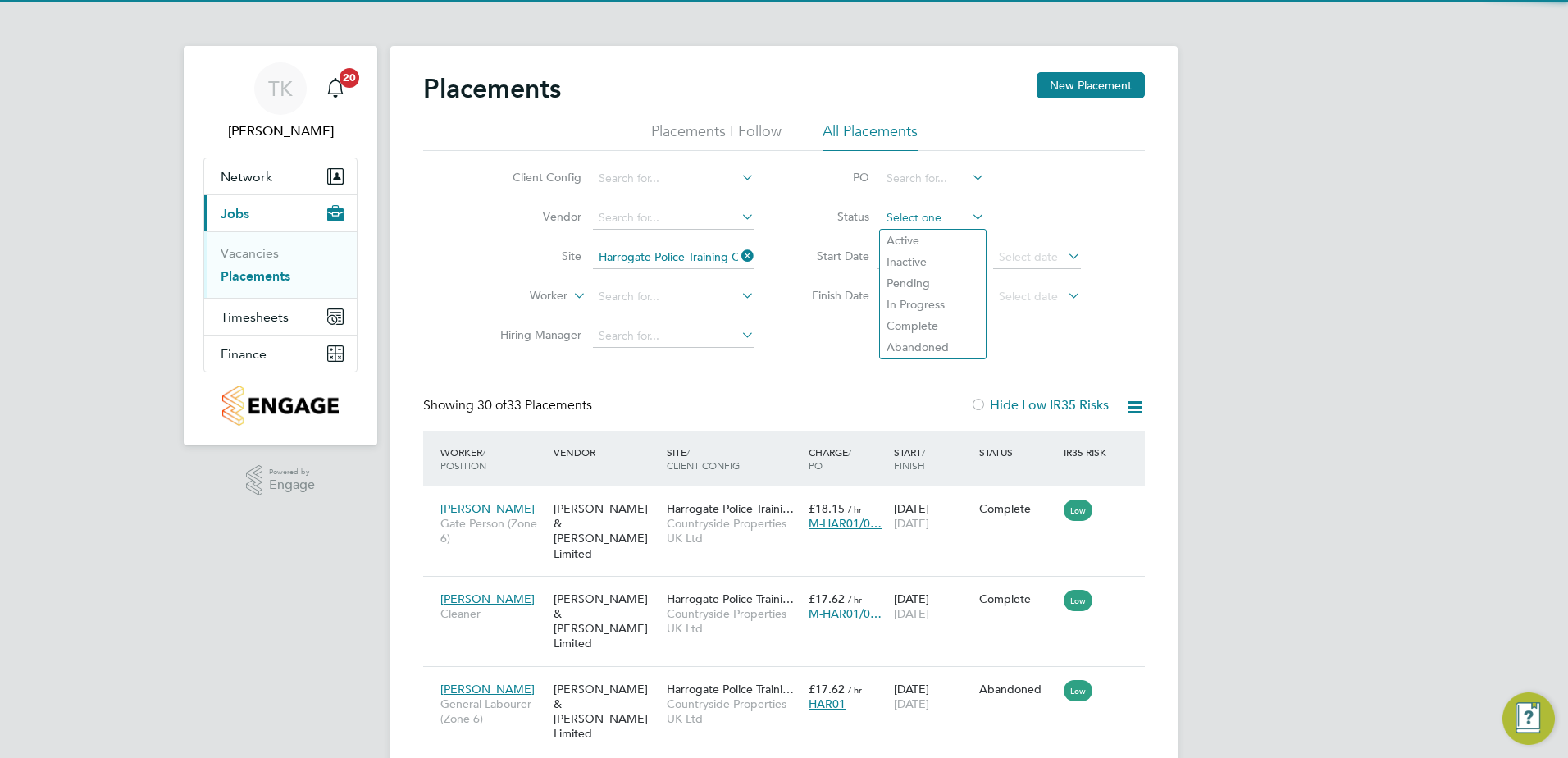
scroll to position [62, 142]
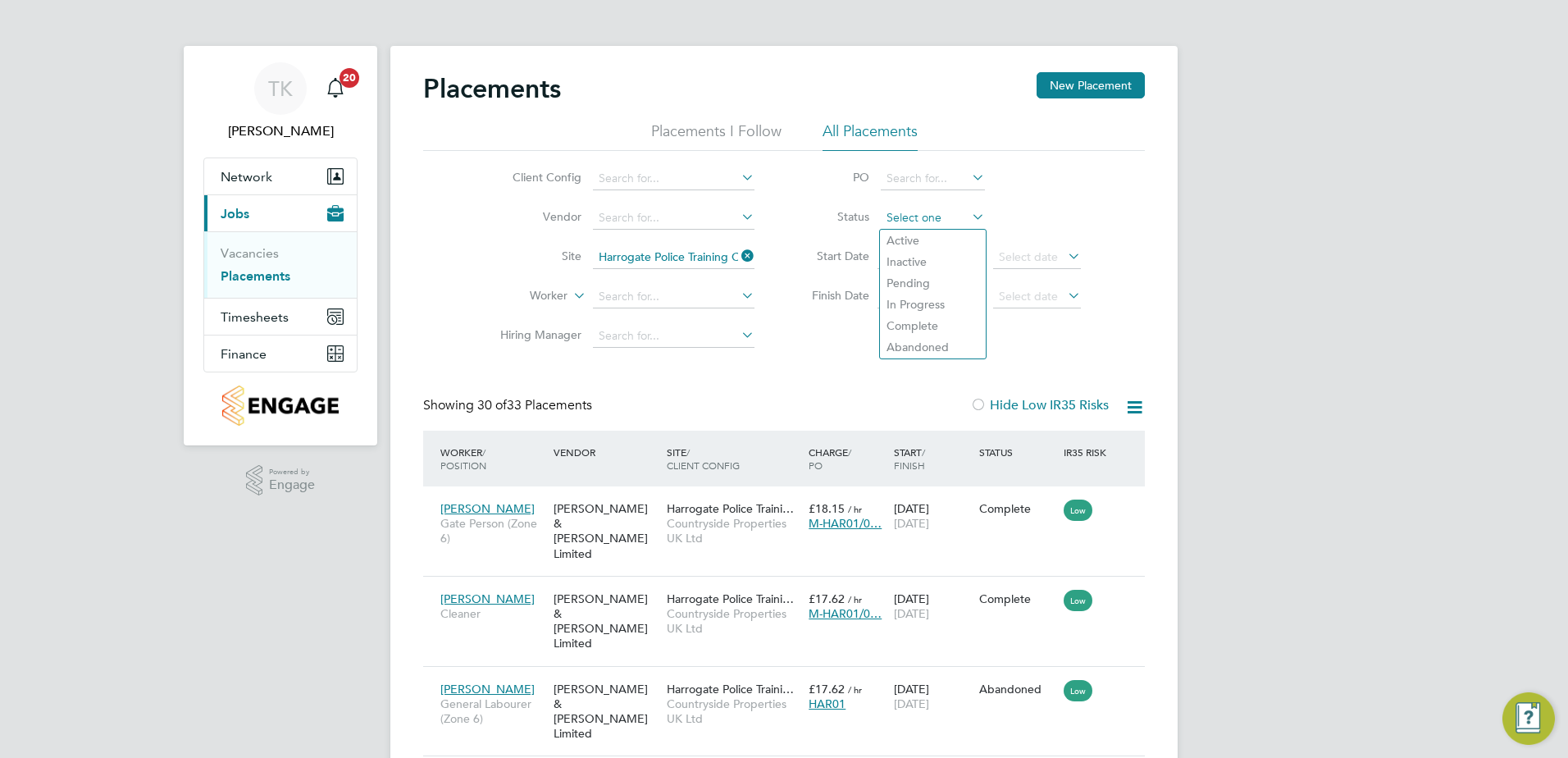
click at [940, 220] on input at bounding box center [933, 219] width 104 height 23
click at [915, 326] on li "Complete" at bounding box center [933, 326] width 106 height 21
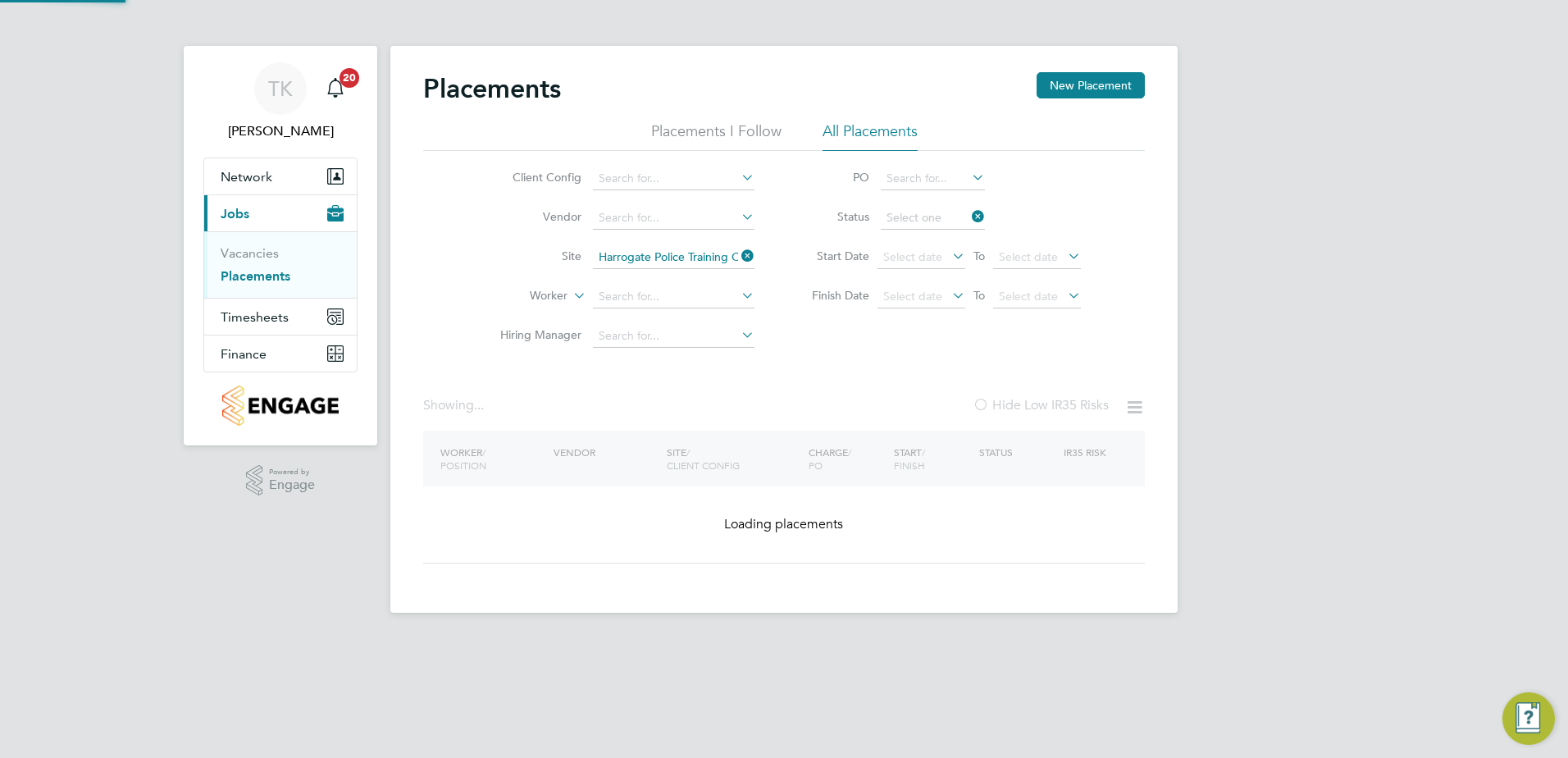
type input "Complete"
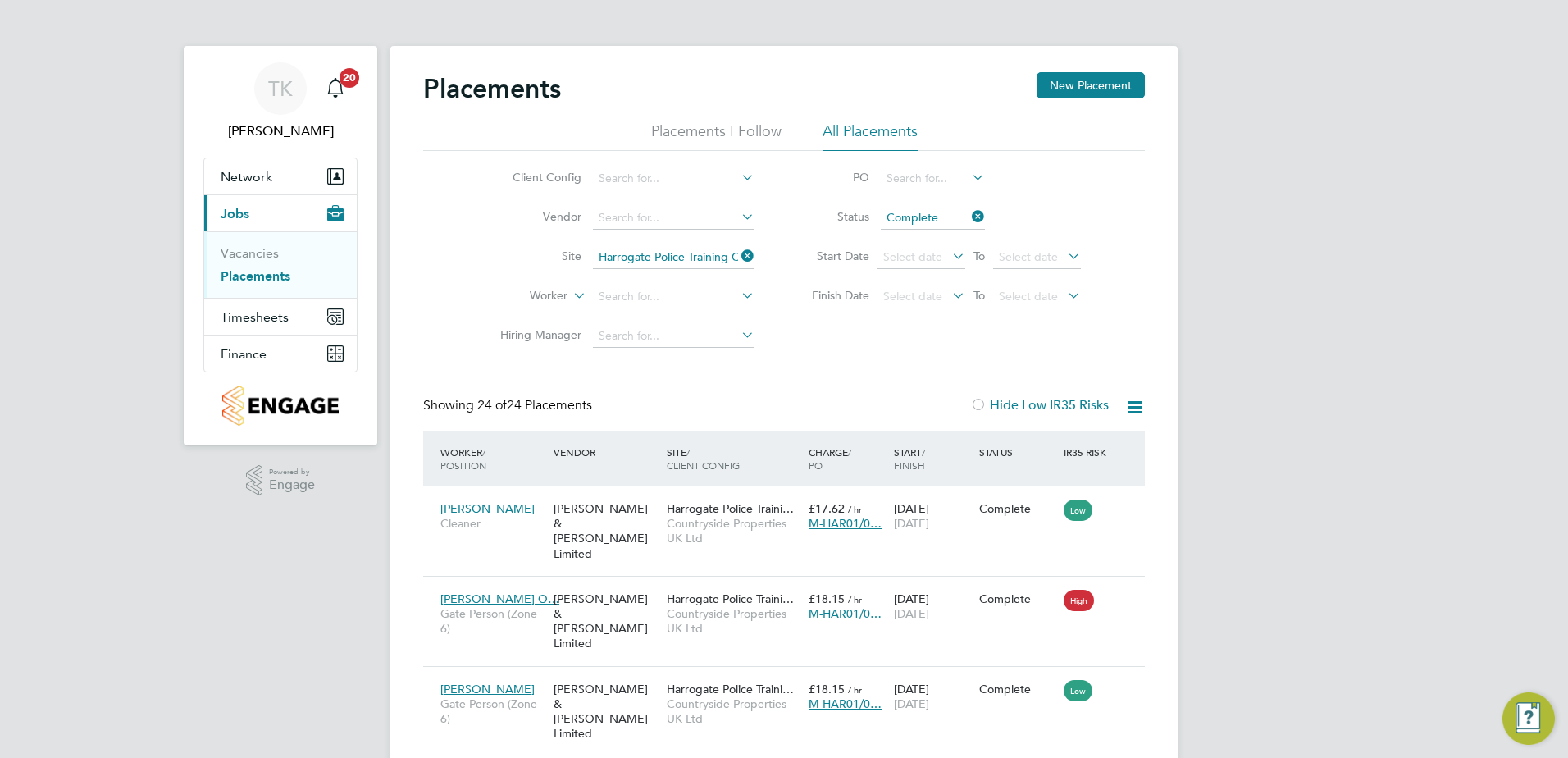
click at [738, 255] on icon at bounding box center [738, 256] width 0 height 23
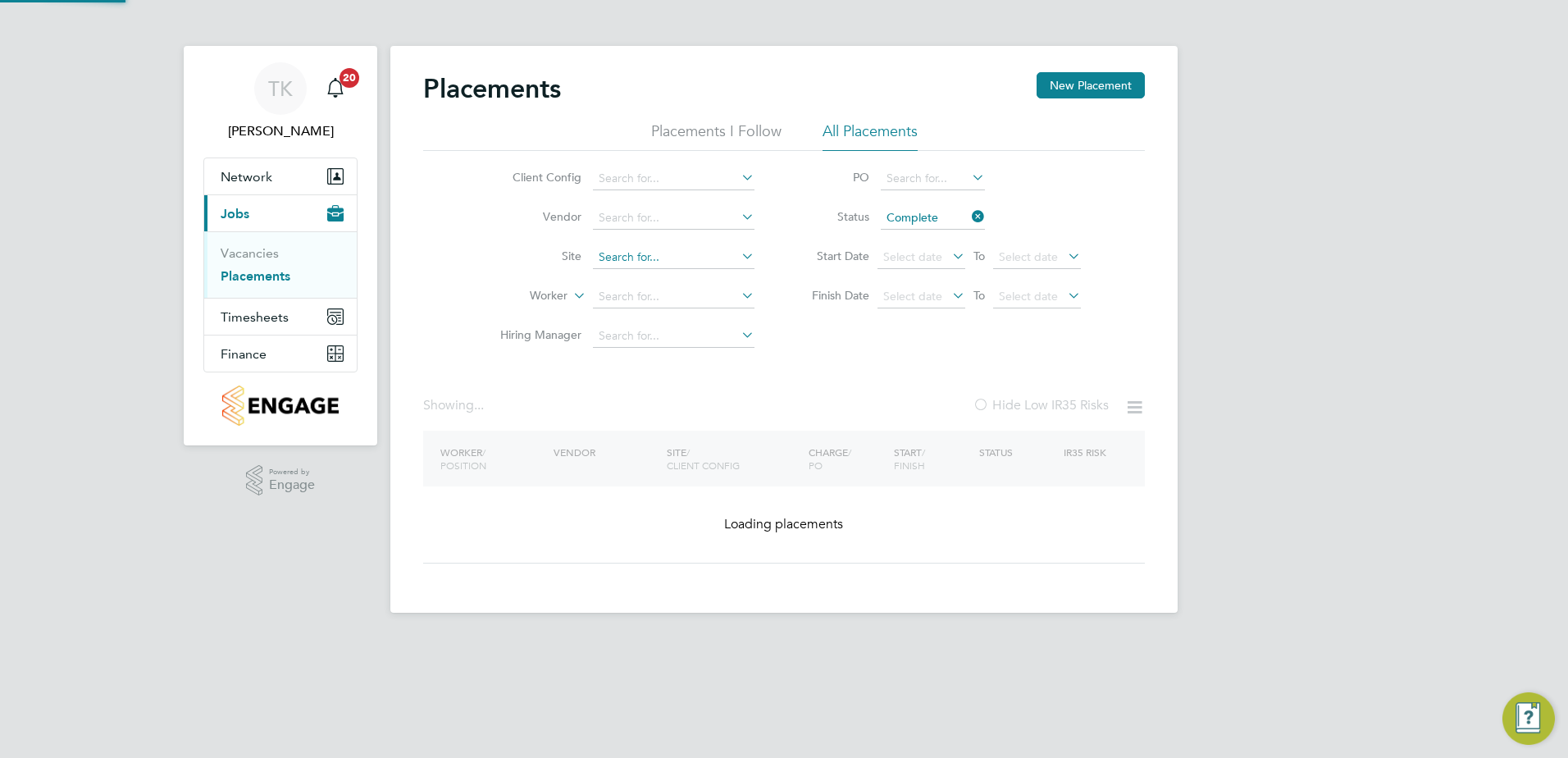
click at [681, 264] on input at bounding box center [674, 258] width 162 height 23
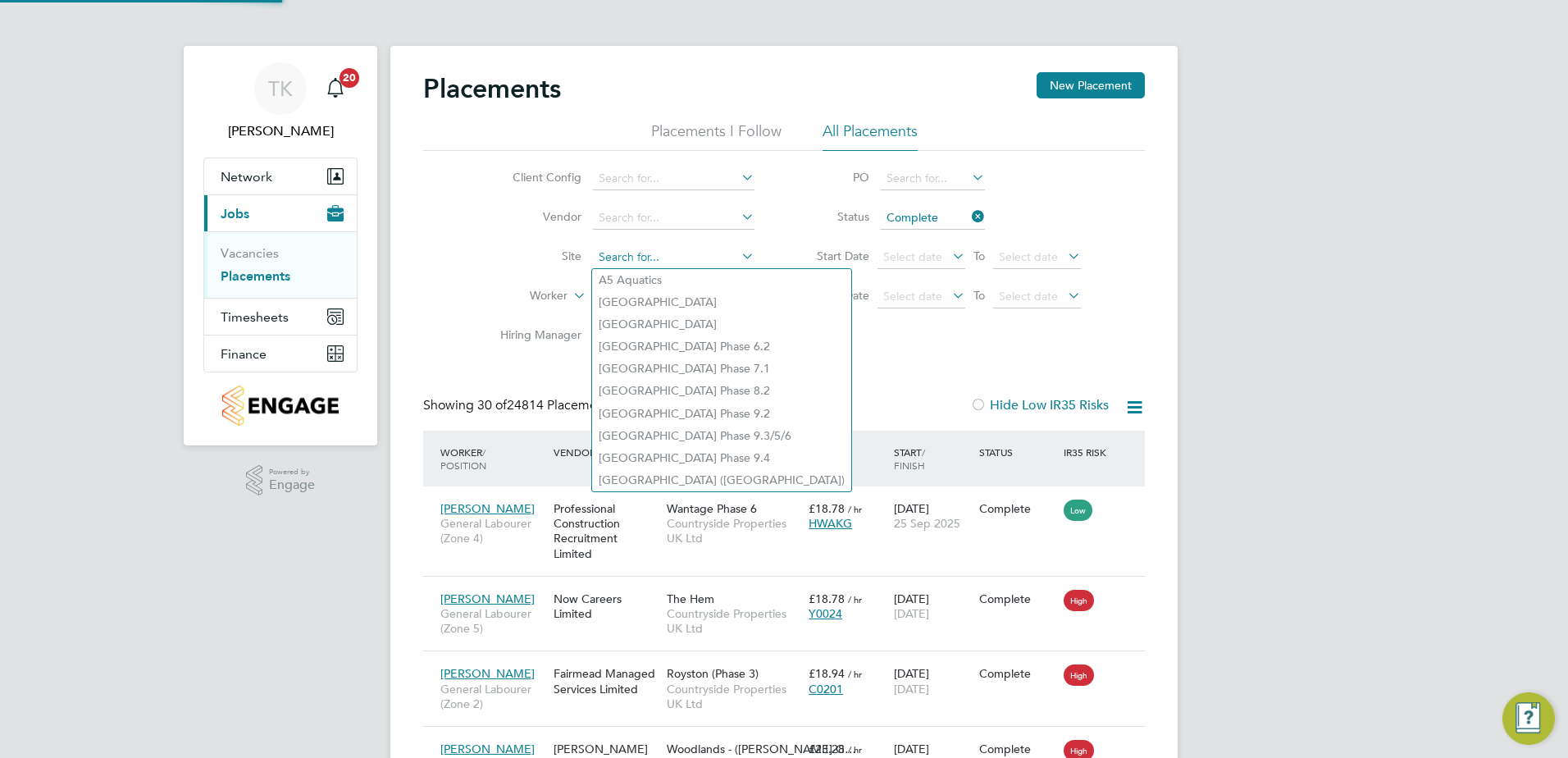
scroll to position [62, 114]
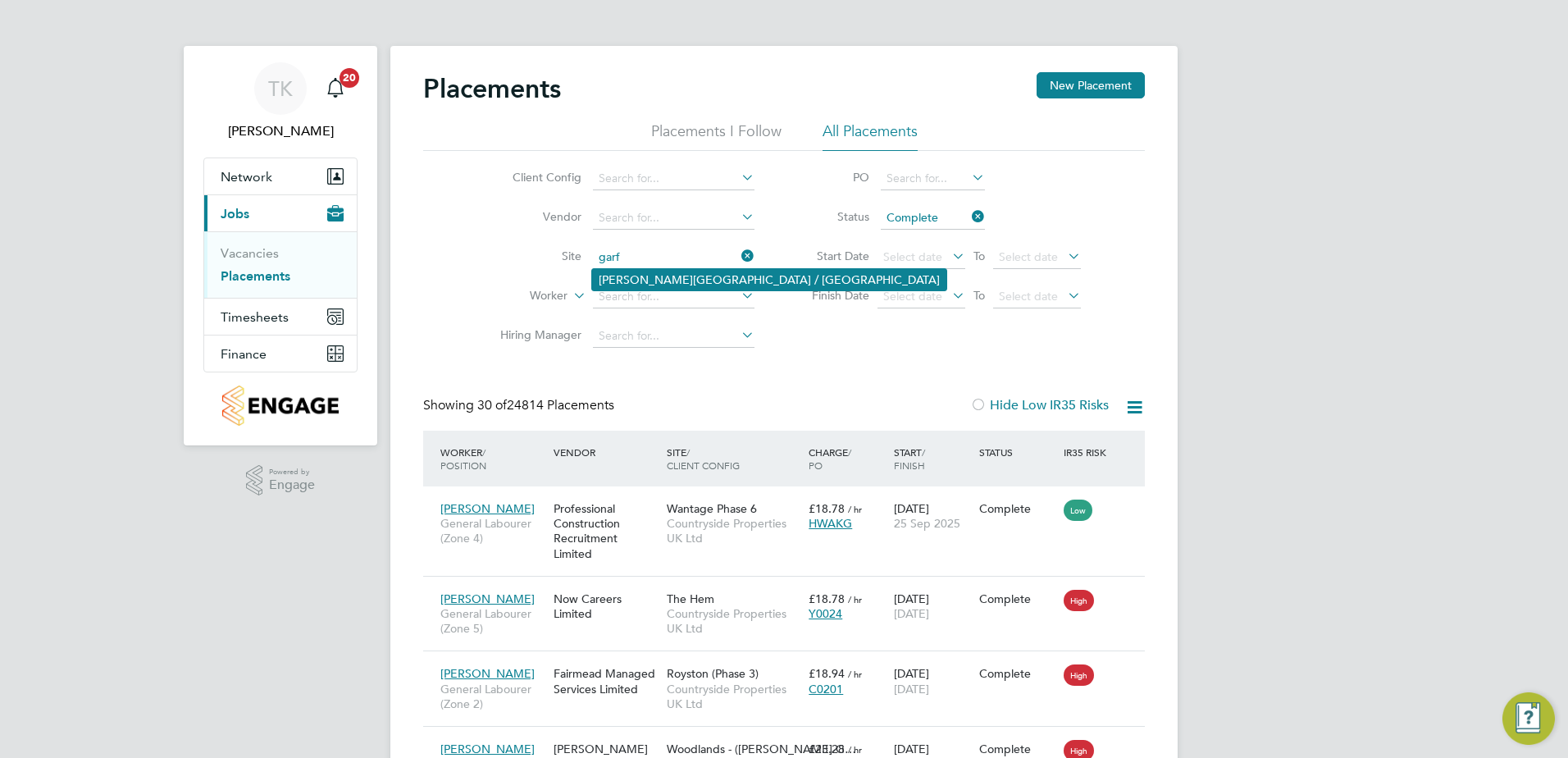
click at [676, 274] on li "[PERSON_NAME][GEOGRAPHIC_DATA] / [GEOGRAPHIC_DATA]" at bounding box center [769, 280] width 354 height 21
type input "[PERSON_NAME][GEOGRAPHIC_DATA] / [GEOGRAPHIC_DATA]"
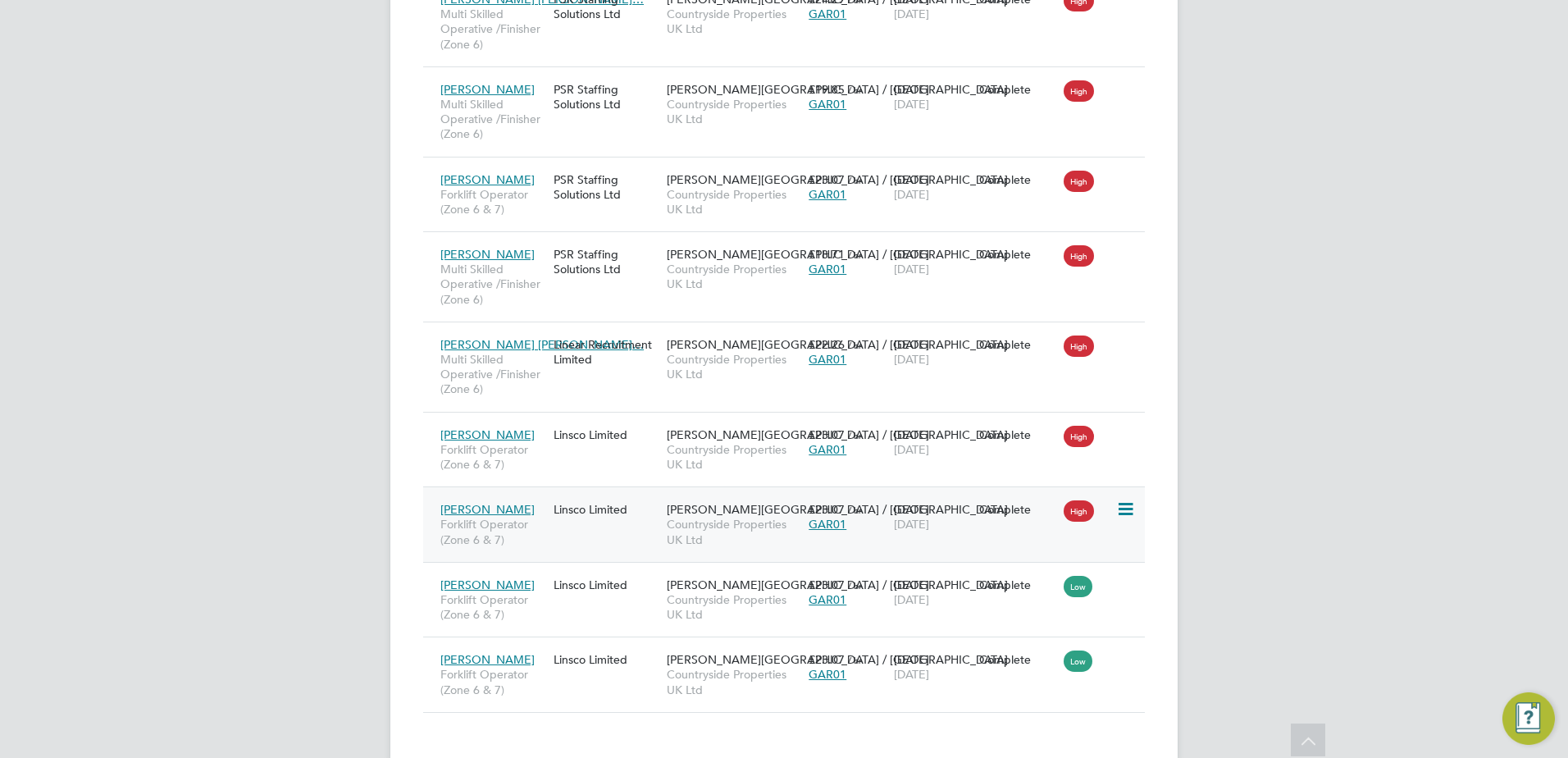
click at [637, 515] on div "Waldemar Rychert Forklift Operator (Zone 6 & 7) Linsco Limited Greenwell Park /…" at bounding box center [784, 524] width 722 height 75
click at [586, 500] on div "Waldemar Rychert Forklift Operator (Zone 6 & 7) Linsco Limited Greenwell Park /…" at bounding box center [784, 524] width 722 height 75
click at [902, 513] on div "Waldemar Rychert Forklift Operator (Zone 6 & 7) Linsco Limited Greenwell Park /…" at bounding box center [784, 524] width 722 height 75
click at [1013, 501] on div "Waldemar Rychert Forklift Operator (Zone 6 & 7) Linsco Limited Greenwell Park /…" at bounding box center [784, 524] width 722 height 75
click at [607, 502] on div "Waldemar Rychert Forklift Operator (Zone 6 & 7) Linsco Limited Greenwell Park /…" at bounding box center [784, 524] width 722 height 75
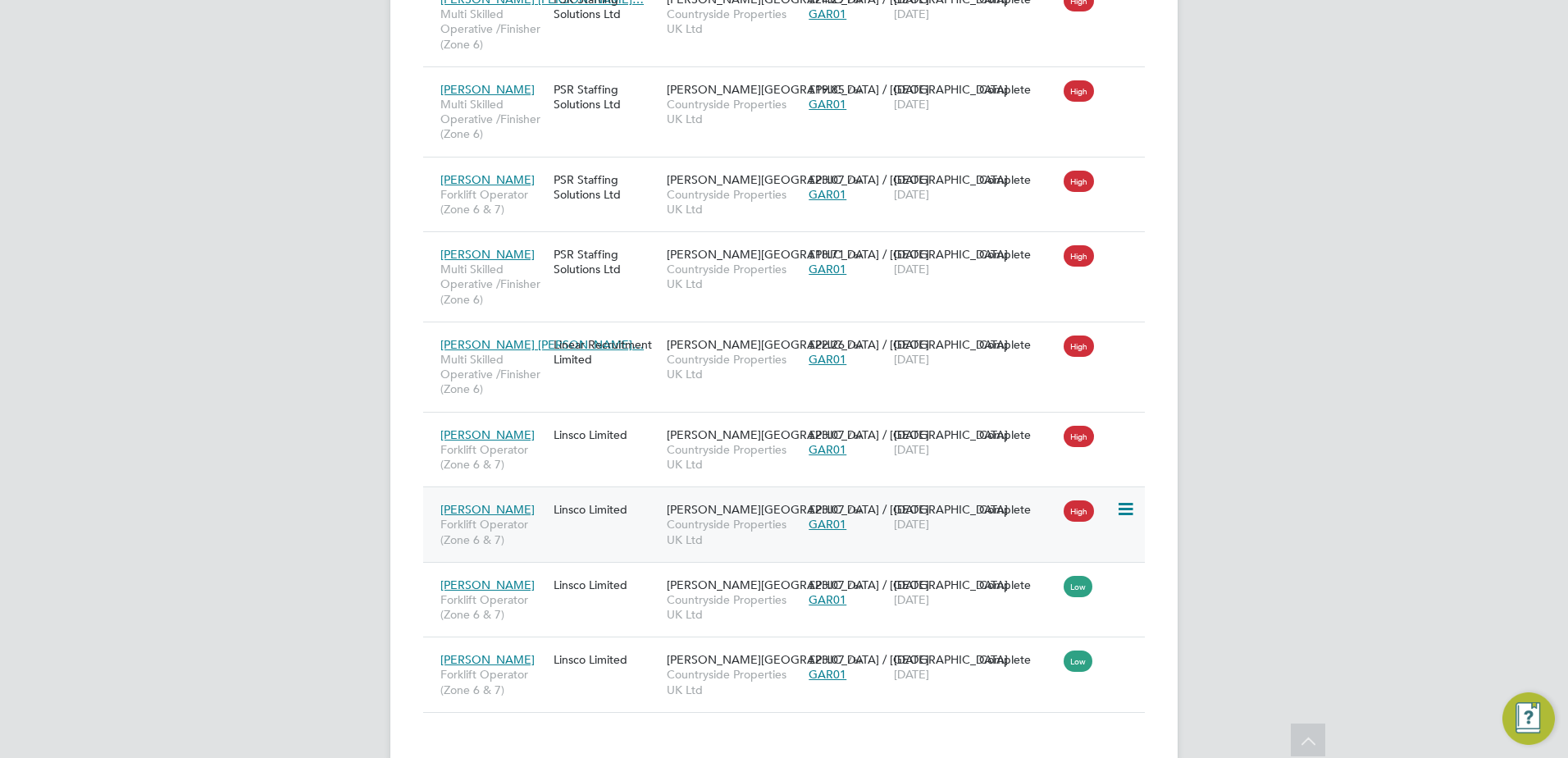
click at [768, 517] on span "Countryside Properties UK Ltd" at bounding box center [733, 532] width 134 height 30
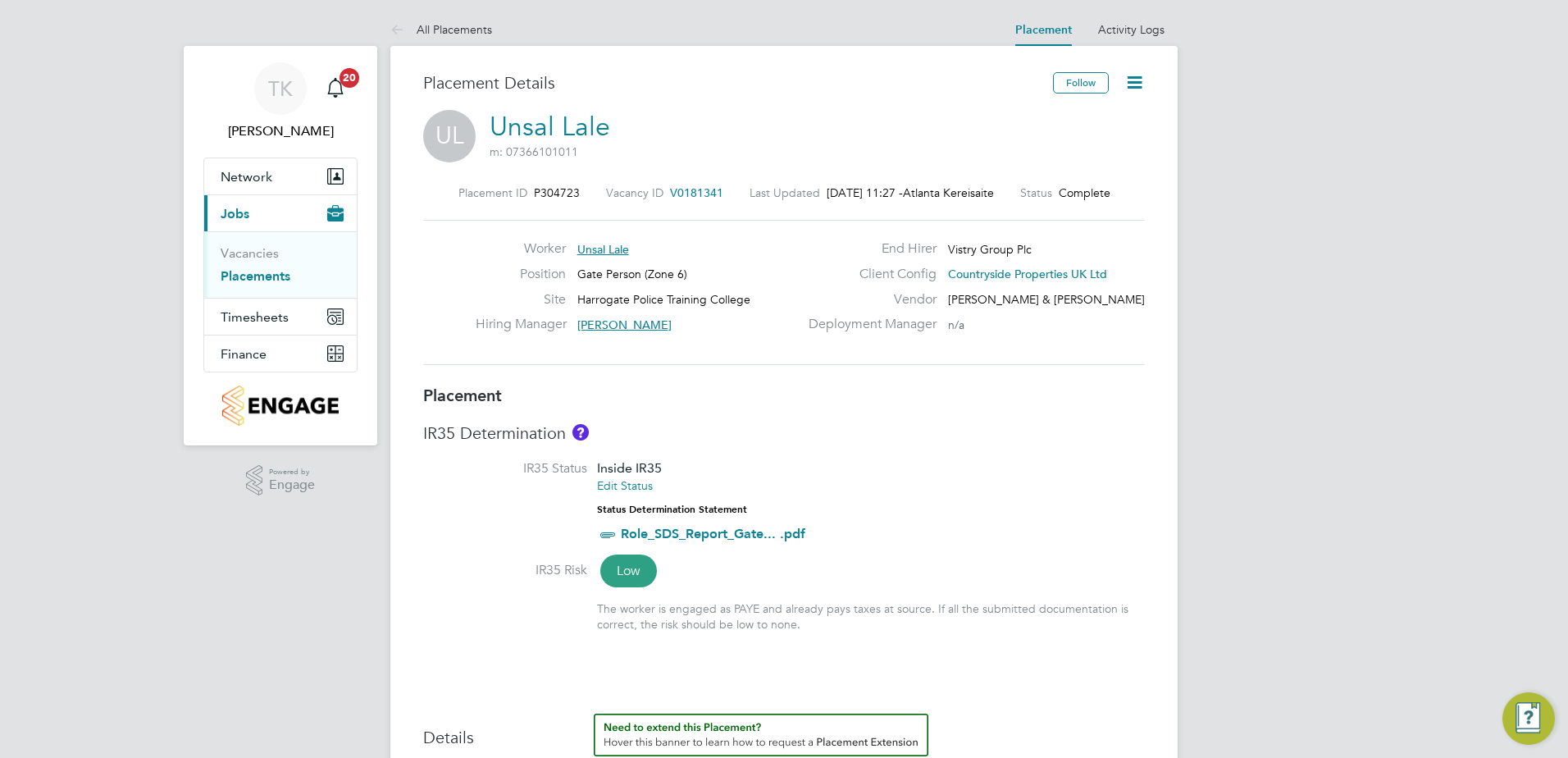
click at [1132, 82] on icon at bounding box center [1134, 82] width 20 height 20
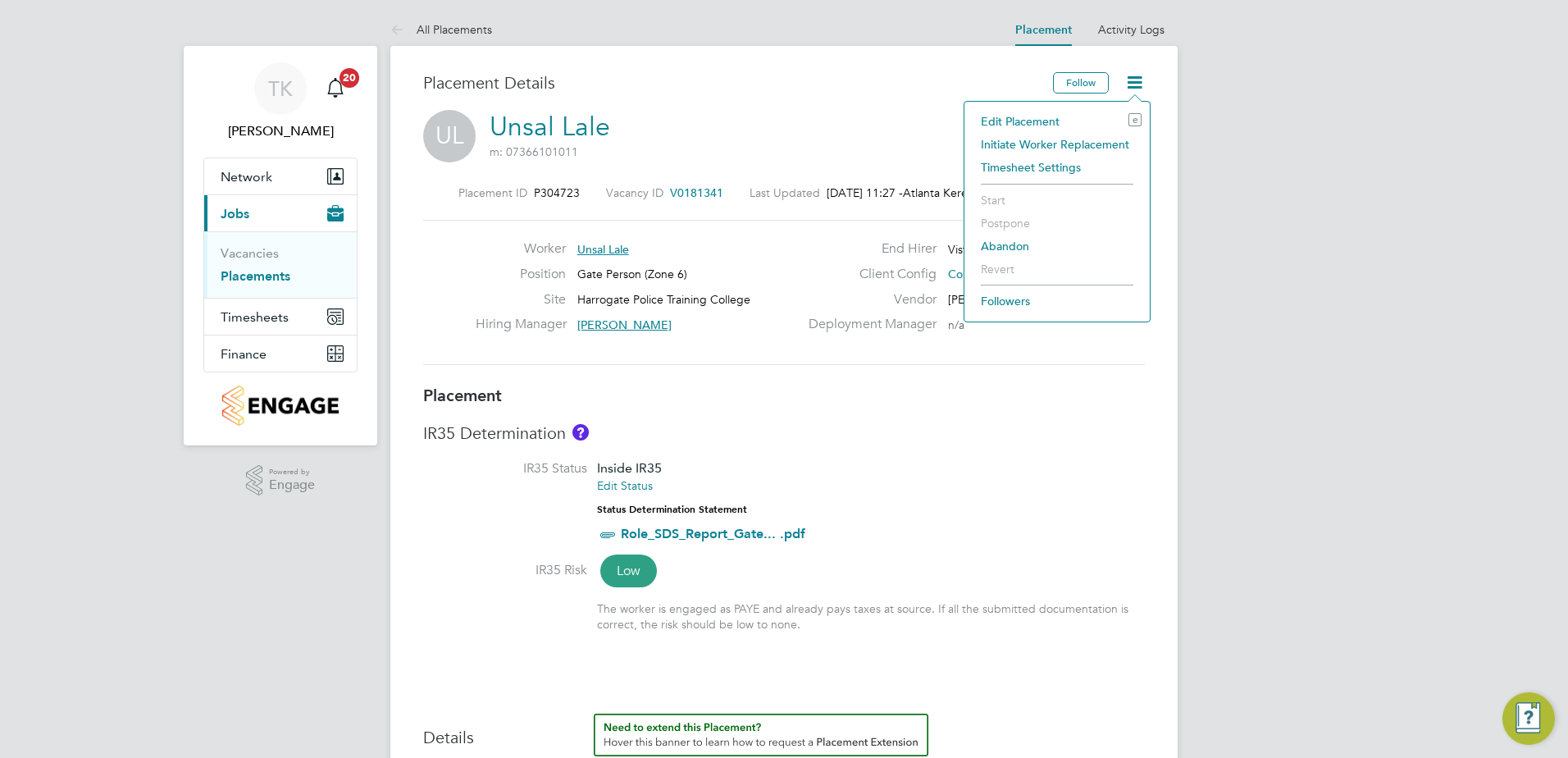
click at [1047, 114] on li "Edit Placement e" at bounding box center [1058, 121] width 169 height 23
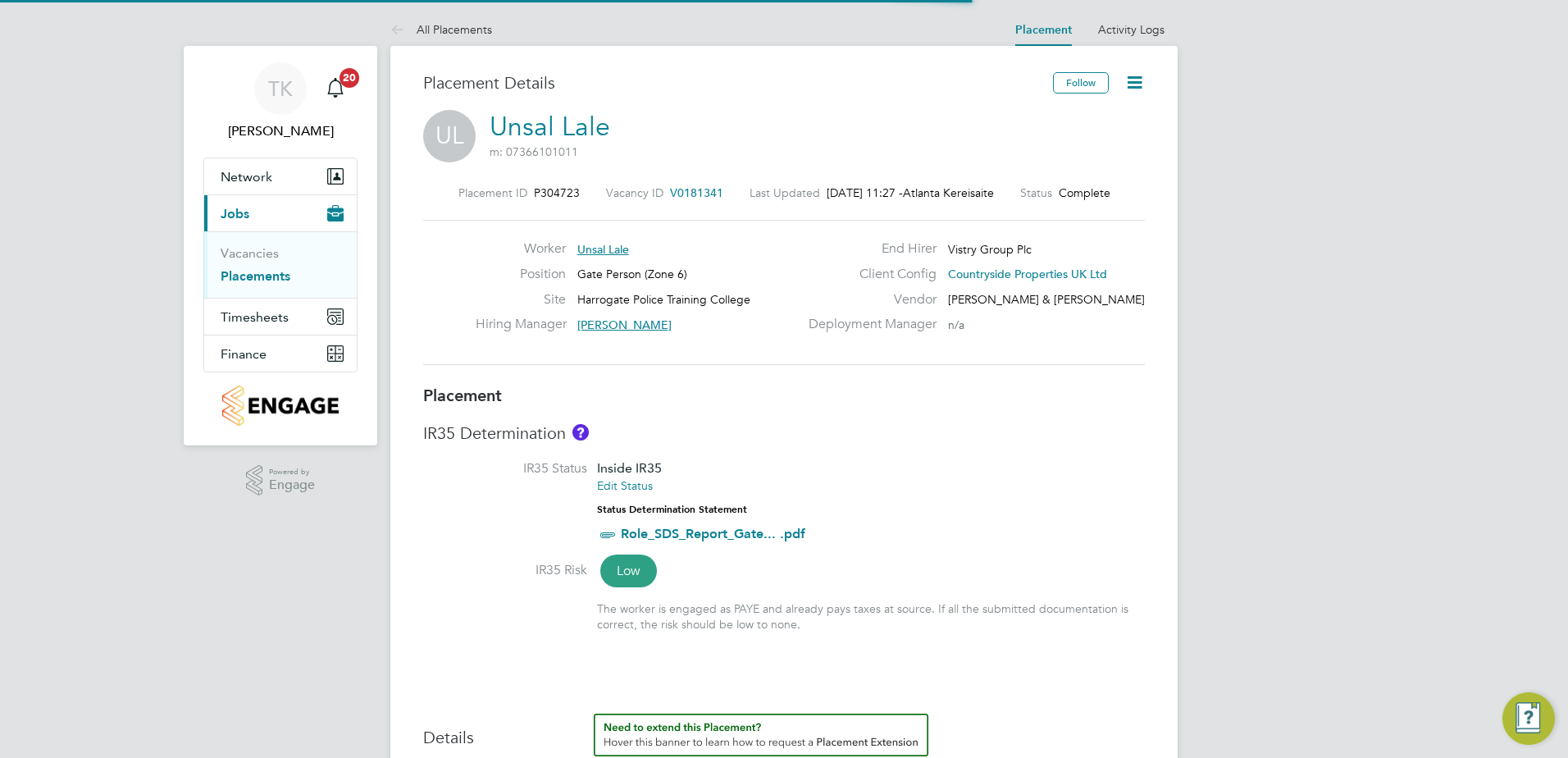
scroll to position [9, 9]
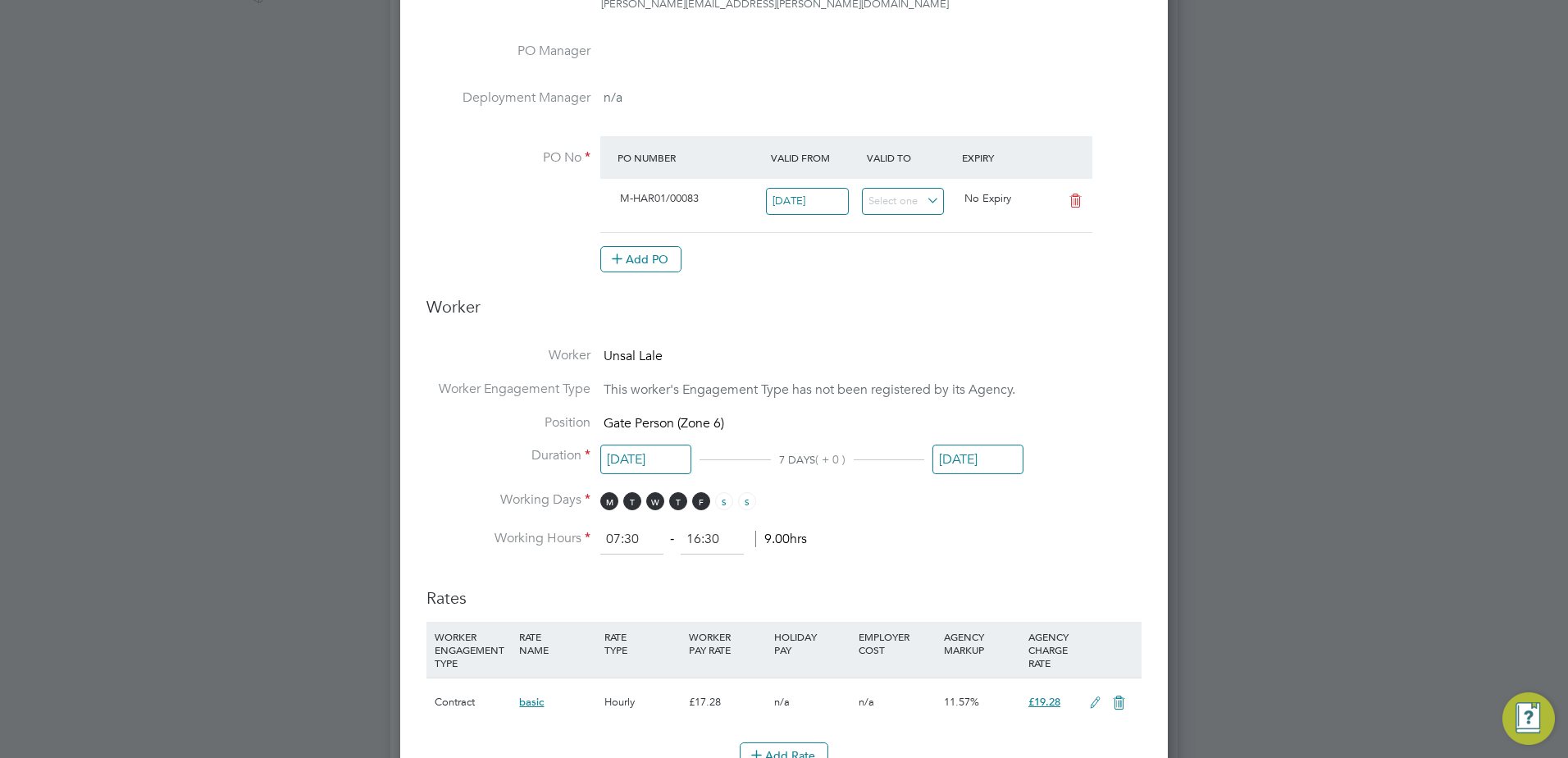
click at [982, 450] on input "[DATE]" at bounding box center [978, 460] width 91 height 31
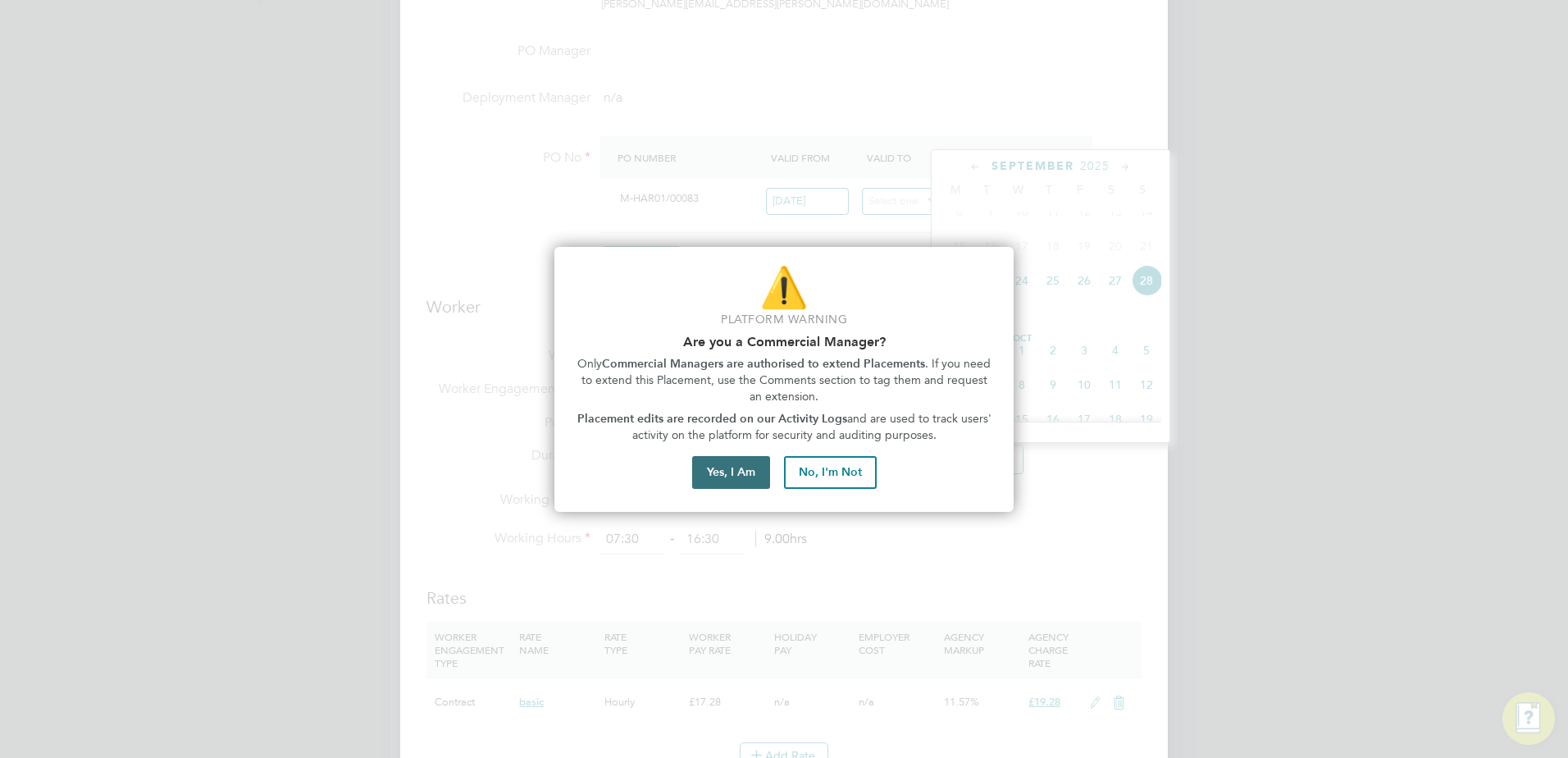
click at [728, 476] on button "Yes, I Am" at bounding box center [731, 473] width 78 height 33
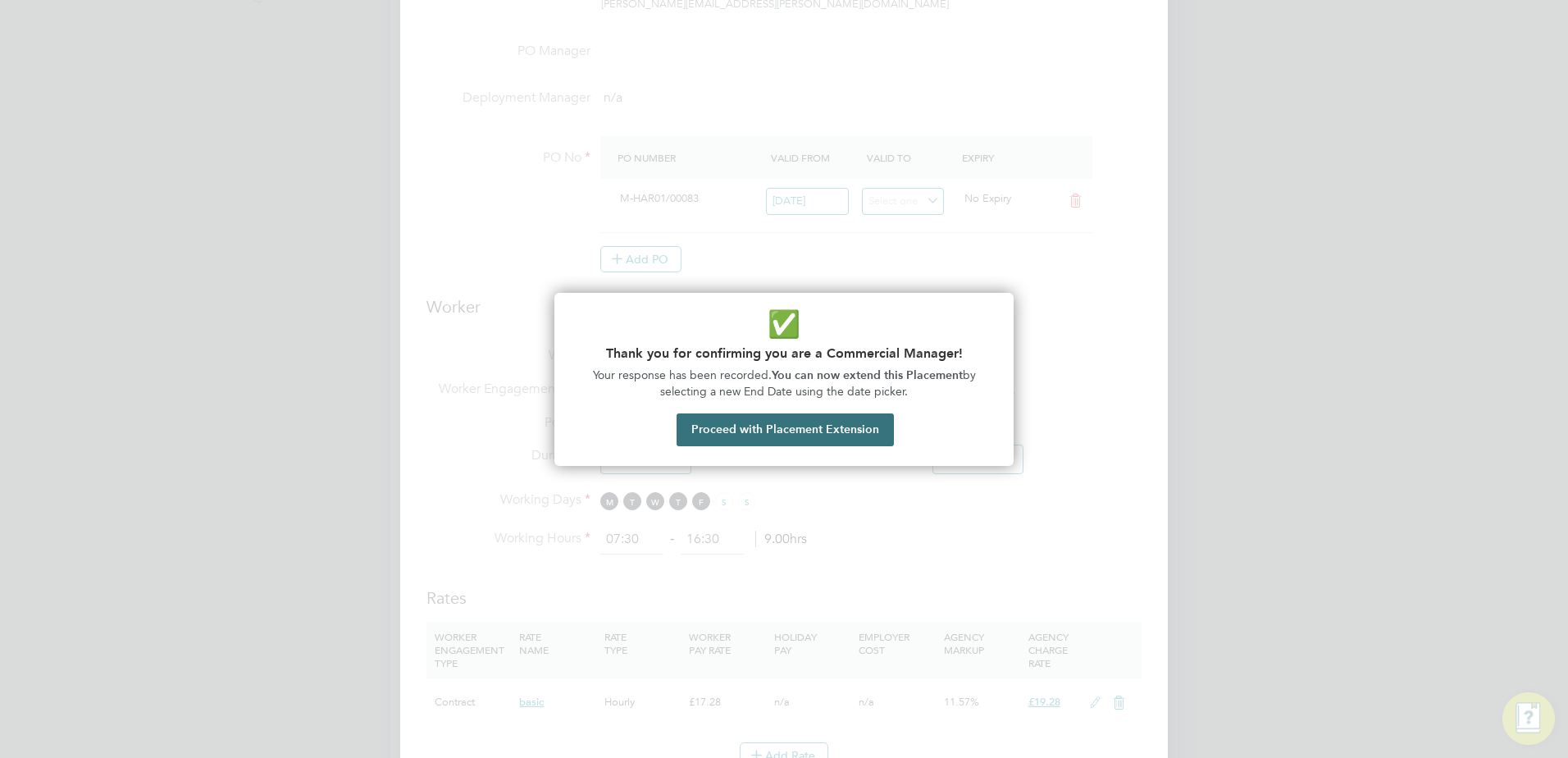
click at [749, 436] on button "Proceed with Placement Extension" at bounding box center [785, 430] width 218 height 33
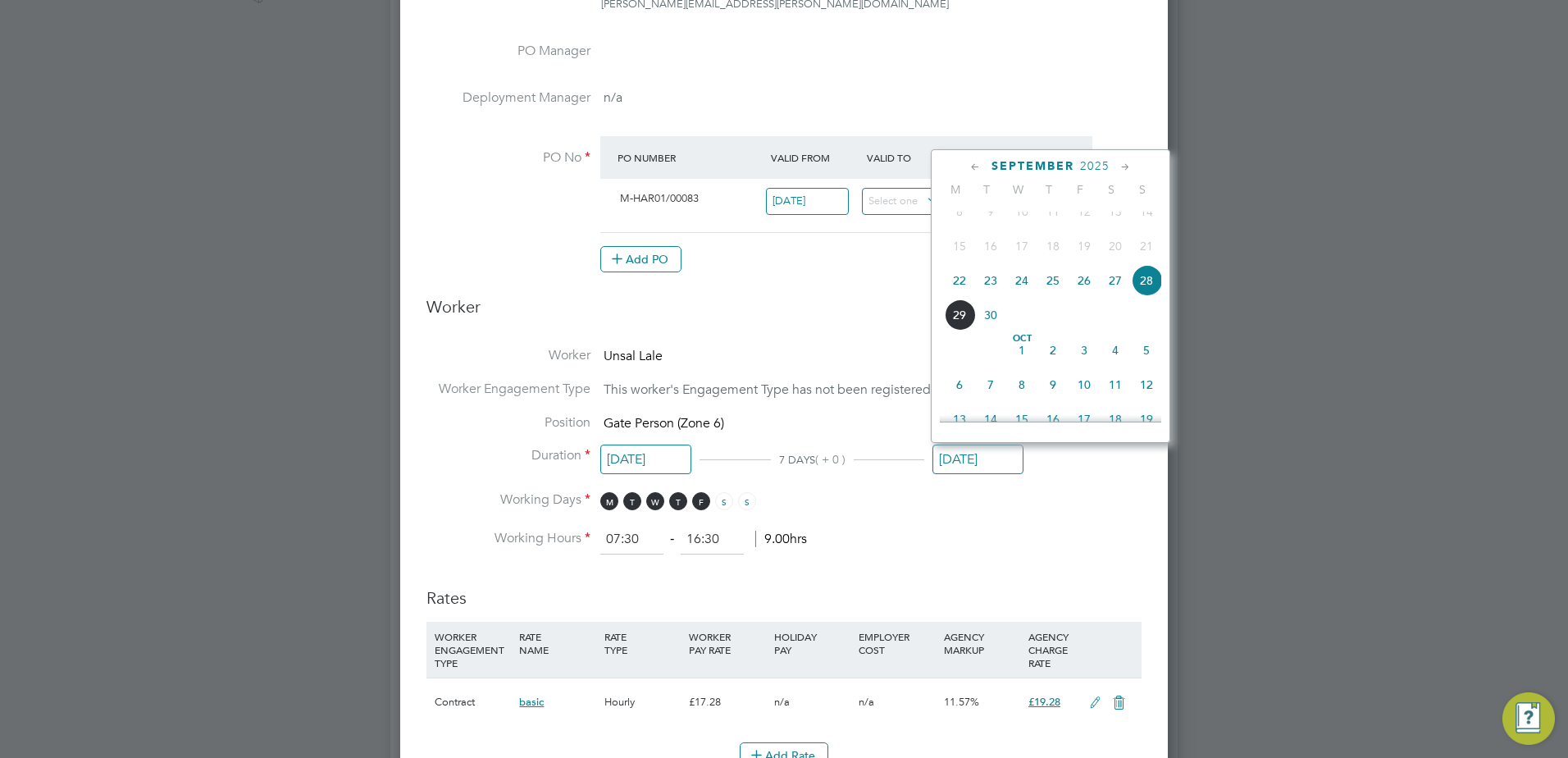
click at [1125, 162] on icon at bounding box center [1126, 167] width 15 height 18
click at [1124, 169] on icon at bounding box center [1126, 167] width 15 height 18
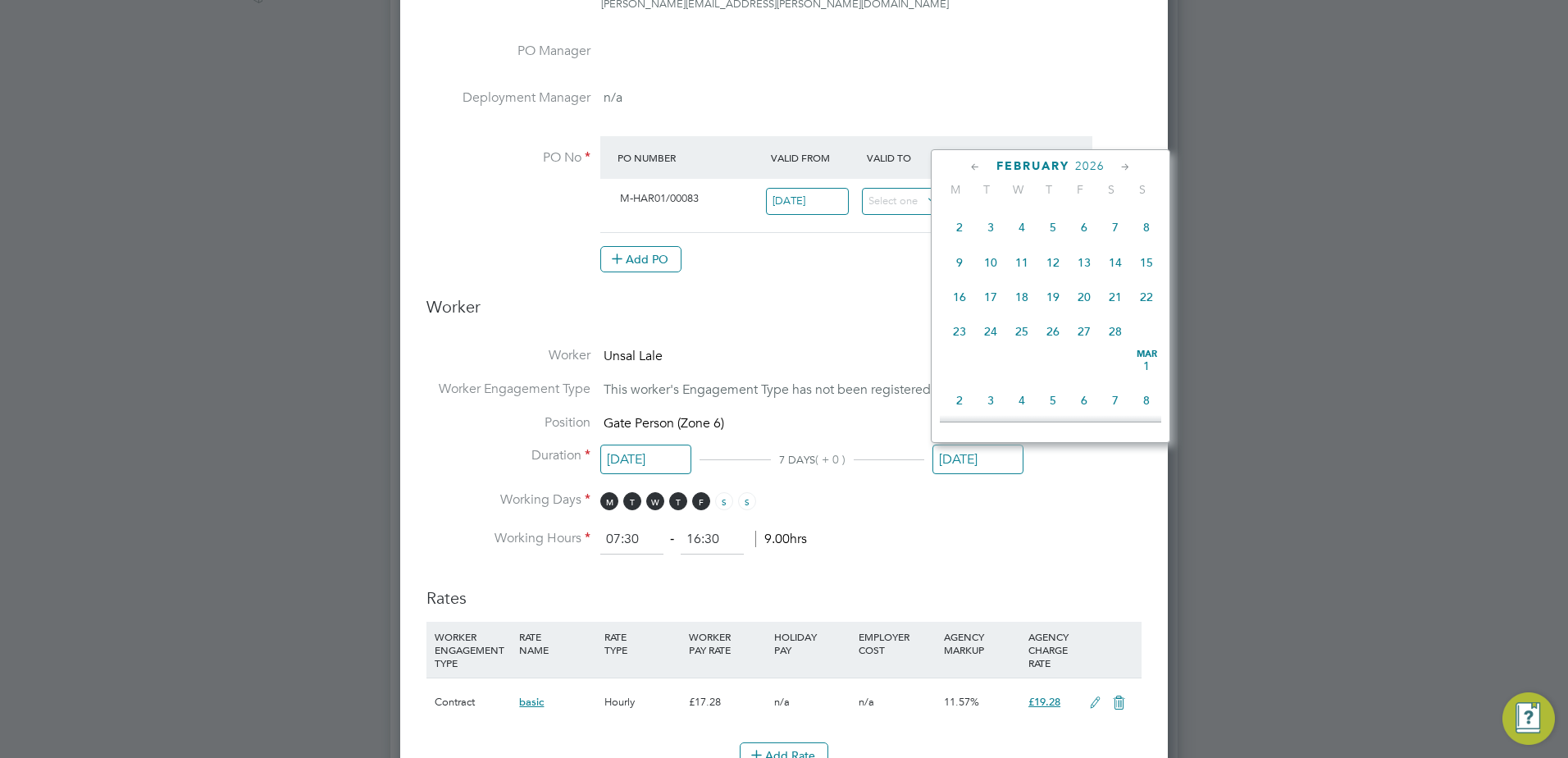
click at [968, 167] on icon at bounding box center [976, 167] width 15 height 18
click at [1114, 352] on span "31" at bounding box center [1116, 335] width 31 height 31
type input "31 Jan 2026"
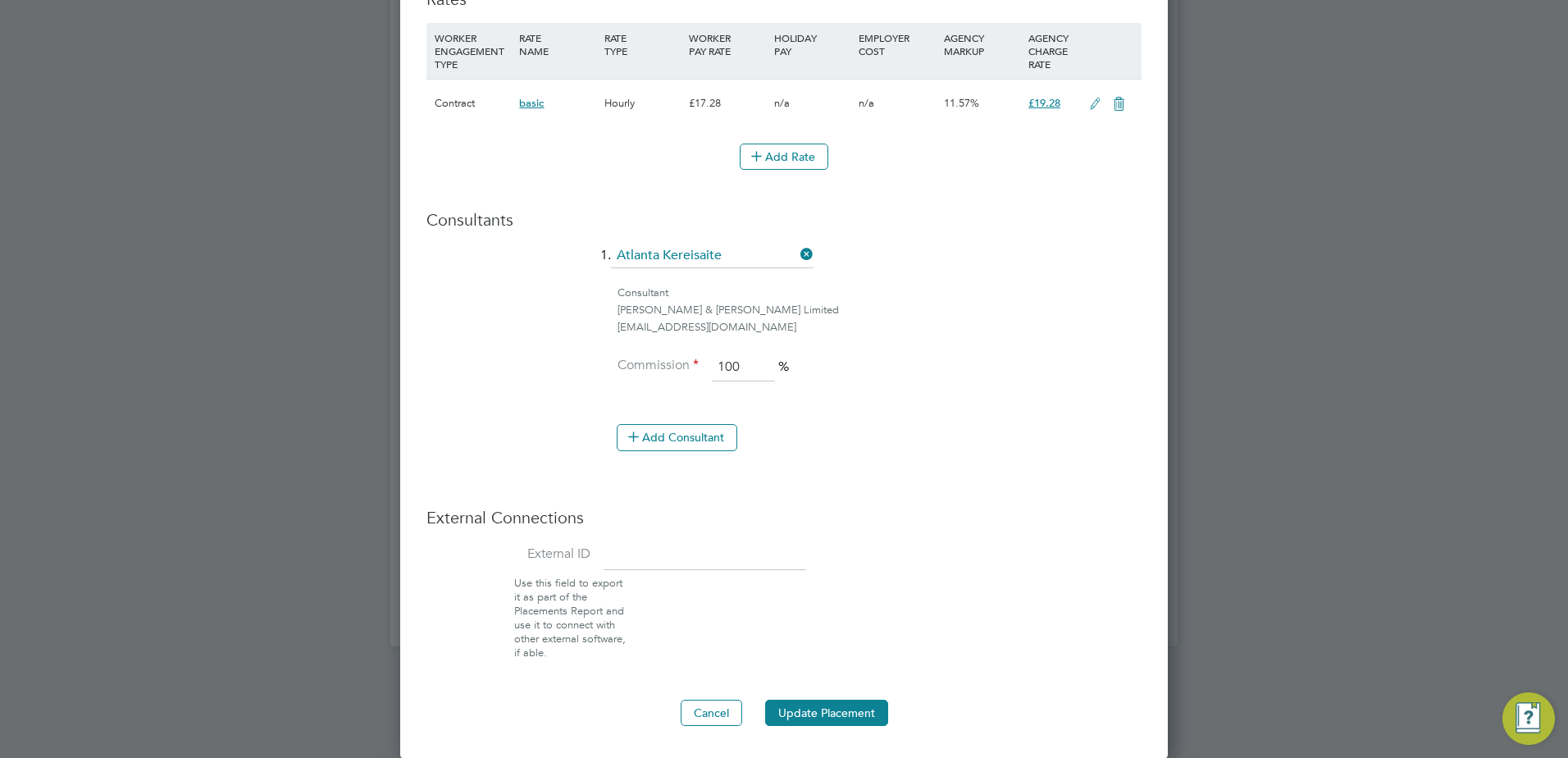
click at [888, 718] on div "Cancel Update Placement" at bounding box center [784, 713] width 715 height 26
click at [870, 719] on button "Update Placement" at bounding box center [827, 713] width 123 height 26
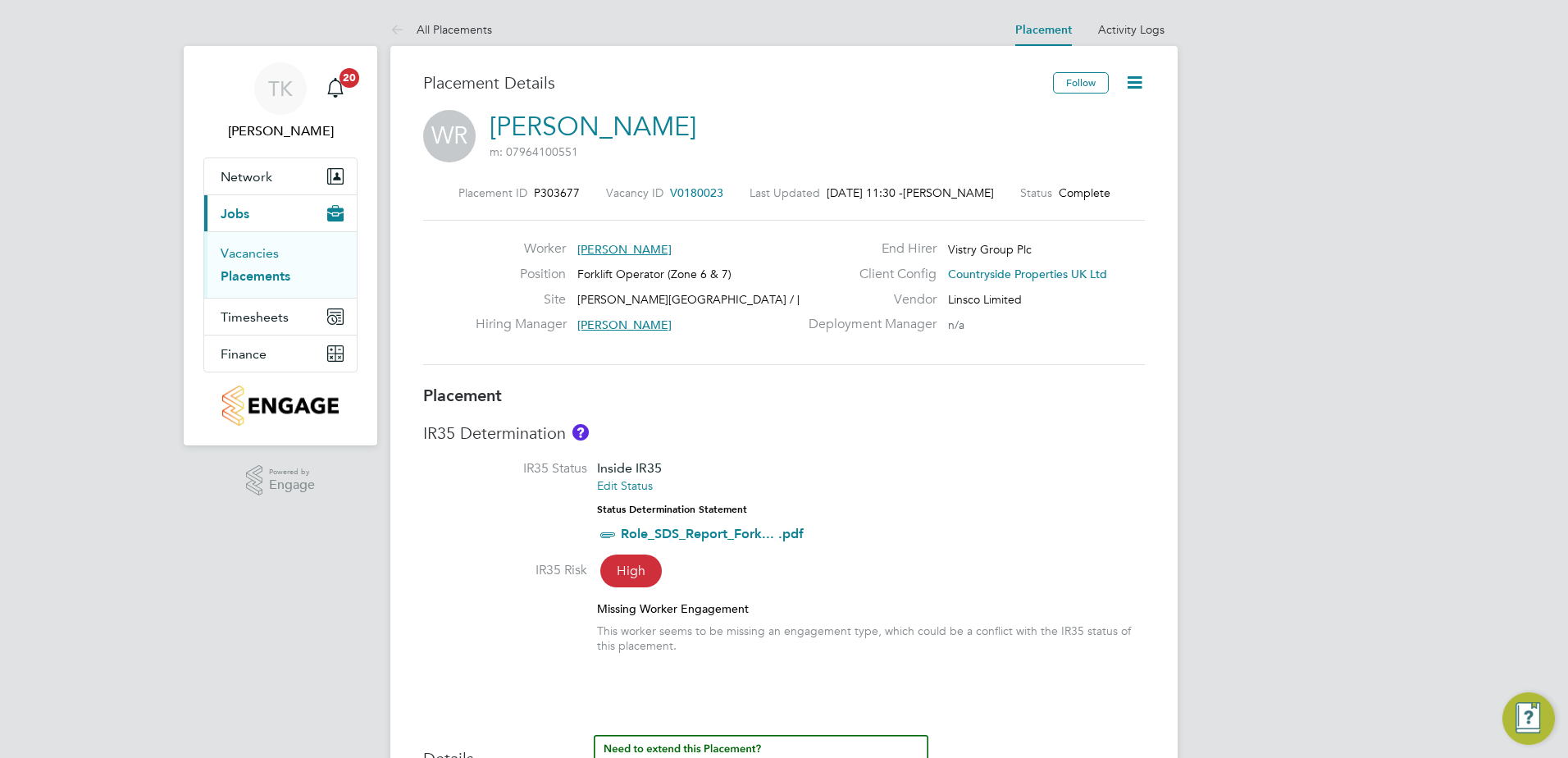
click at [270, 249] on link "Vacancies" at bounding box center [249, 253] width 59 height 15
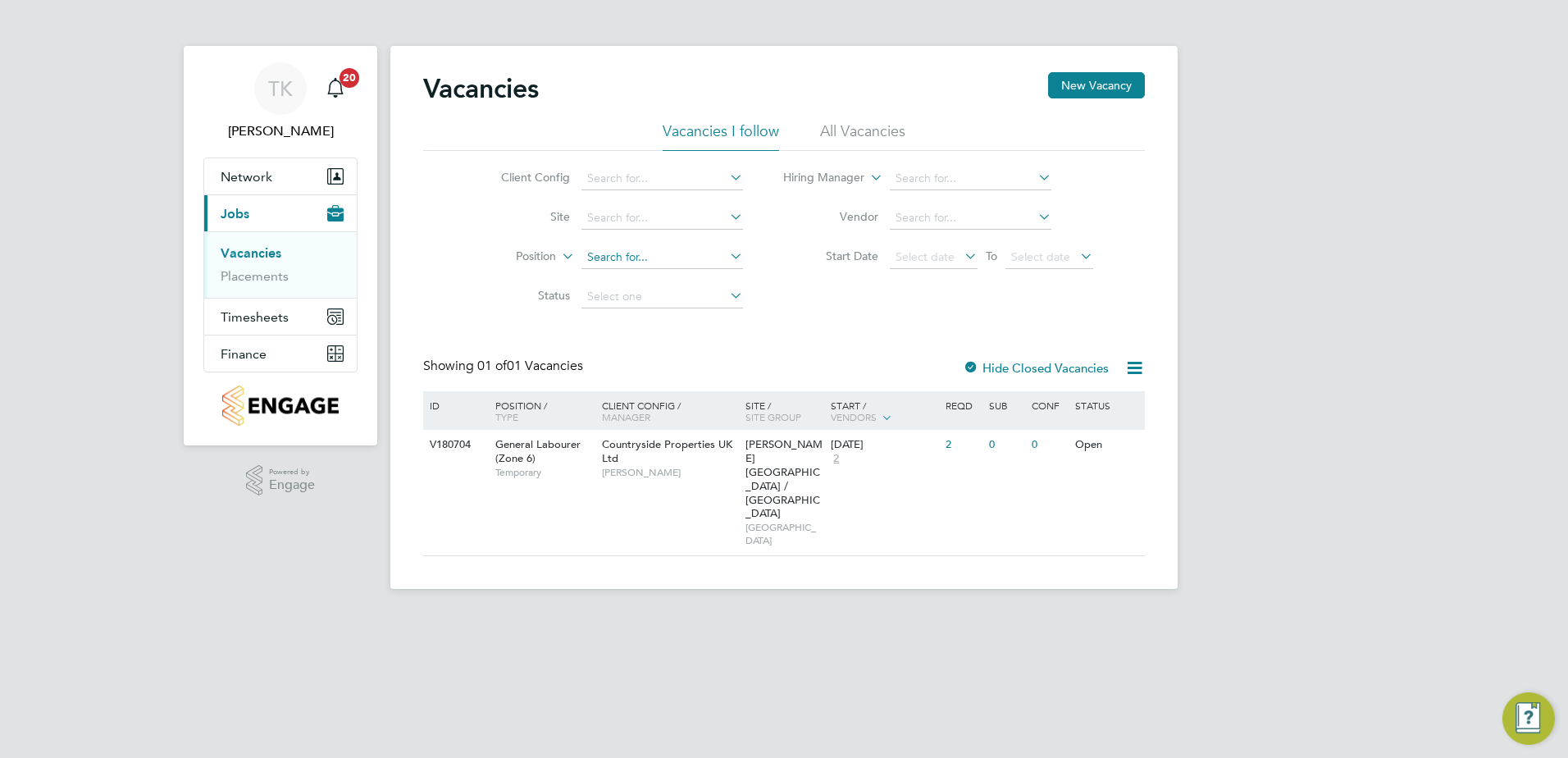
click at [615, 268] on div "Vacancies New Vacancy Vacancies I follow All Vacancies Client Config Site Posit…" at bounding box center [784, 318] width 787 height 543
click at [605, 221] on input at bounding box center [662, 219] width 162 height 23
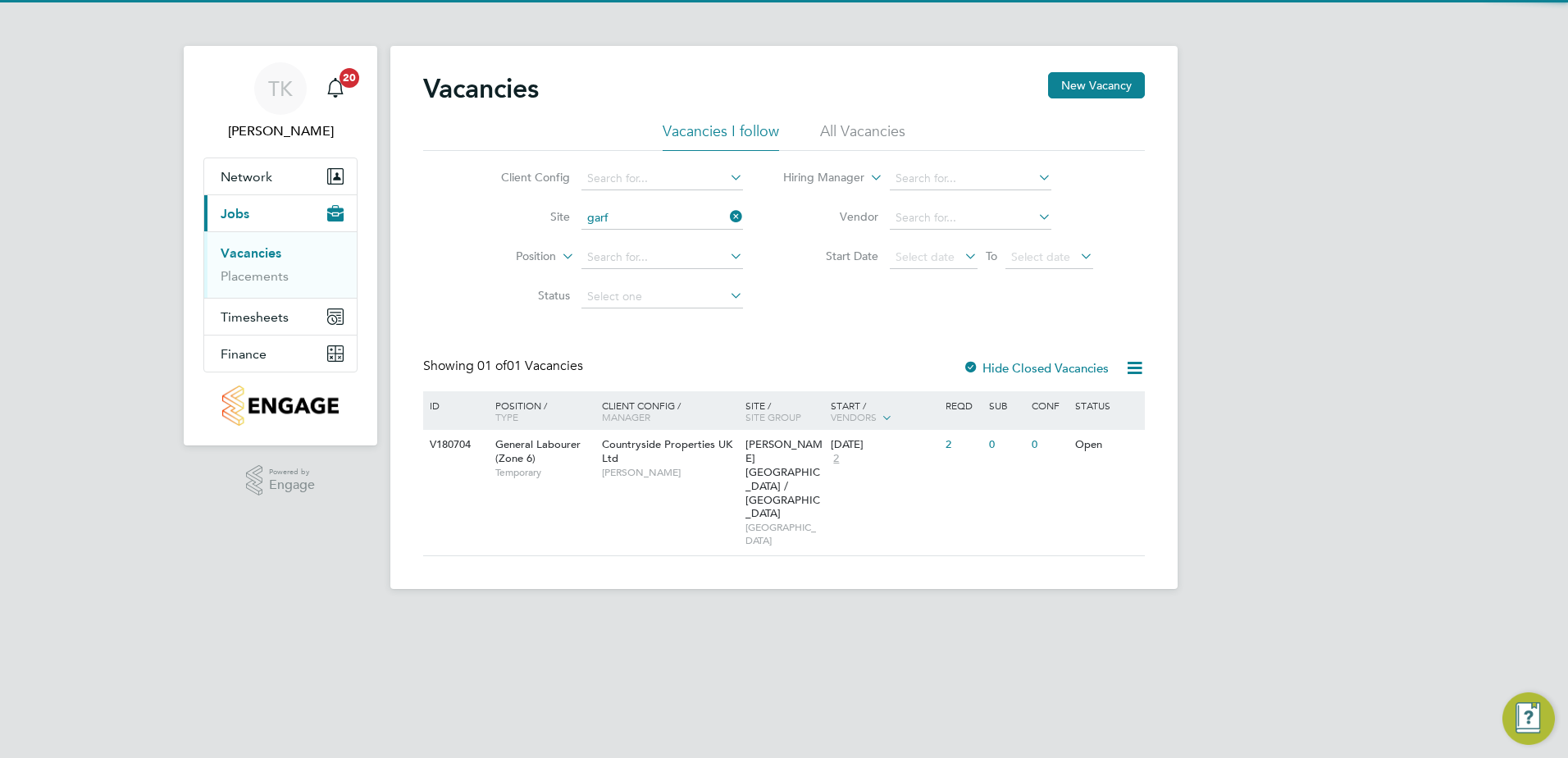
click at [623, 234] on li "[PERSON_NAME][GEOGRAPHIC_DATA] / [GEOGRAPHIC_DATA]" at bounding box center [757, 241] width 354 height 21
type input "[PERSON_NAME][GEOGRAPHIC_DATA] / [GEOGRAPHIC_DATA]"
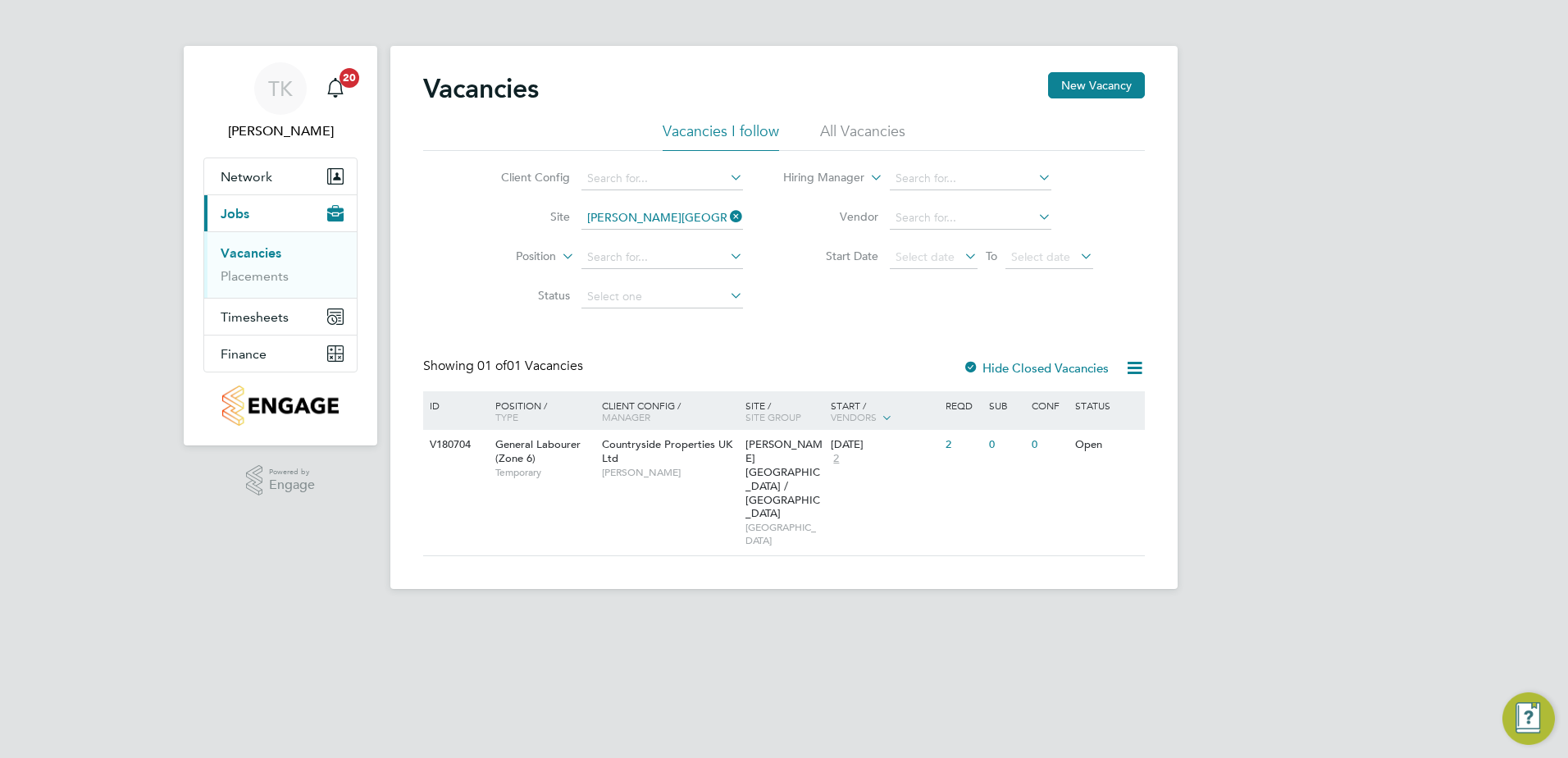
click at [1037, 365] on label "Hide Closed Vacancies" at bounding box center [1036, 368] width 146 height 15
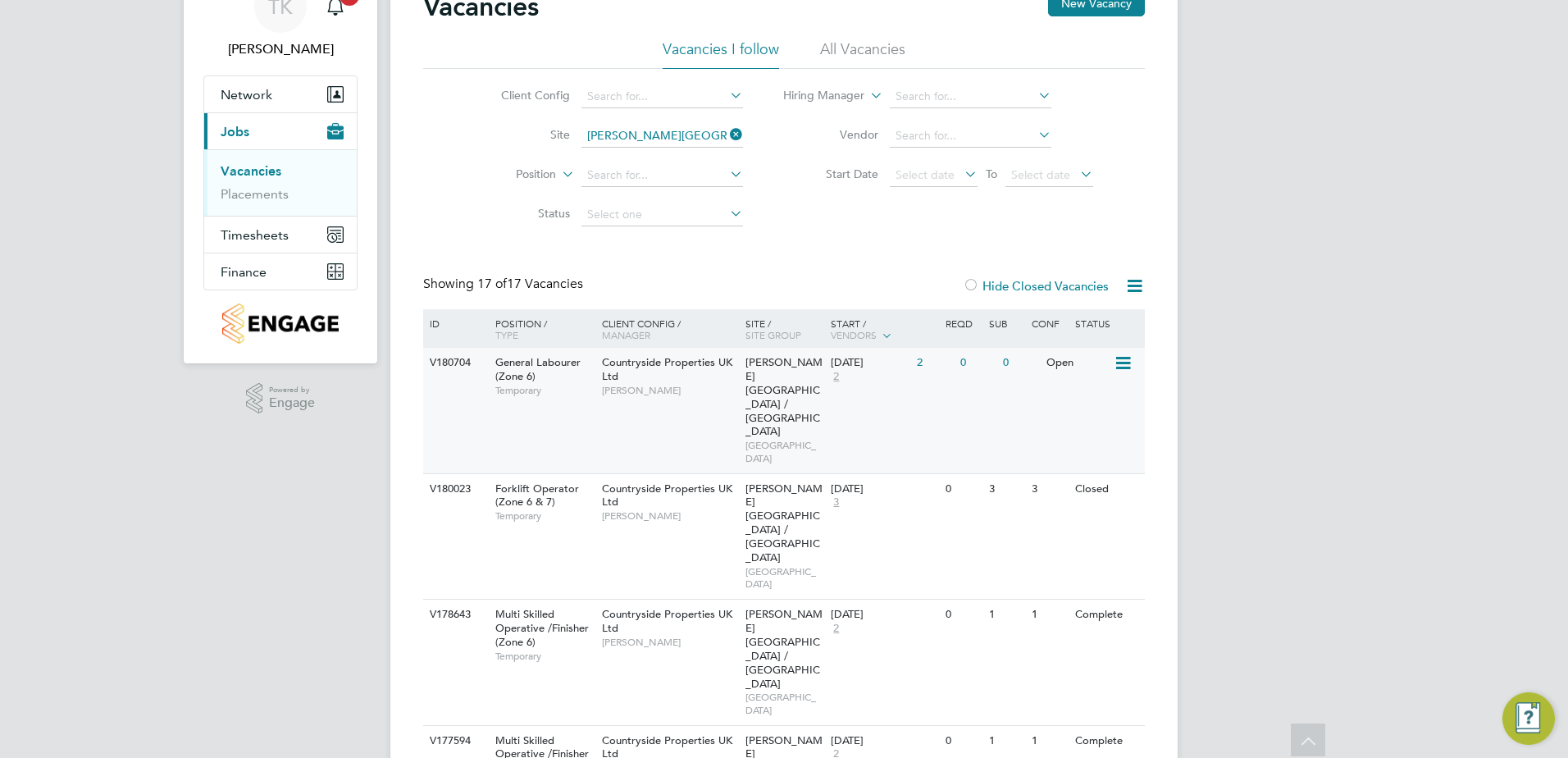
scroll to position [164, 0]
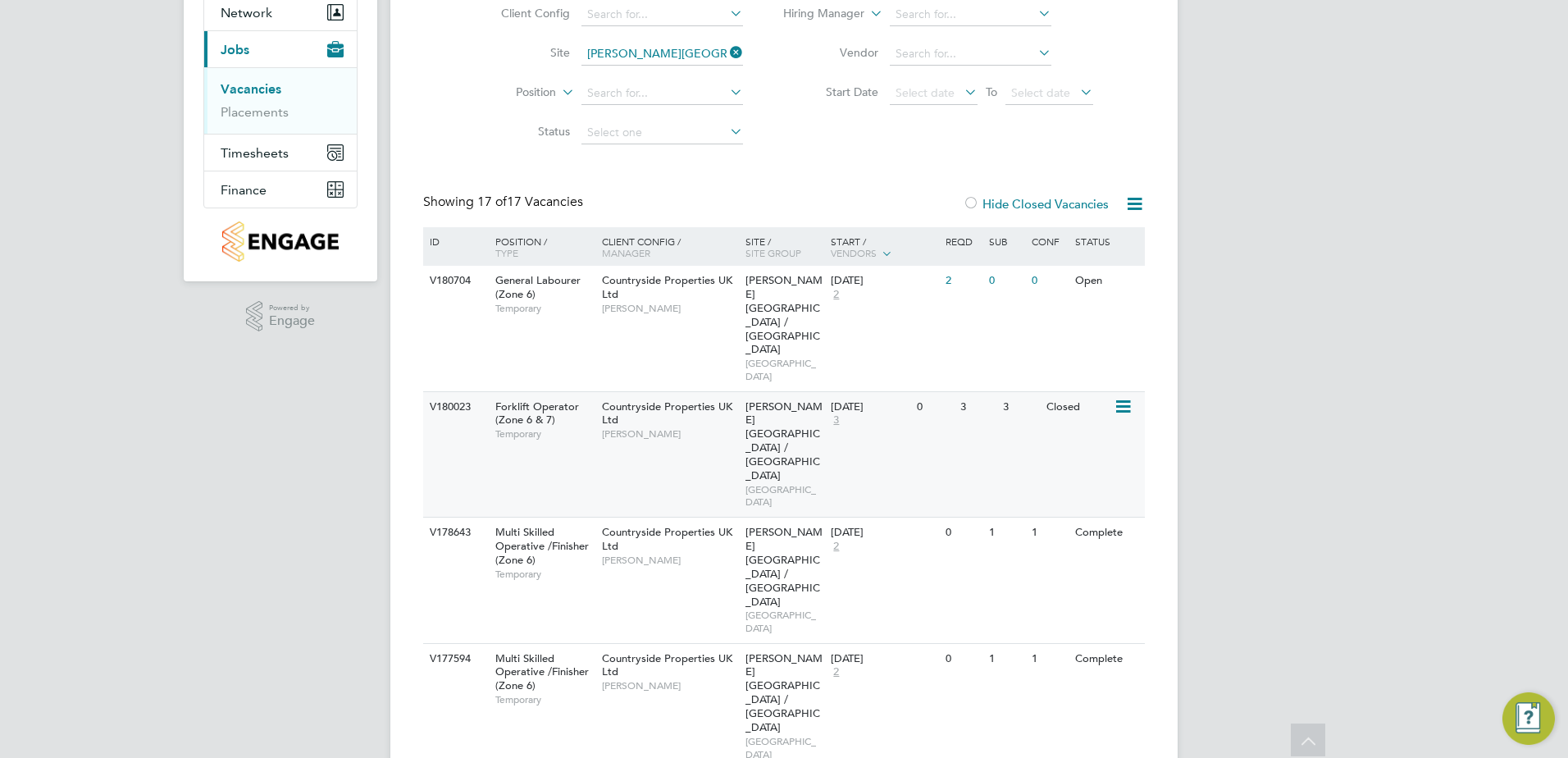
click at [703, 428] on span "[PERSON_NAME]" at bounding box center [669, 434] width 136 height 13
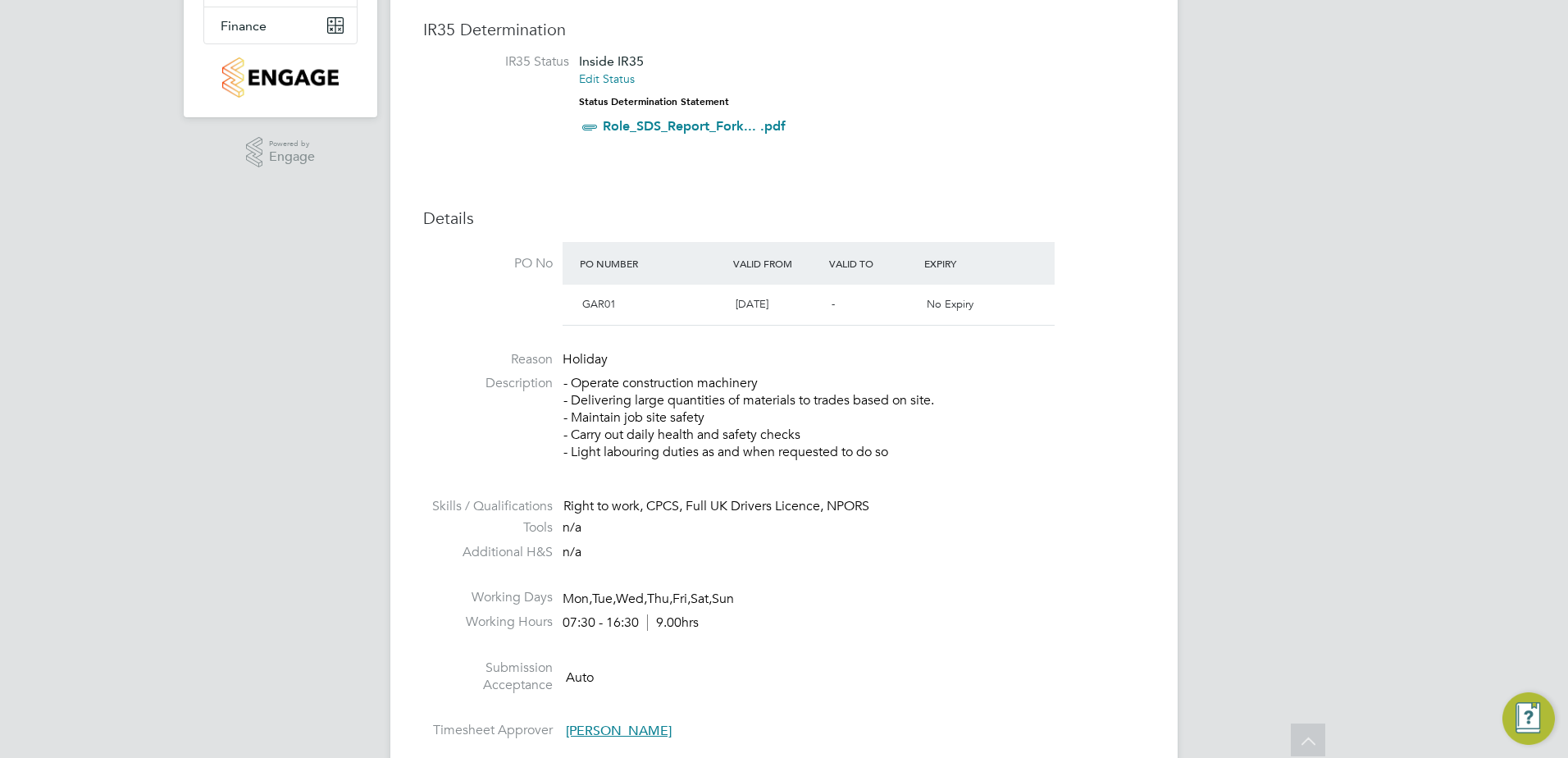
scroll to position [82, 0]
